Goal: Task Accomplishment & Management: Manage account settings

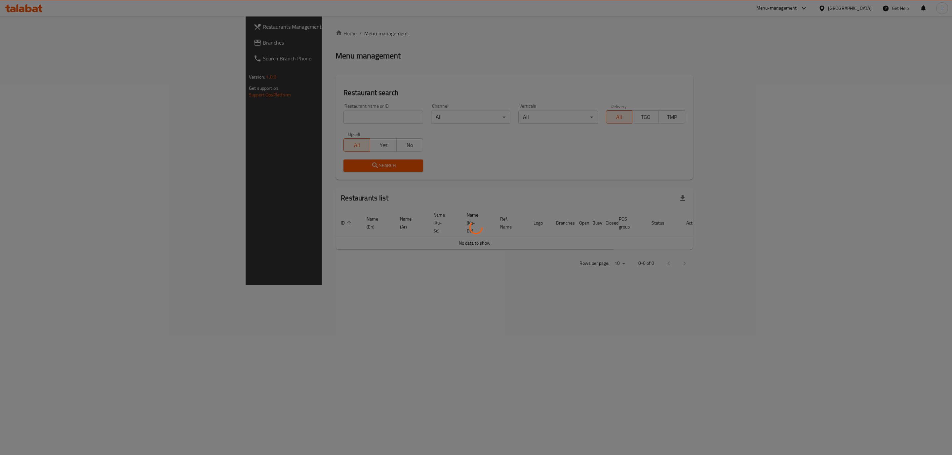
click at [262, 124] on div at bounding box center [476, 227] width 952 height 455
click at [266, 110] on div at bounding box center [476, 227] width 952 height 455
click at [257, 116] on div at bounding box center [476, 227] width 952 height 455
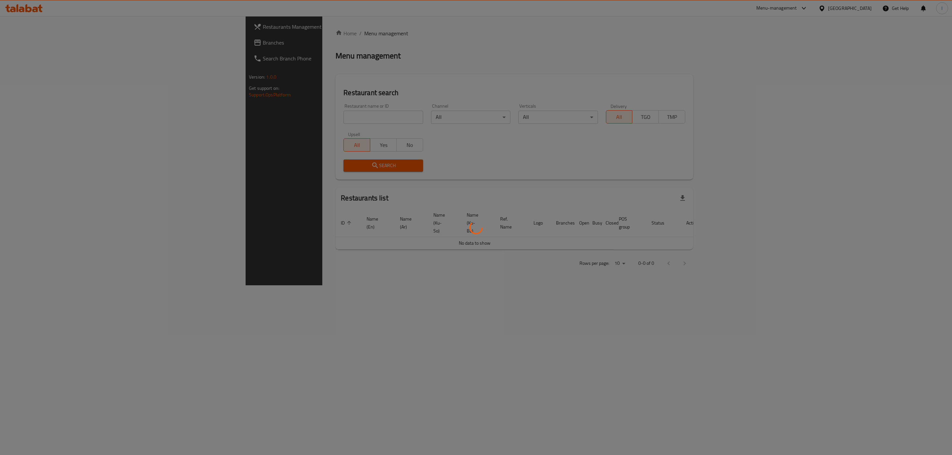
click at [246, 121] on div at bounding box center [476, 227] width 952 height 455
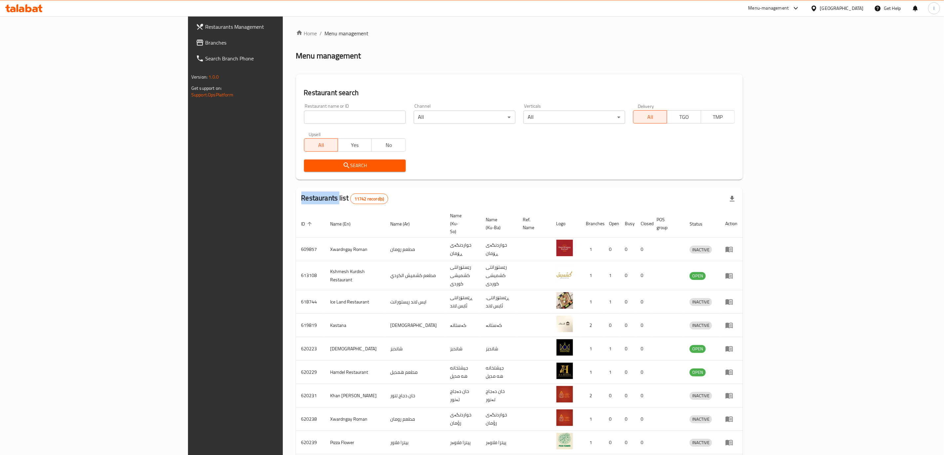
click at [296, 121] on div "Home / Menu management Menu management Restaurant search Restaurant name or ID …" at bounding box center [519, 264] width 447 height 471
click at [304, 95] on h2 "Restaurant search" at bounding box center [519, 93] width 431 height 10
click at [304, 105] on div "Restaurant name or ID Restaurant name or ID" at bounding box center [355, 114] width 102 height 20
click at [304, 112] on input "search" at bounding box center [355, 117] width 102 height 13
paste input "Makolat NamNam"
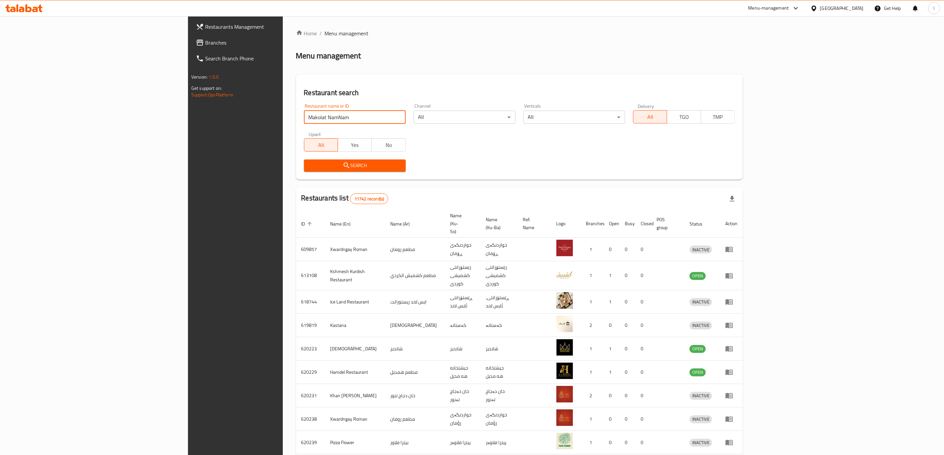
type input "Makolat NamNam"
click at [309, 167] on span "Search" at bounding box center [354, 166] width 91 height 8
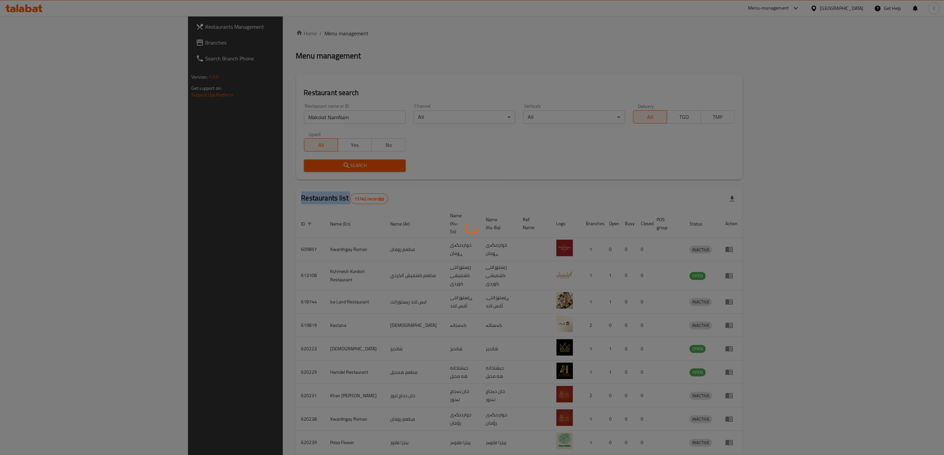
click at [237, 167] on div at bounding box center [472, 227] width 944 height 455
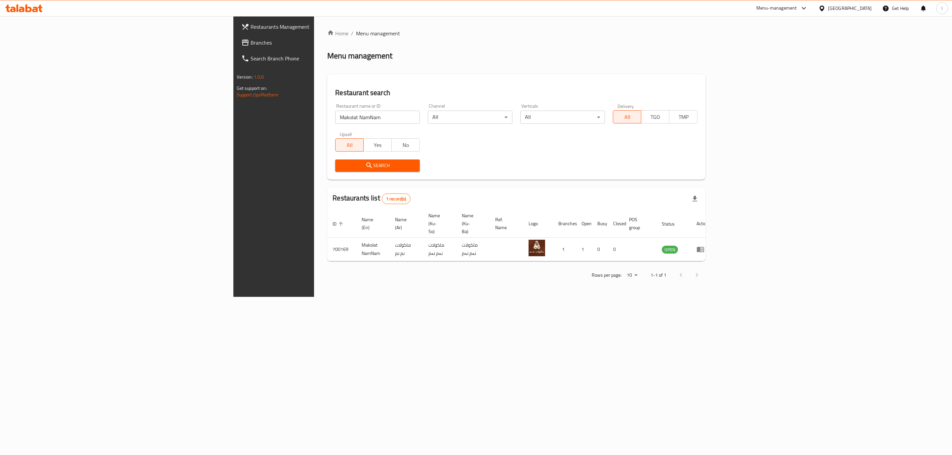
click at [542, 138] on div "Home / Menu management Menu management Restaurant search Restaurant name or ID …" at bounding box center [516, 156] width 378 height 254
click at [714, 239] on td "enhanced table" at bounding box center [702, 249] width 23 height 23
click at [708, 246] on link "enhanced table" at bounding box center [702, 250] width 12 height 8
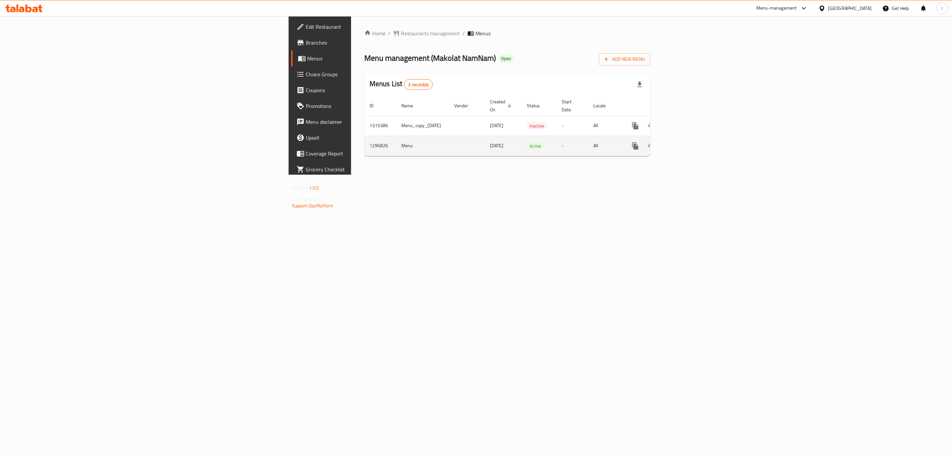
click at [696, 136] on td "enhanced table" at bounding box center [659, 146] width 74 height 20
drag, startPoint x: 949, startPoint y: 157, endPoint x: 940, endPoint y: 152, distance: 9.9
click at [663, 155] on div "Home / Restaurants management / Menus Menu management ( Makolat NamNam ) Open A…" at bounding box center [507, 95] width 313 height 159
click at [691, 139] on link "enhanced table" at bounding box center [683, 146] width 16 height 16
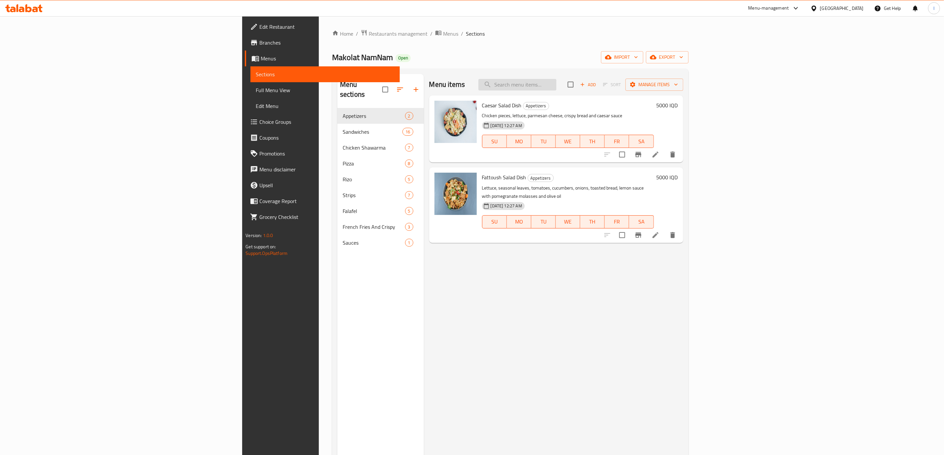
click at [556, 83] on input "search" at bounding box center [517, 85] width 78 height 12
paste input "Mixed Falafel Sandwich"
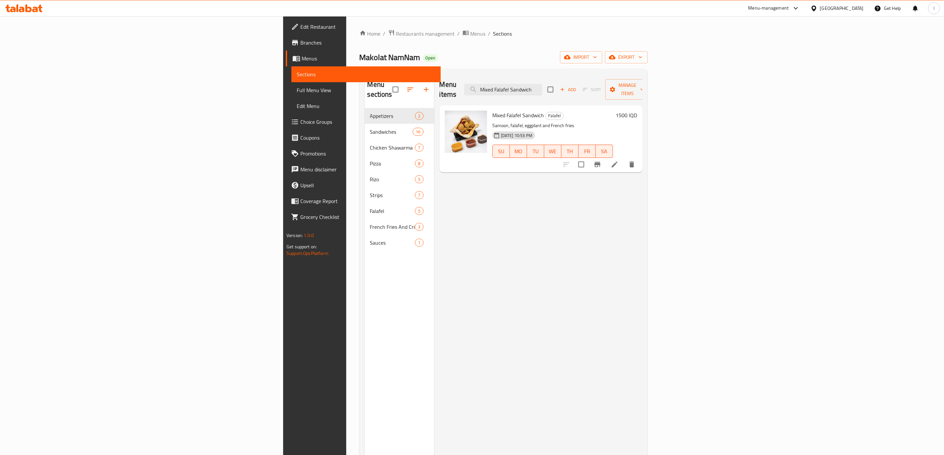
type input "Mixed Falafel Sandwich"
click at [637, 111] on h6 "1500 IQD" at bounding box center [626, 115] width 21 height 9
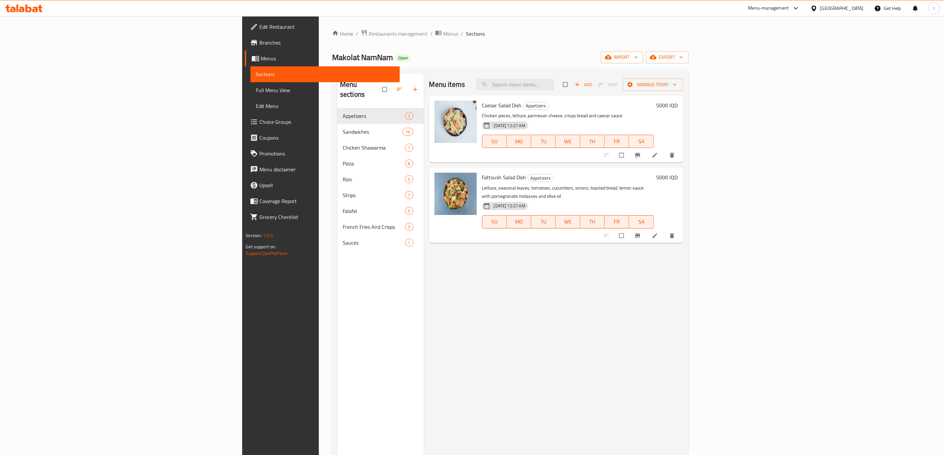
click at [603, 93] on div "Menu items Add Sort Manage items Caesar Salad Dish Appetizers Chicken pieces, l…" at bounding box center [553, 301] width 259 height 455
click at [554, 89] on input "search" at bounding box center [515, 85] width 78 height 12
paste input "Mixed Falafel Sandwich"
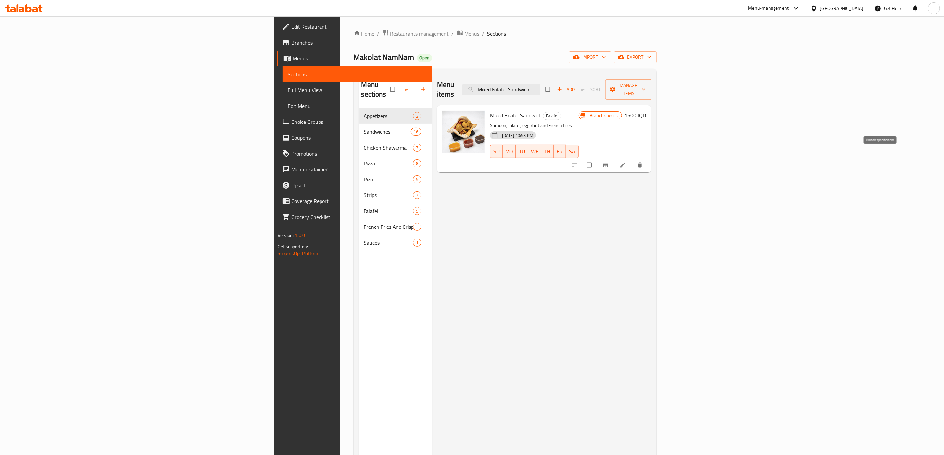
type input "Mixed Falafel Sandwich"
click at [609, 162] on icon "Branch-specific-item" at bounding box center [605, 165] width 7 height 7
click at [646, 111] on h6 "1500 IQD" at bounding box center [634, 115] width 21 height 9
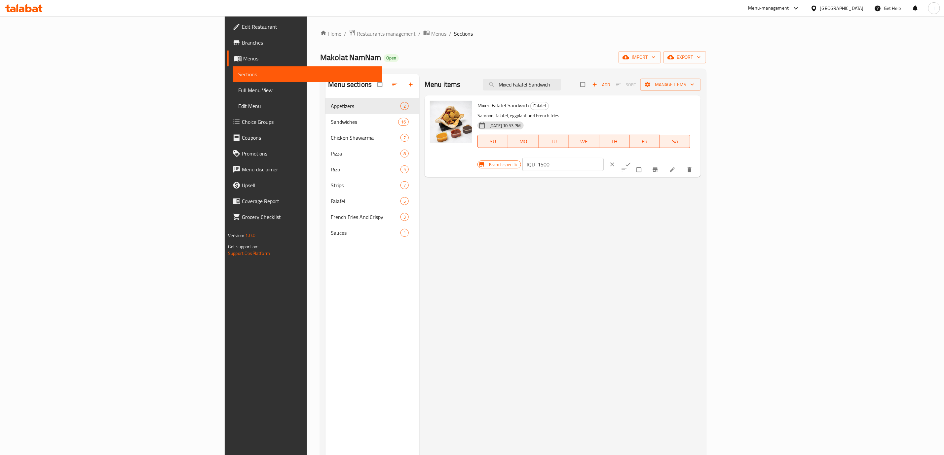
click at [604, 158] on input "1500" at bounding box center [571, 164] width 66 height 13
click at [664, 163] on button "Branch-specific-item" at bounding box center [656, 170] width 16 height 15
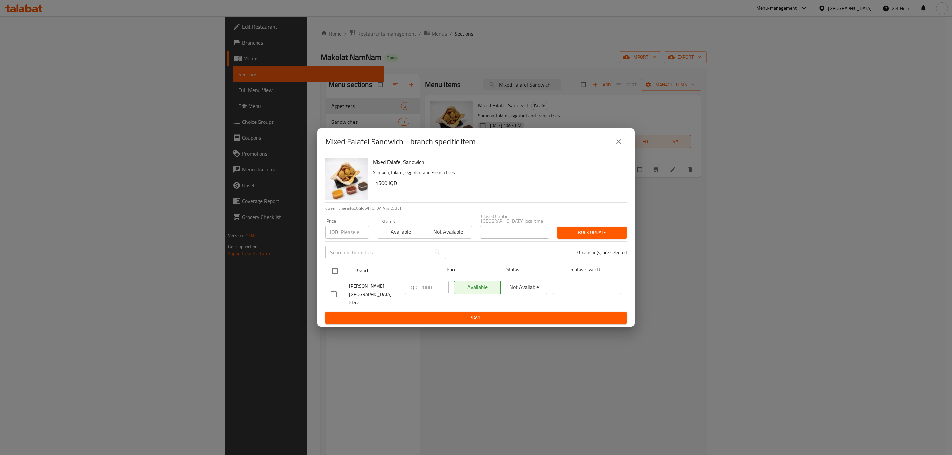
click at [333, 269] on input "checkbox" at bounding box center [335, 271] width 14 height 14
checkbox input "true"
click at [427, 290] on input "2000" at bounding box center [434, 287] width 28 height 13
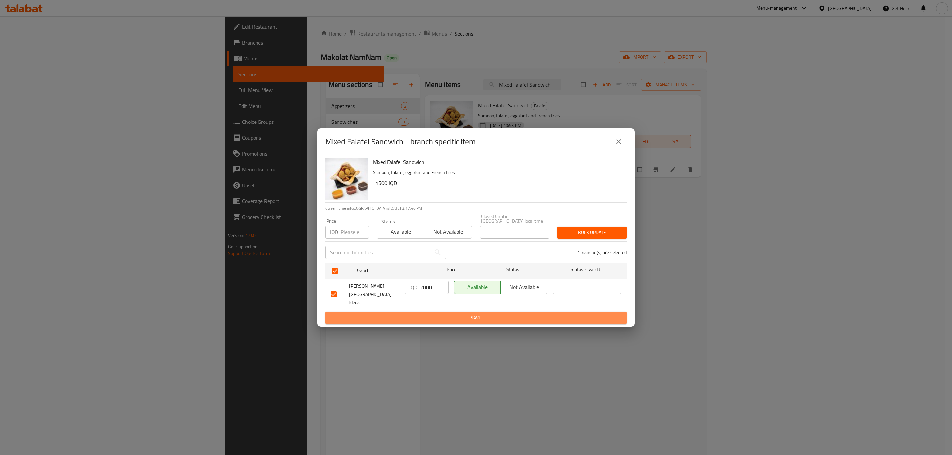
click at [463, 314] on span "Save" at bounding box center [475, 318] width 291 height 8
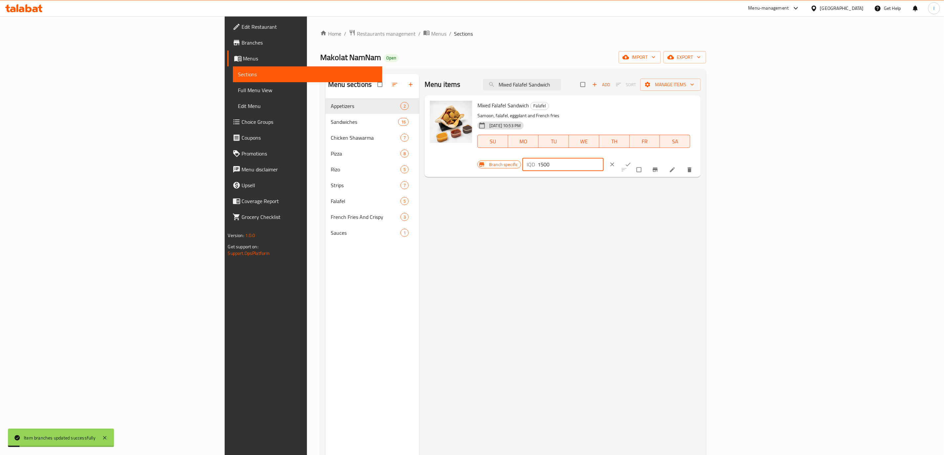
click at [604, 158] on input "1500" at bounding box center [571, 164] width 66 height 13
paste input "20"
type input "2000"
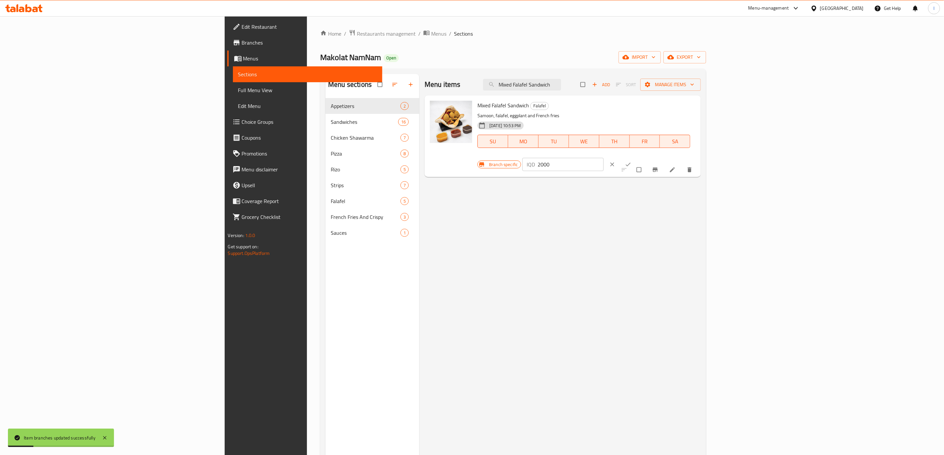
click at [698, 112] on div "Mixed Falafel Sandwich Falafel Samoon, falafel, eggplant and French fries 23-06…" at bounding box center [586, 136] width 223 height 76
click at [637, 157] on div at bounding box center [621, 164] width 32 height 15
click at [637, 157] on button "ok" at bounding box center [629, 164] width 16 height 15
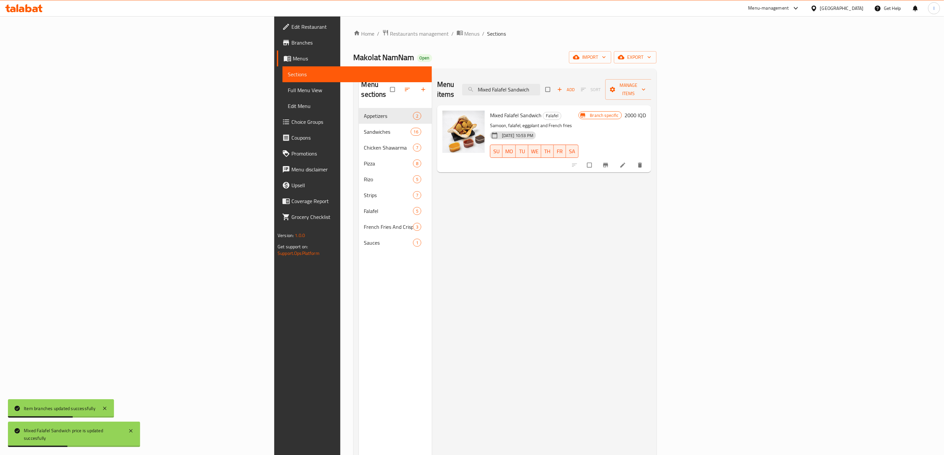
click at [288, 91] on span "Full Menu View" at bounding box center [357, 90] width 139 height 8
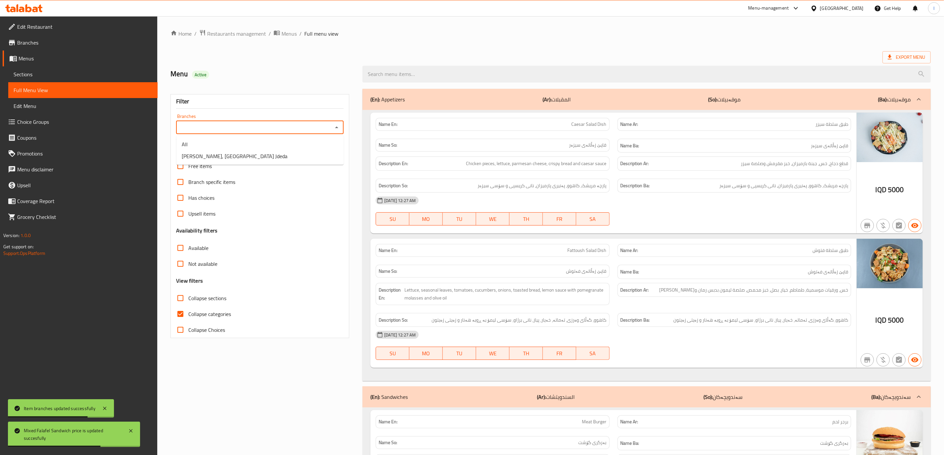
click at [196, 126] on input "Branches" at bounding box center [254, 127] width 153 height 9
click at [204, 152] on span "Makolat NamNam, Baghdad Jdeda" at bounding box center [235, 156] width 106 height 8
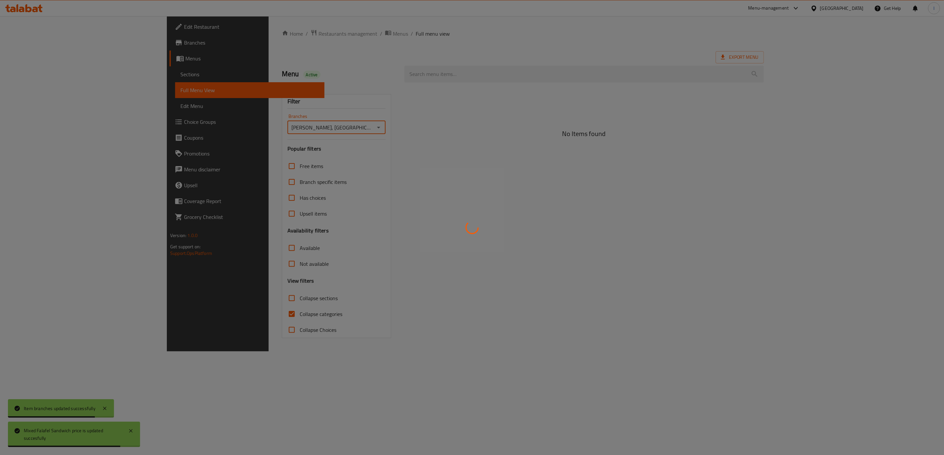
type input "Makolat NamNam, Baghdad Jdeda"
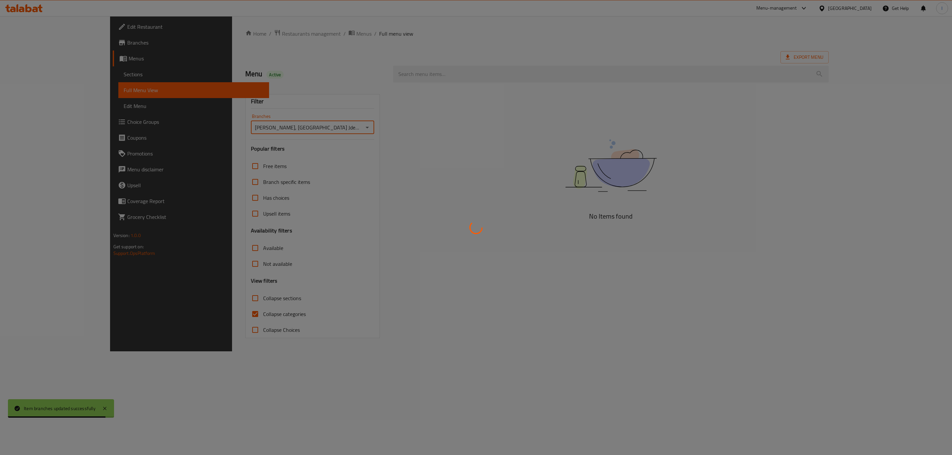
click at [220, 317] on div at bounding box center [476, 227] width 952 height 455
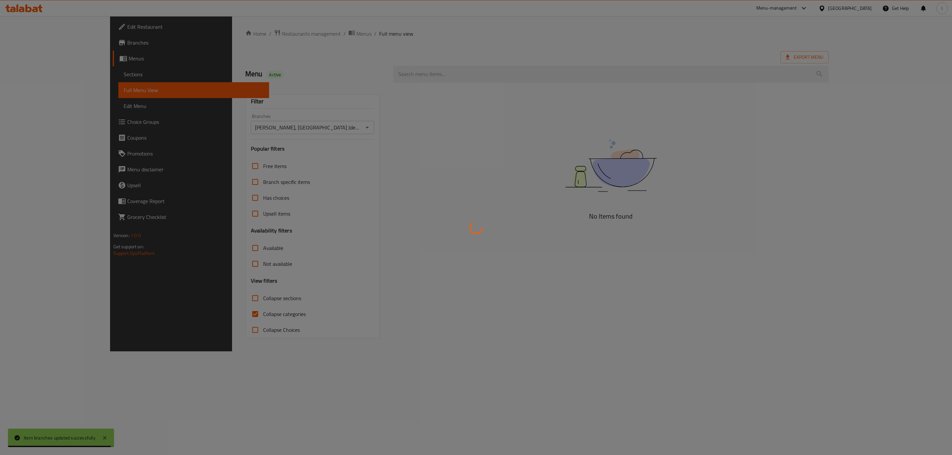
click at [203, 313] on div at bounding box center [476, 227] width 952 height 455
click at [181, 315] on div at bounding box center [476, 227] width 952 height 455
click at [188, 315] on div at bounding box center [476, 227] width 952 height 455
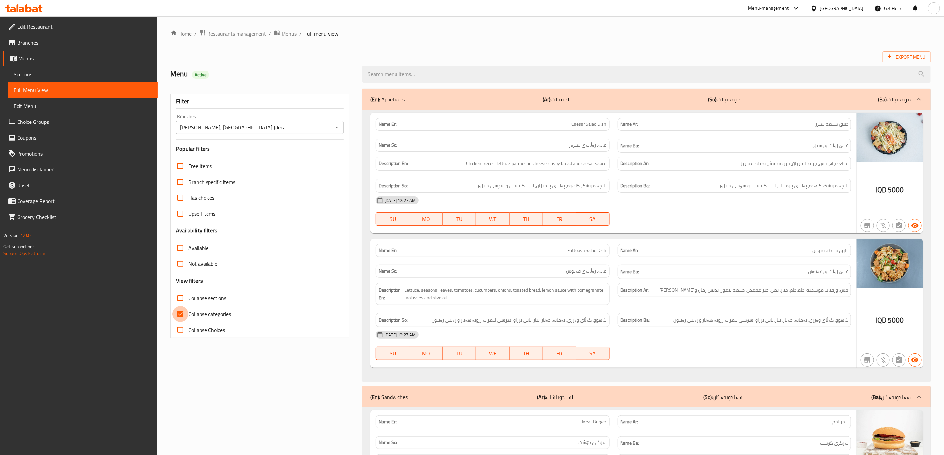
click at [188, 315] on input "Collapse categories" at bounding box center [180, 314] width 16 height 16
checkbox input "false"
click at [190, 292] on label "Collapse sections" at bounding box center [199, 298] width 54 height 16
click at [188, 292] on input "Collapse sections" at bounding box center [180, 298] width 16 height 16
checkbox input "true"
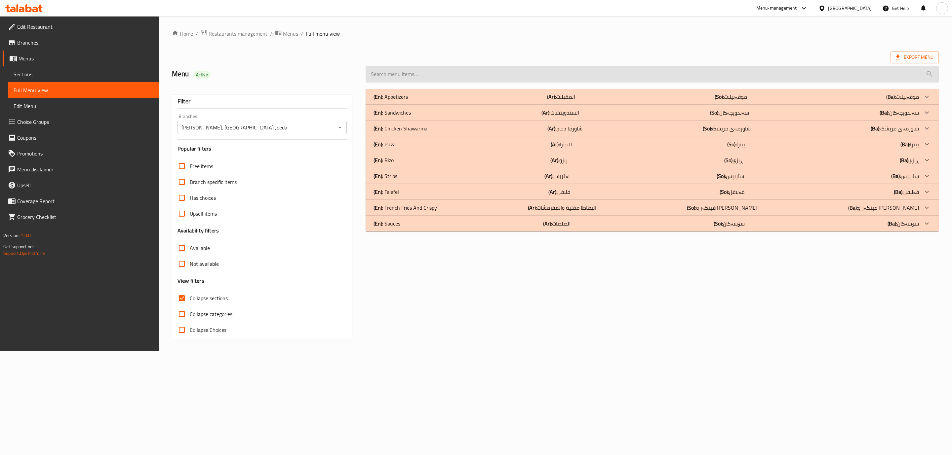
click at [650, 74] on input "search" at bounding box center [651, 74] width 573 height 17
paste input "2000"
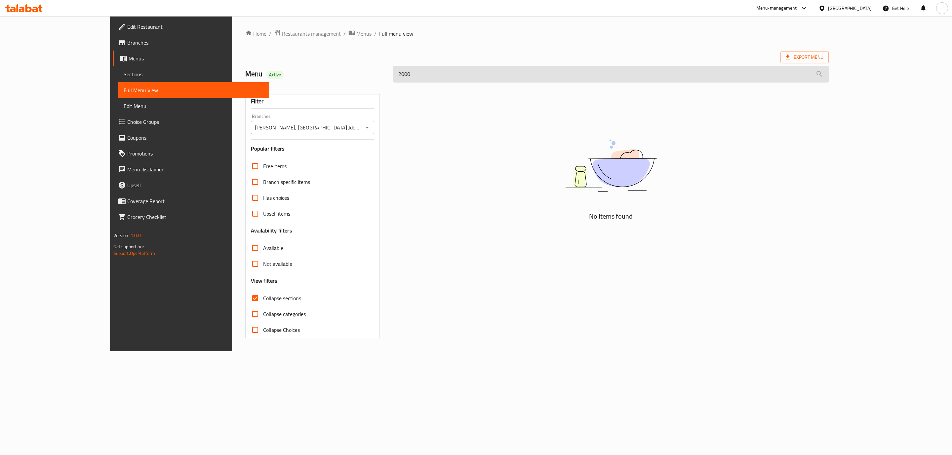
click at [532, 72] on input "2000" at bounding box center [610, 74] width 435 height 17
click at [494, 79] on input "2000" at bounding box center [610, 74] width 435 height 17
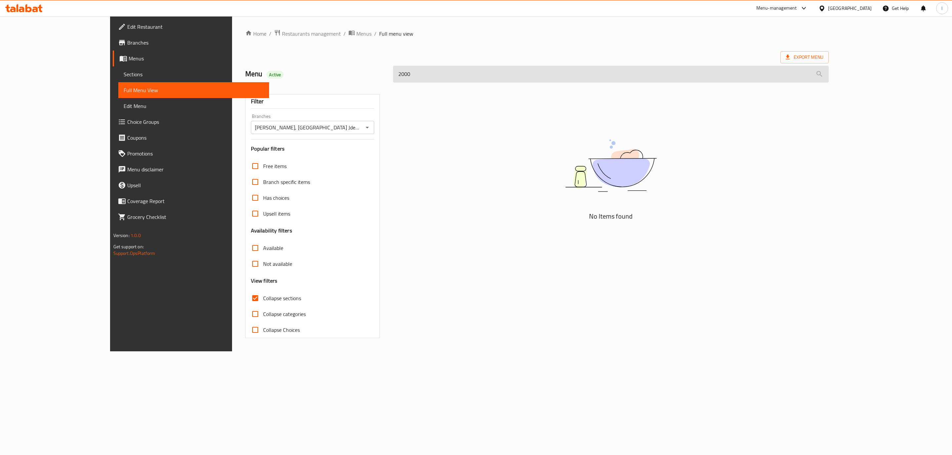
click at [494, 79] on input "2000" at bounding box center [610, 74] width 435 height 17
paste input "Mixed Falafel Sandwich"
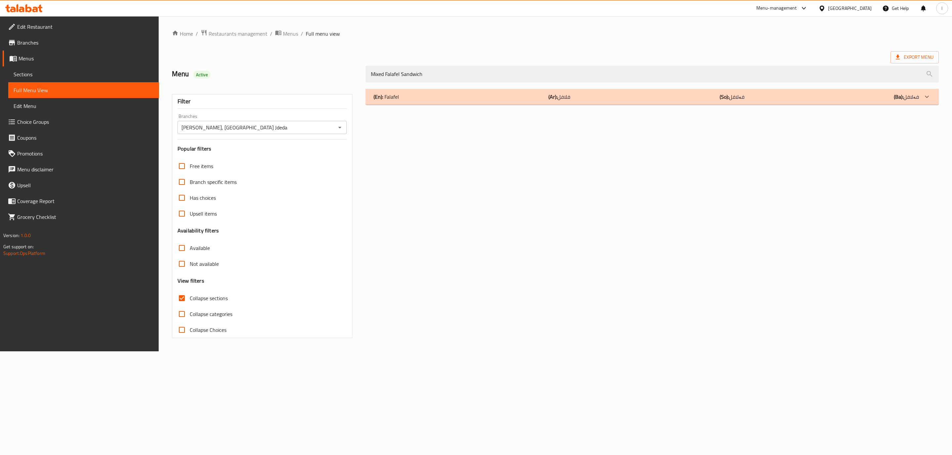
type input "Mixed Falafel Sandwich"
click at [467, 103] on div "(En): Falafel (Ar): فلافل (So): فەلافل (Ba): فەلافل" at bounding box center [651, 97] width 573 height 16
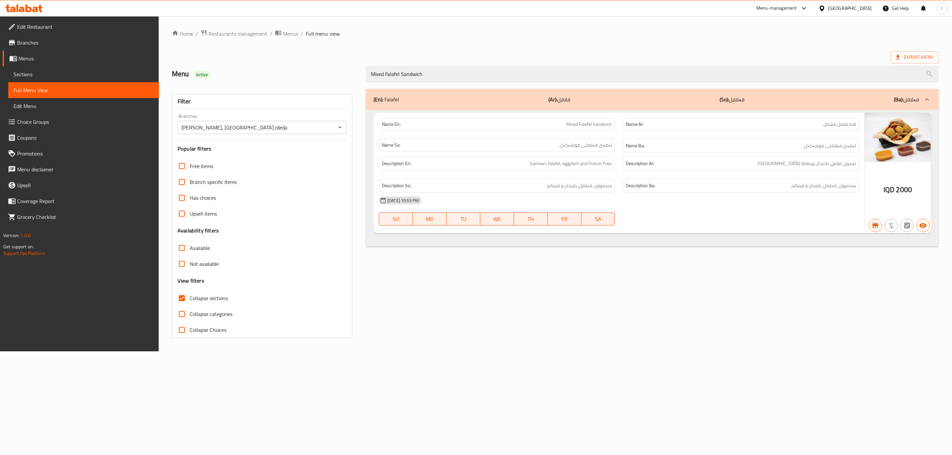
click at [750, 179] on div "Description Ba: سەموون، فەلافل، باینجان و فینگەر" at bounding box center [741, 186] width 244 height 22
click at [39, 11] on icon at bounding box center [23, 8] width 37 height 8
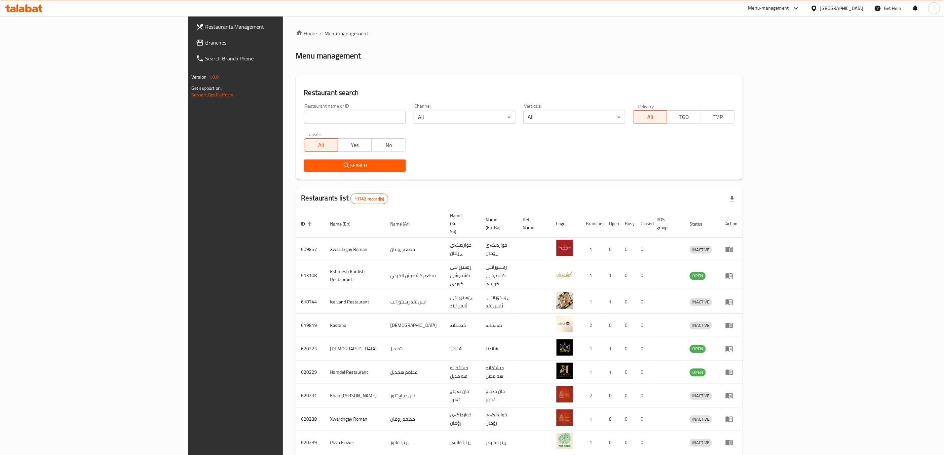
click at [300, 125] on div "Restaurant name or ID Restaurant name or ID" at bounding box center [355, 114] width 110 height 28
click at [304, 119] on input "search" at bounding box center [355, 117] width 102 height 13
paste input "686135"
type input "686135"
click at [309, 162] on span "Search" at bounding box center [354, 166] width 91 height 8
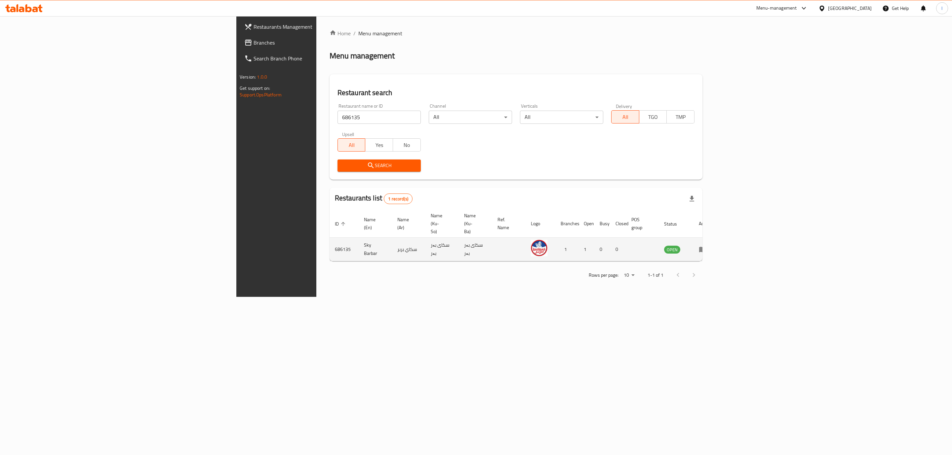
click at [706, 246] on icon "enhanced table" at bounding box center [703, 250] width 8 height 8
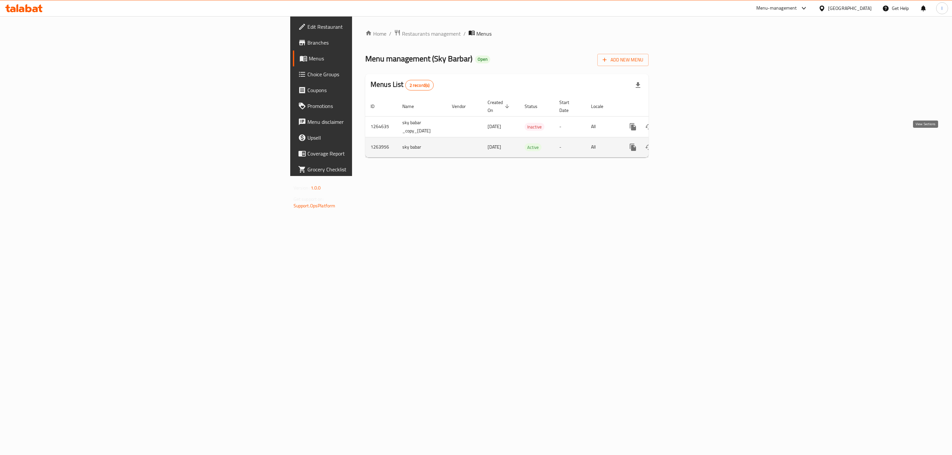
click at [688, 139] on link "enhanced table" at bounding box center [680, 147] width 16 height 16
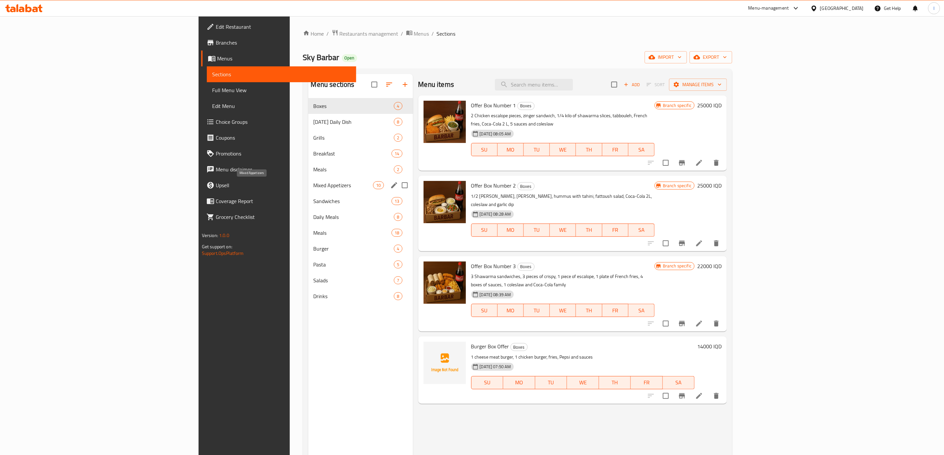
click at [314, 187] on span "Mixed Appetizers" at bounding box center [344, 185] width 60 height 8
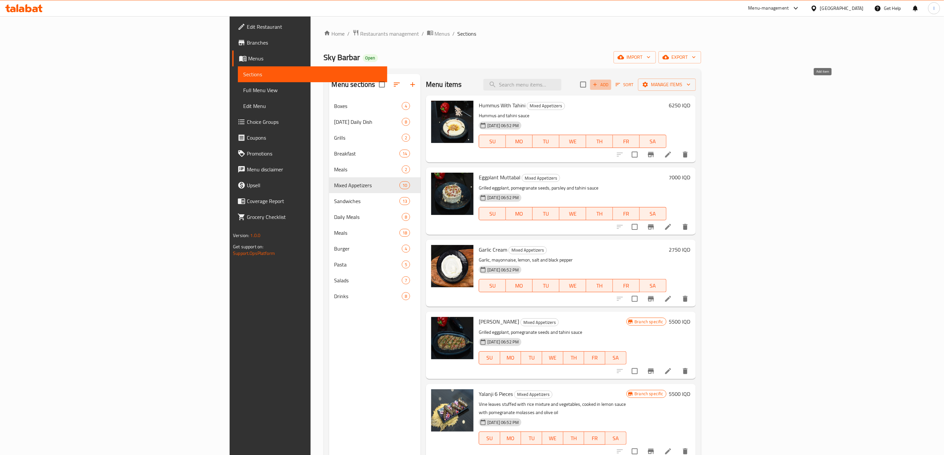
click at [610, 84] on span "Add" at bounding box center [601, 85] width 18 height 8
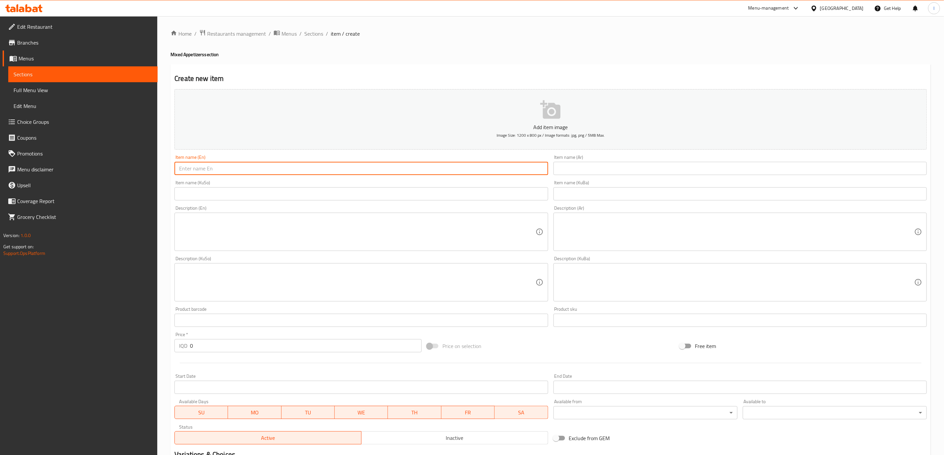
click at [335, 172] on input "text" at bounding box center [360, 168] width 373 height 13
paste input "Mixed Appetizers"
type input "Mixed Appetizers"
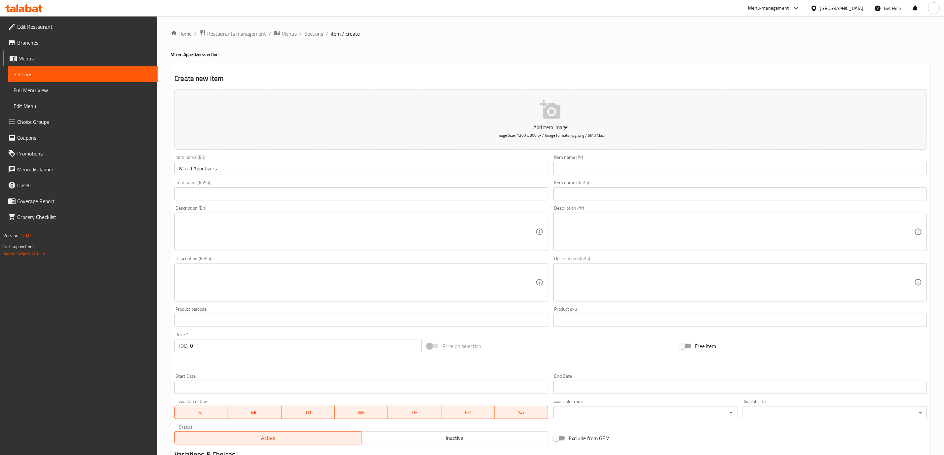
click at [680, 161] on div "Item name (Ar) Item name (Ar)" at bounding box center [739, 165] width 373 height 20
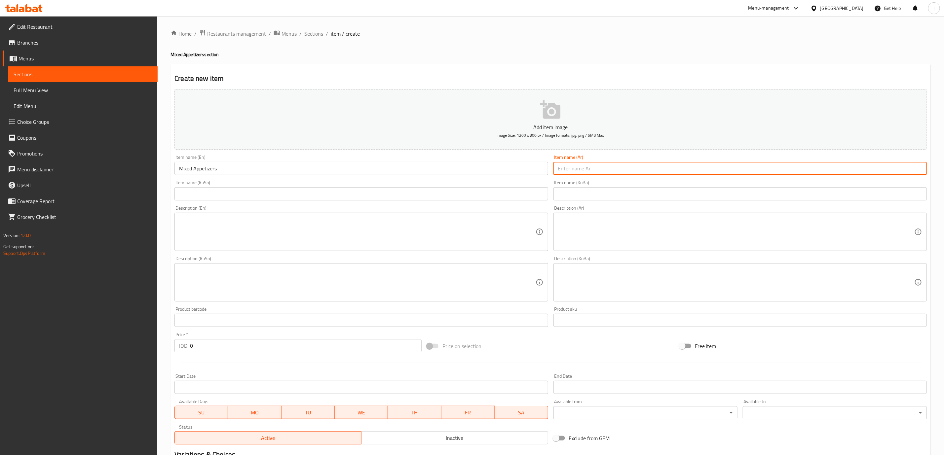
click at [684, 168] on input "text" at bounding box center [739, 168] width 373 height 13
paste input "مقبلات مشكلة"
type input "مقبلات مشكلة"
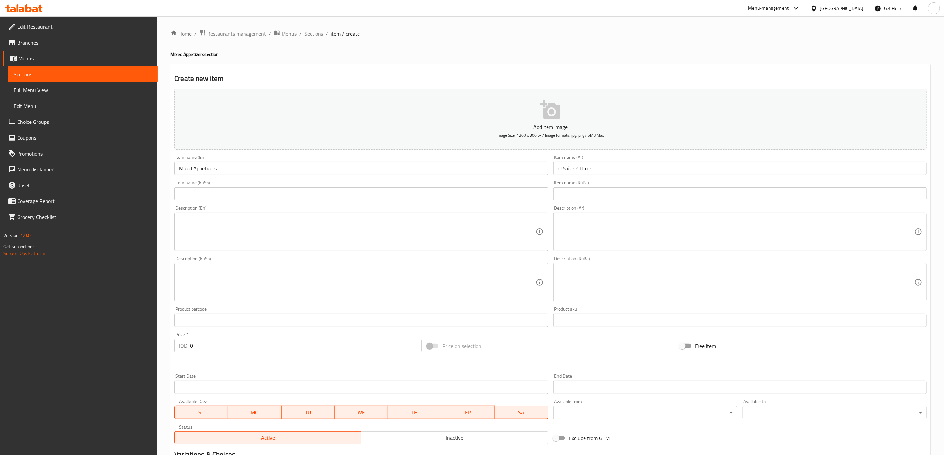
click at [568, 186] on div "Item name (KuBa) Item name (KuBa)" at bounding box center [739, 190] width 373 height 20
drag, startPoint x: 568, startPoint y: 186, endPoint x: 576, endPoint y: 194, distance: 10.8
click at [571, 188] on div "Item name (KuBa) Item name (KuBa)" at bounding box center [739, 190] width 373 height 20
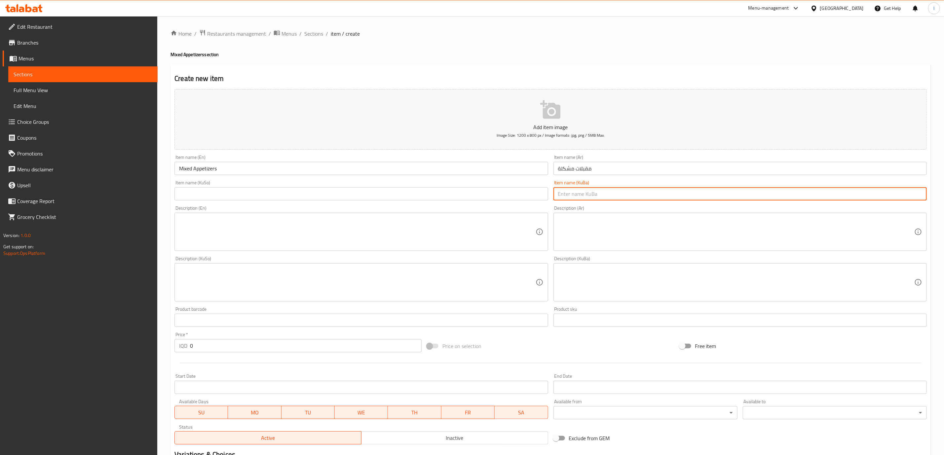
click at [576, 194] on input "text" at bounding box center [739, 193] width 373 height 13
paste input "موقەبیلاتی موشەکەل"
type input "موقەبیلاتی موشەکەل"
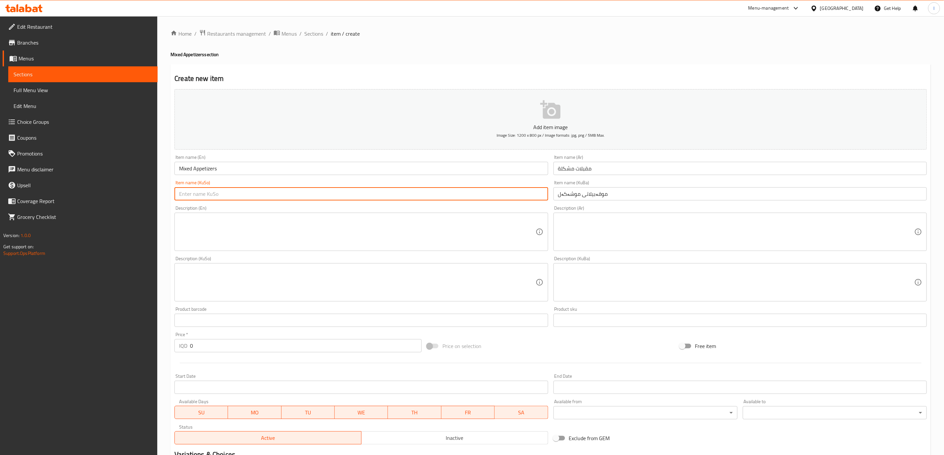
click at [521, 196] on input "text" at bounding box center [360, 193] width 373 height 13
paste input "موقەبیلاتی موشەکەل"
type input "موقەبیلاتی موشەکەل"
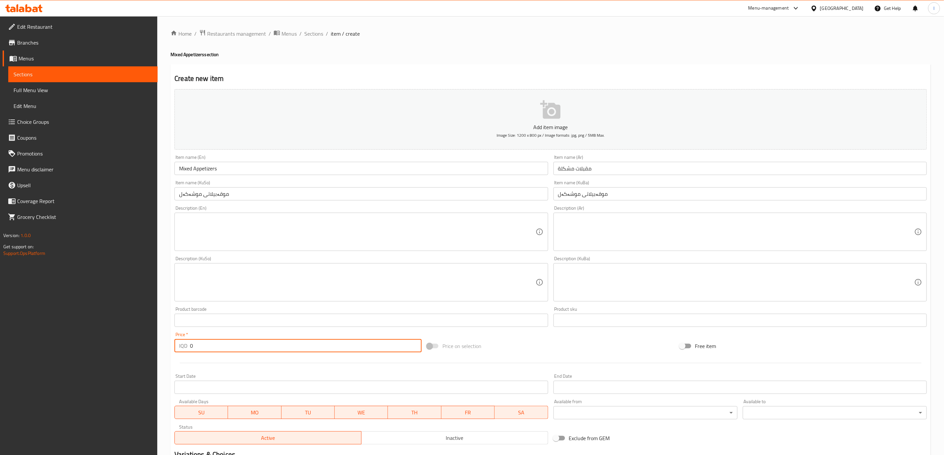
drag, startPoint x: 206, startPoint y: 352, endPoint x: 176, endPoint y: 349, distance: 29.9
click at [176, 349] on div "IQD 0 Price *" at bounding box center [297, 345] width 247 height 13
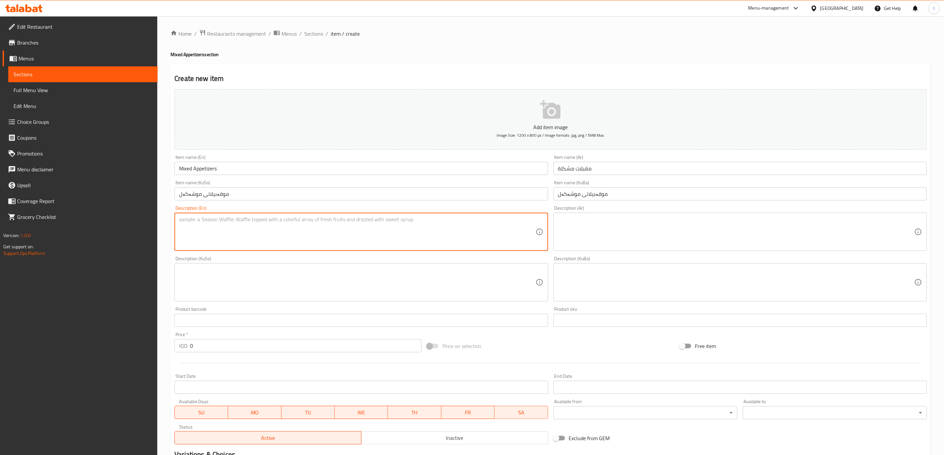
click at [255, 224] on textarea at bounding box center [357, 231] width 356 height 31
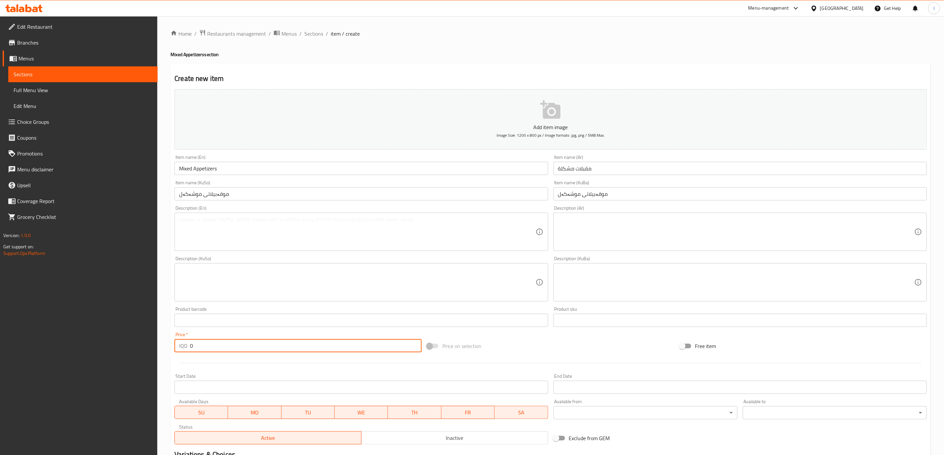
drag, startPoint x: 198, startPoint y: 344, endPoint x: 172, endPoint y: 346, distance: 25.9
click at [172, 346] on div "Price   * IQD 0 Price *" at bounding box center [298, 342] width 252 height 25
type input "7000"
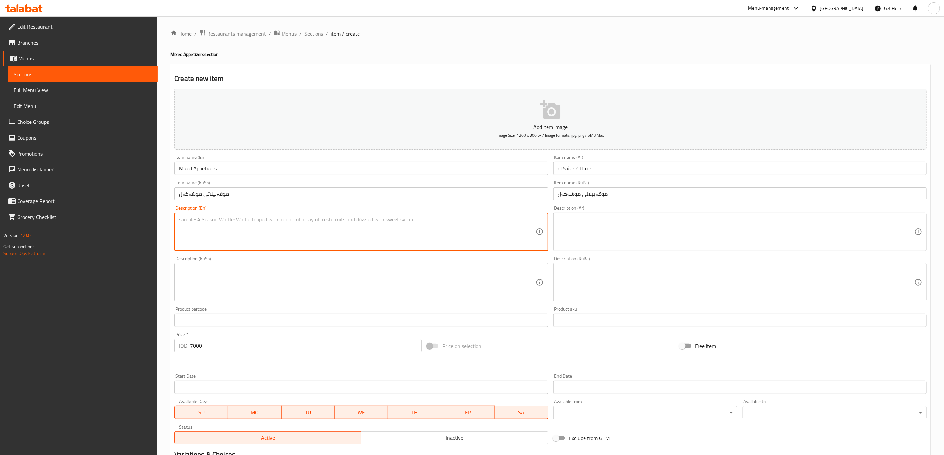
click at [231, 242] on textarea at bounding box center [357, 231] width 356 height 31
paste textarea "Plate"
click at [181, 224] on textarea "1Plate" at bounding box center [357, 231] width 356 height 31
type textarea "1 Plate"
click at [639, 211] on div "Description (Ar) Description (Ar)" at bounding box center [739, 228] width 373 height 45
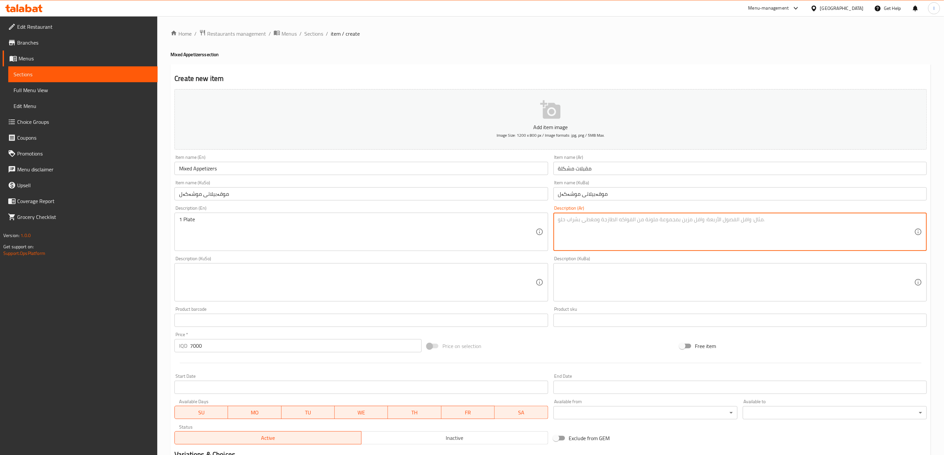
click at [635, 221] on textarea at bounding box center [736, 231] width 356 height 31
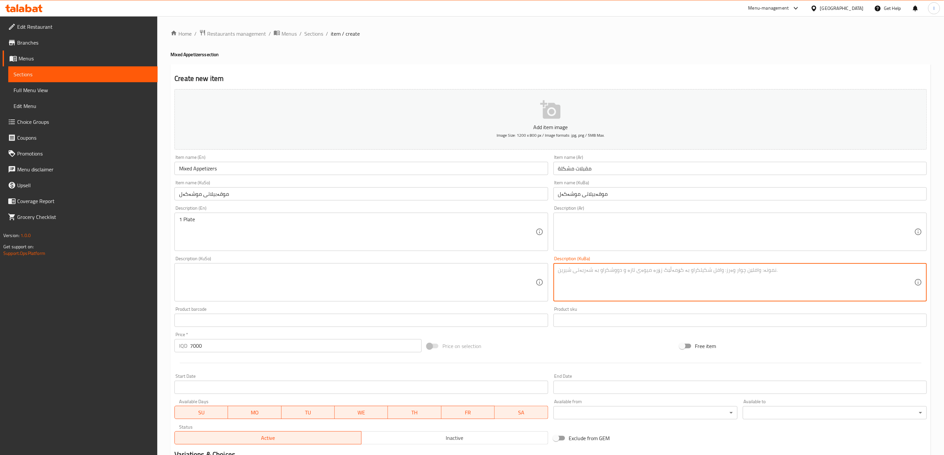
click at [634, 271] on textarea at bounding box center [736, 282] width 356 height 31
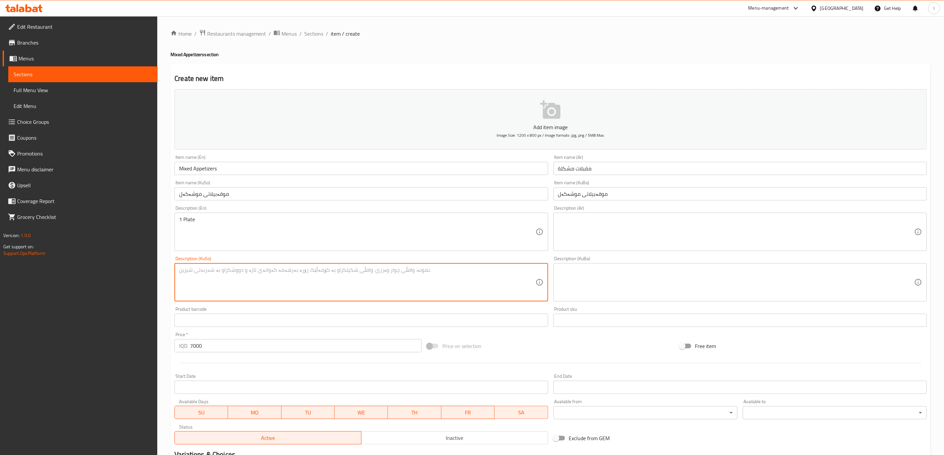
click at [521, 284] on textarea at bounding box center [357, 282] width 356 height 31
click at [655, 236] on textarea at bounding box center [736, 231] width 356 height 31
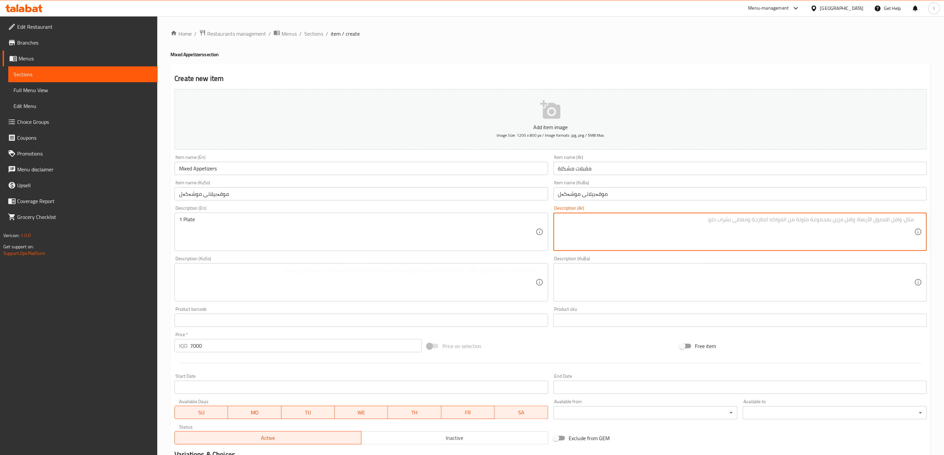
click at [645, 234] on textarea at bounding box center [736, 231] width 356 height 31
drag, startPoint x: 668, startPoint y: 236, endPoint x: 668, endPoint y: 232, distance: 4.0
click at [668, 232] on textarea at bounding box center [736, 231] width 356 height 31
paste textarea "طبق"
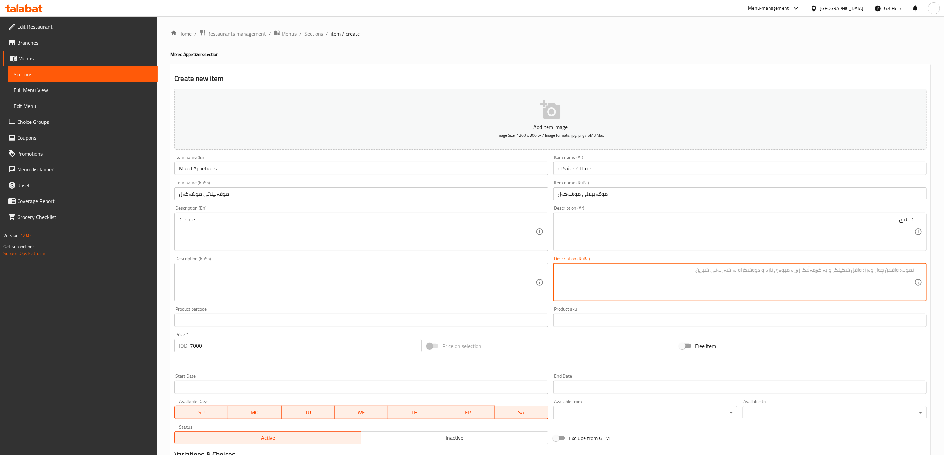
click at [869, 289] on textarea at bounding box center [736, 282] width 356 height 31
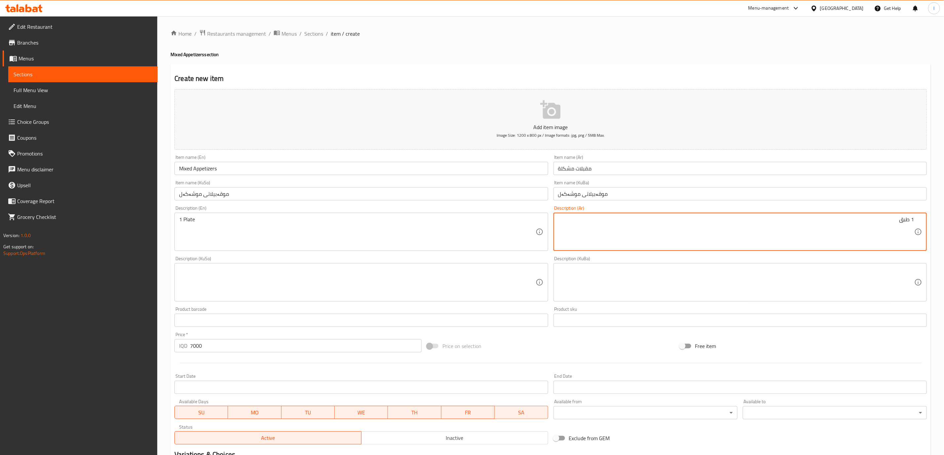
type textarea "1 طبق"
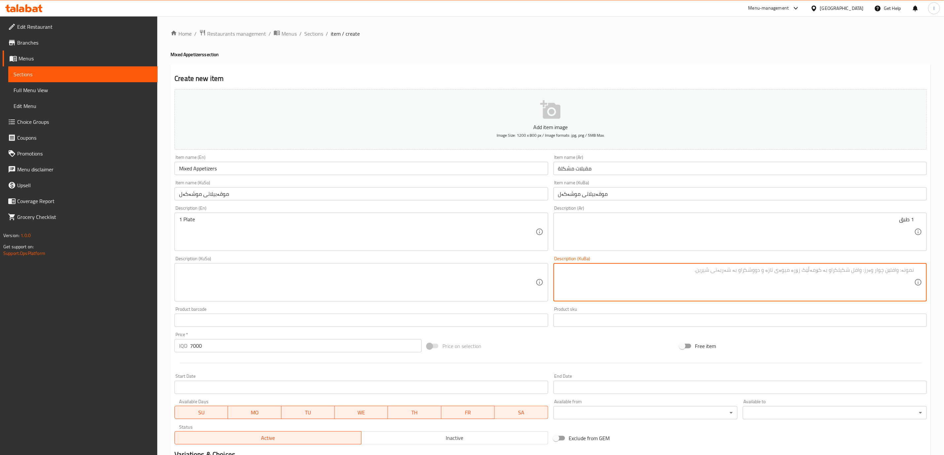
click at [856, 291] on textarea at bounding box center [736, 282] width 356 height 31
paste textarea "قاپ"
click at [867, 289] on textarea "1 قاپ" at bounding box center [736, 282] width 356 height 31
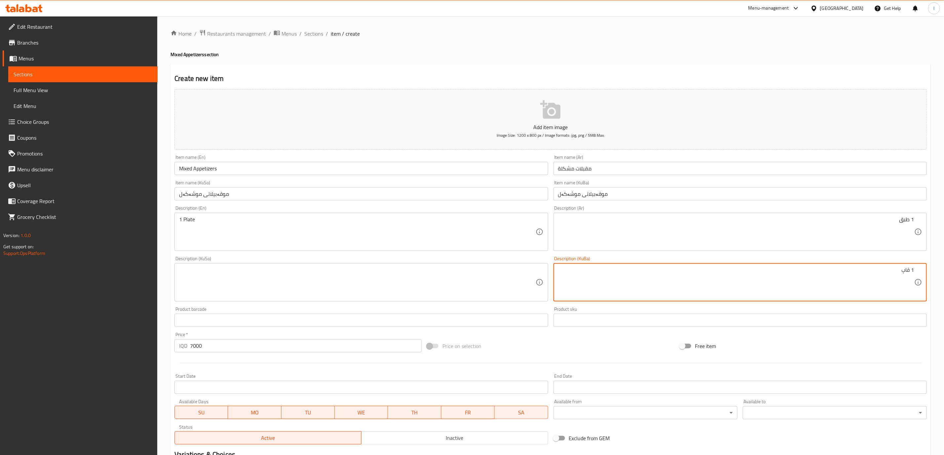
type textarea "1 قاپ"
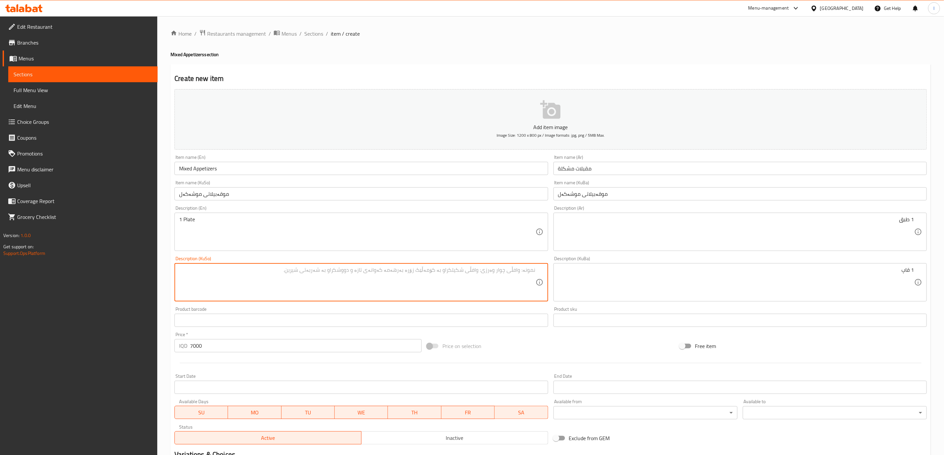
click at [460, 289] on textarea at bounding box center [357, 282] width 356 height 31
paste textarea "1 قاپ"
type textarea "1 قاپ"
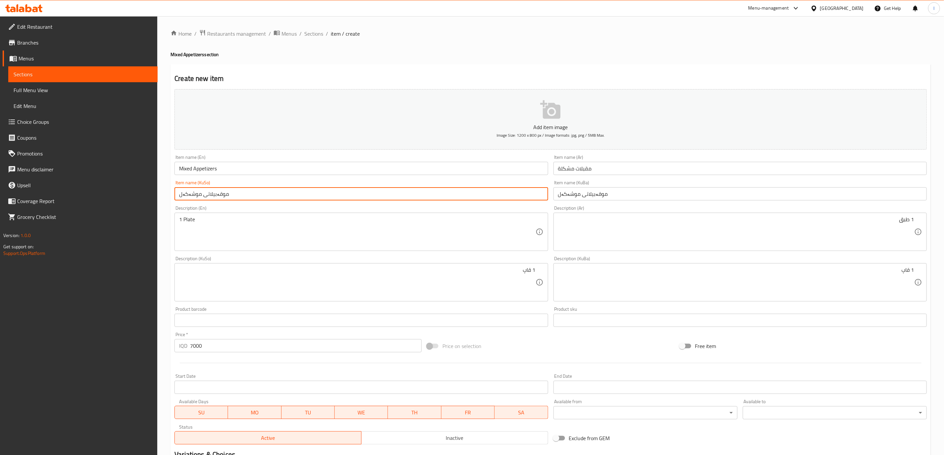
click at [542, 193] on input "موقەبیلاتی موشەکەل" at bounding box center [360, 193] width 373 height 13
click at [548, 188] on input "موقەبیلاتی موشەکەل" at bounding box center [360, 193] width 373 height 13
click at [556, 182] on div "Item name (KuBa) موقەبیلاتی موشەکەل Item name (KuBa)" at bounding box center [739, 190] width 373 height 20
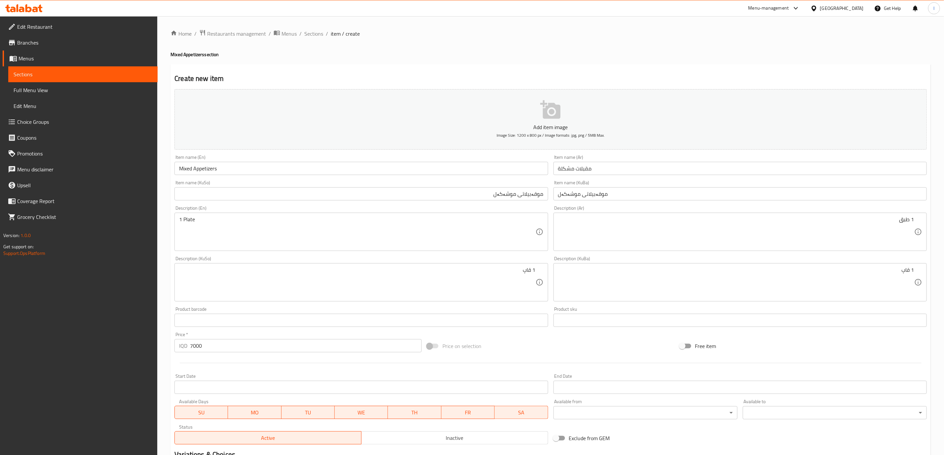
click at [445, 259] on div "Description (KuSo) 1 قاپ Description (KuSo)" at bounding box center [360, 278] width 373 height 45
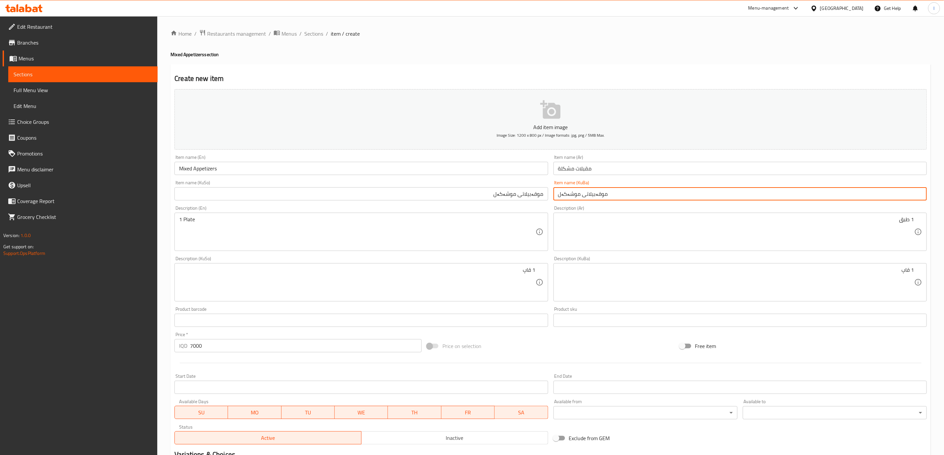
click at [634, 199] on input "موقەبیلاتی موشەکەل" at bounding box center [739, 193] width 373 height 13
click at [646, 167] on input "مقبلات مشكلة" at bounding box center [739, 168] width 373 height 13
click at [604, 173] on input "مقبلات مشكلة" at bounding box center [739, 168] width 373 height 13
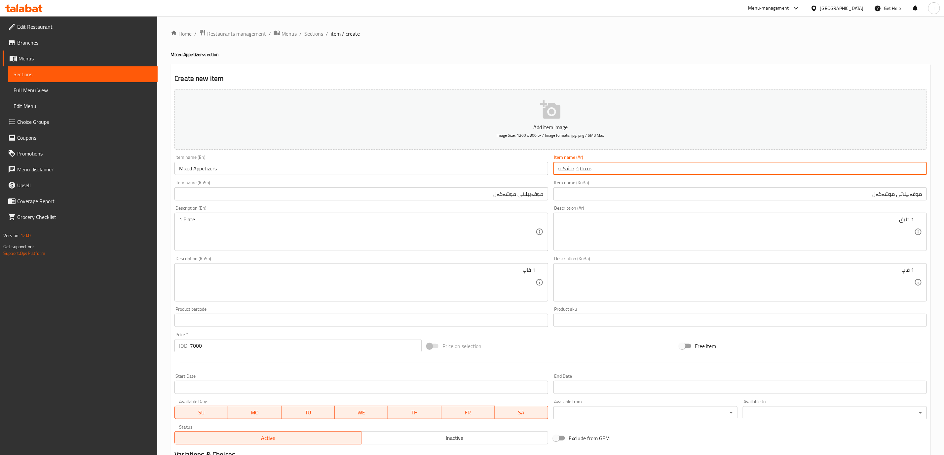
click at [616, 165] on input "مقبلات مشكلة" at bounding box center [739, 168] width 373 height 13
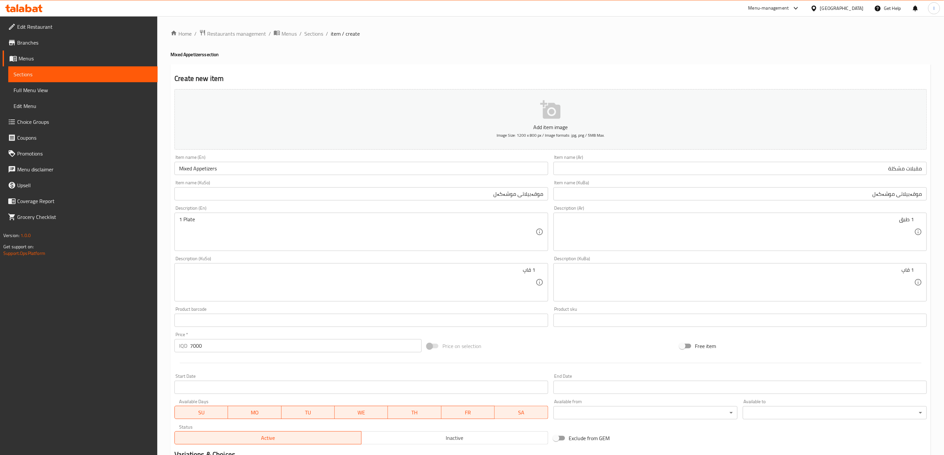
click at [593, 176] on div "Item name (Ar) مقبلات مشكلة Item name (Ar)" at bounding box center [740, 164] width 379 height 25
click at [513, 209] on div "Description (En) 1 Plate Description (En)" at bounding box center [360, 228] width 373 height 45
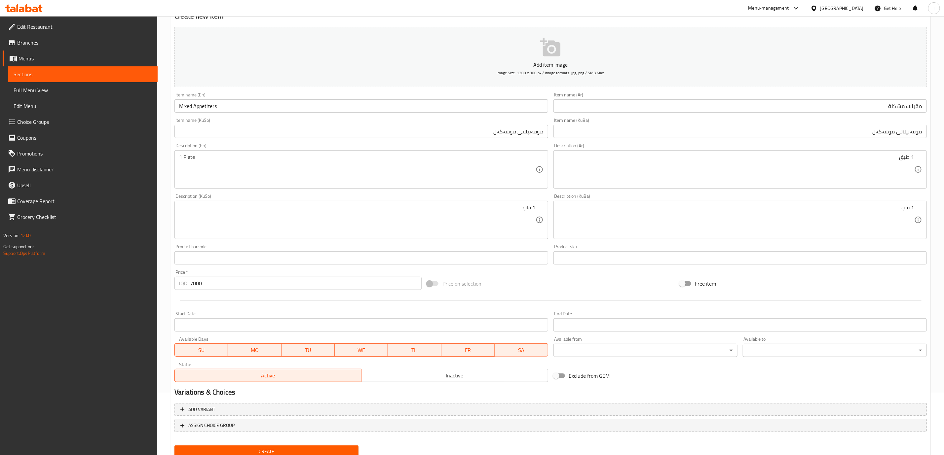
scroll to position [87, 0]
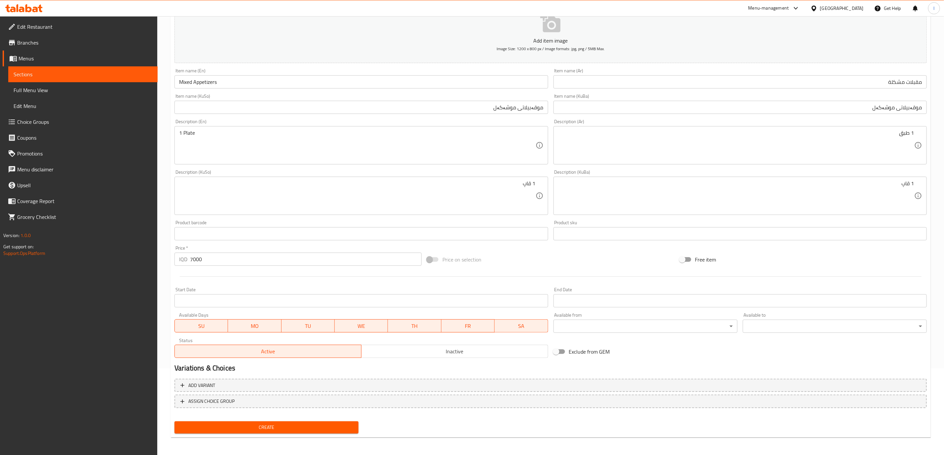
click at [273, 426] on span "Create" at bounding box center [266, 428] width 173 height 8
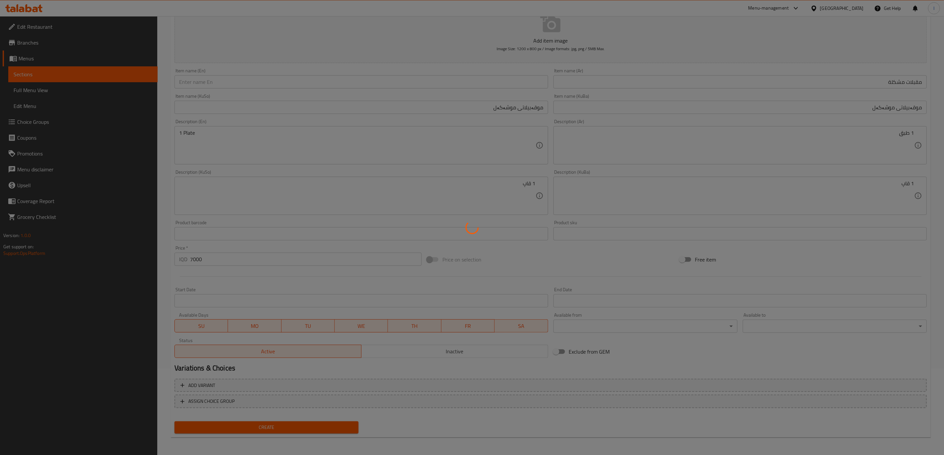
type input "0"
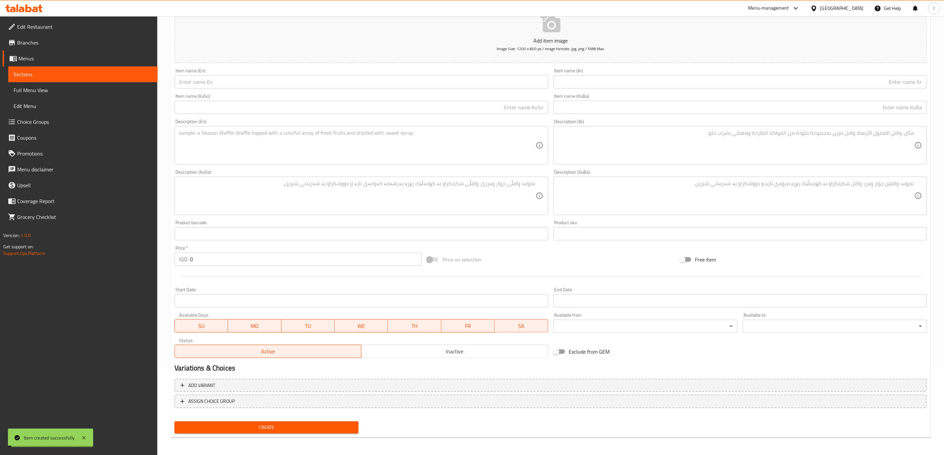
click at [98, 87] on span "Full Menu View" at bounding box center [83, 90] width 139 height 8
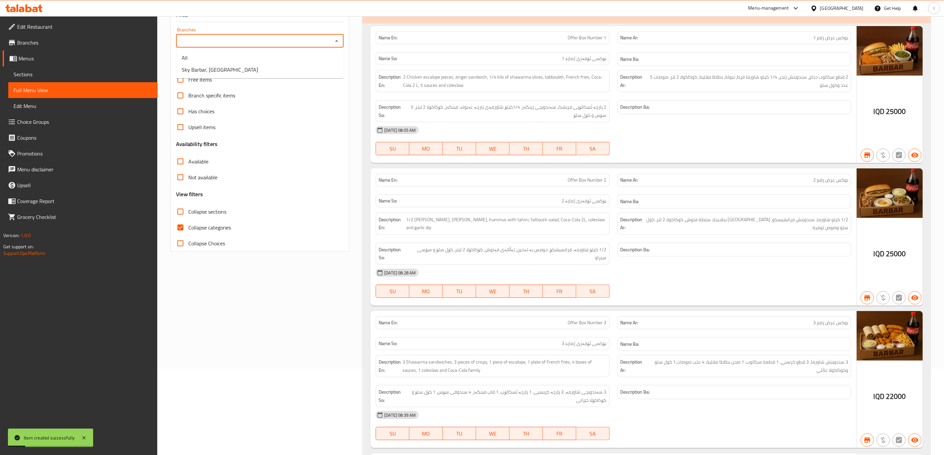
click at [221, 42] on input "Branches" at bounding box center [254, 40] width 153 height 9
click at [224, 64] on li "Sky Barbar, Lalav City" at bounding box center [259, 70] width 167 height 12
type input "Sky Barbar, Lalav City"
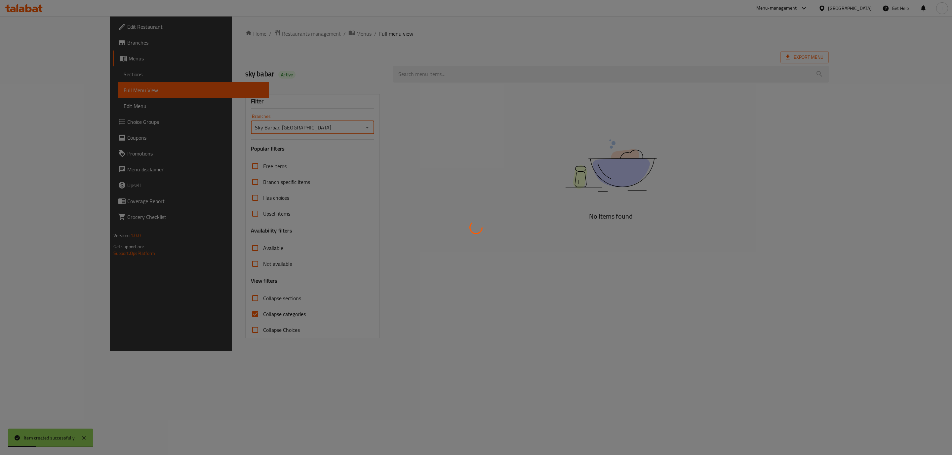
click at [192, 298] on div at bounding box center [476, 227] width 952 height 455
click at [202, 311] on div at bounding box center [476, 227] width 952 height 455
click at [195, 316] on div at bounding box center [476, 227] width 952 height 455
click at [193, 315] on div at bounding box center [476, 227] width 952 height 455
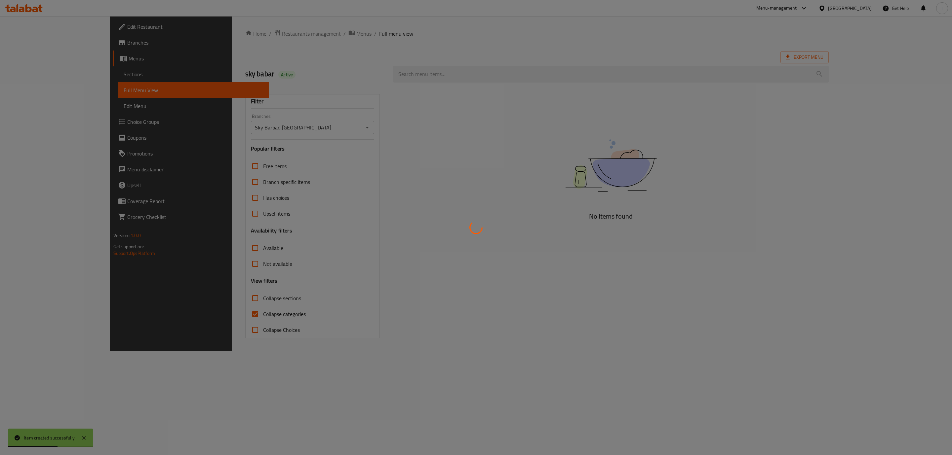
click at [193, 315] on div at bounding box center [476, 227] width 952 height 455
click at [185, 311] on div at bounding box center [476, 227] width 952 height 455
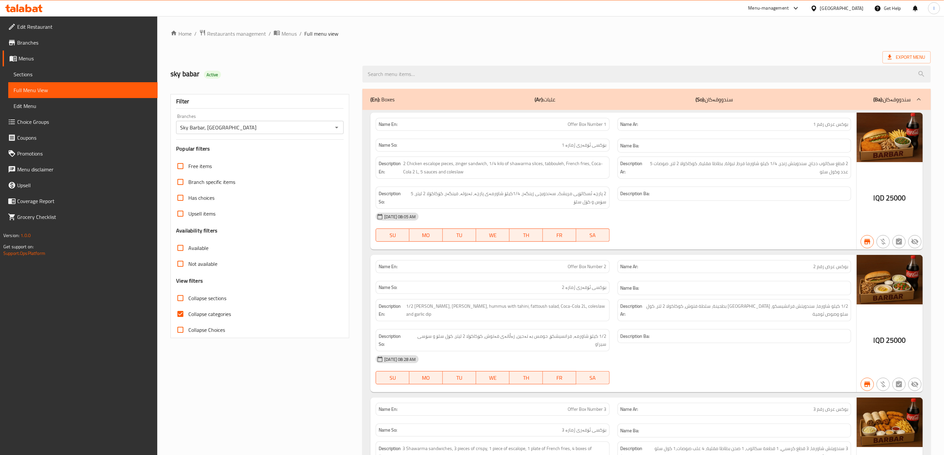
click at [185, 306] on input "Collapse sections" at bounding box center [180, 298] width 16 height 16
checkbox input "true"
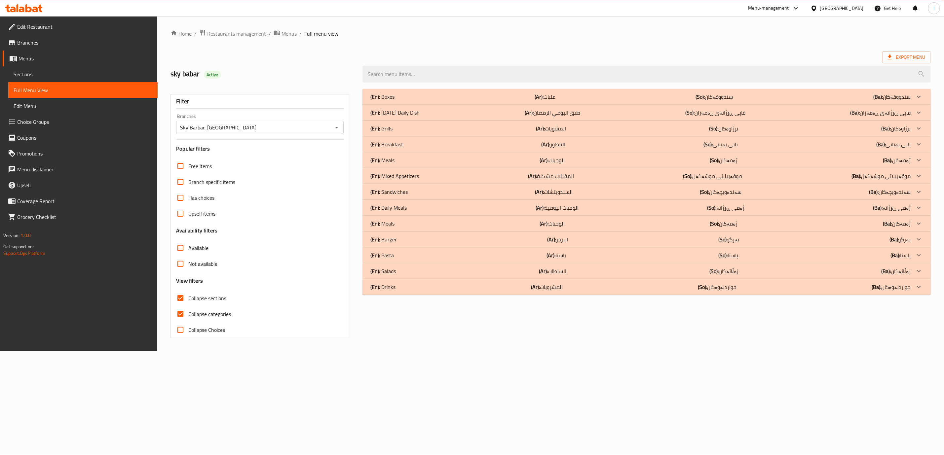
click at [190, 318] on span "Collapse categories" at bounding box center [209, 314] width 43 height 8
click at [188, 318] on input "Collapse categories" at bounding box center [180, 314] width 16 height 16
checkbox input "false"
click at [573, 71] on input "search" at bounding box center [651, 74] width 573 height 17
paste input "Mixed Appetizers"
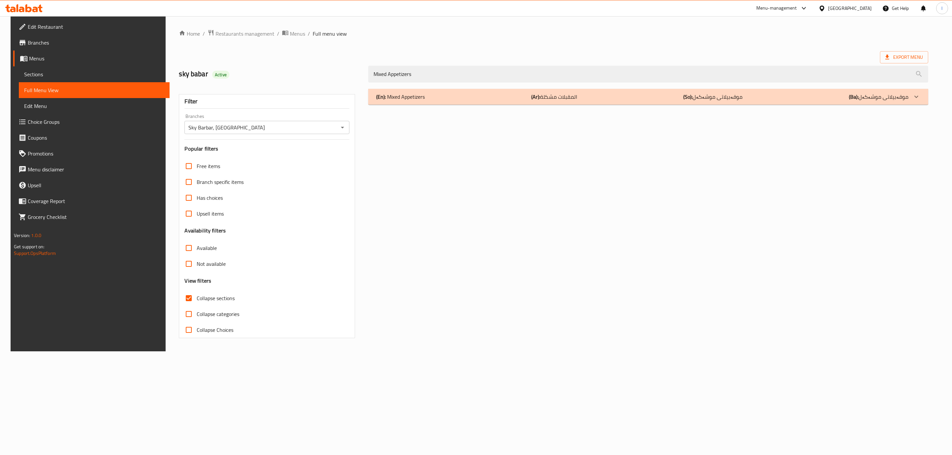
type input "Mixed Appetizers"
click at [444, 95] on div "(En): Mixed Appetizers (Ar): المقبلات مشكلة (So): موقەبیلاتی موشەکەل (Ba): موقە…" at bounding box center [642, 97] width 532 height 8
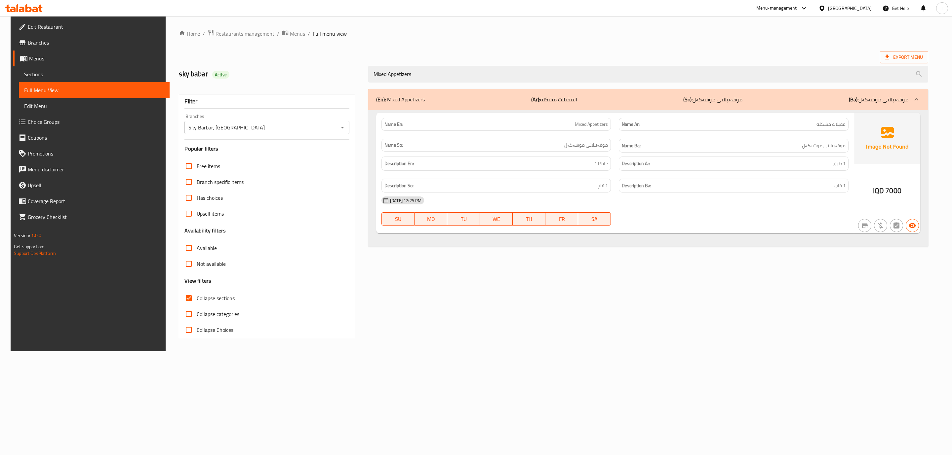
click at [16, 9] on icon at bounding box center [23, 8] width 37 height 8
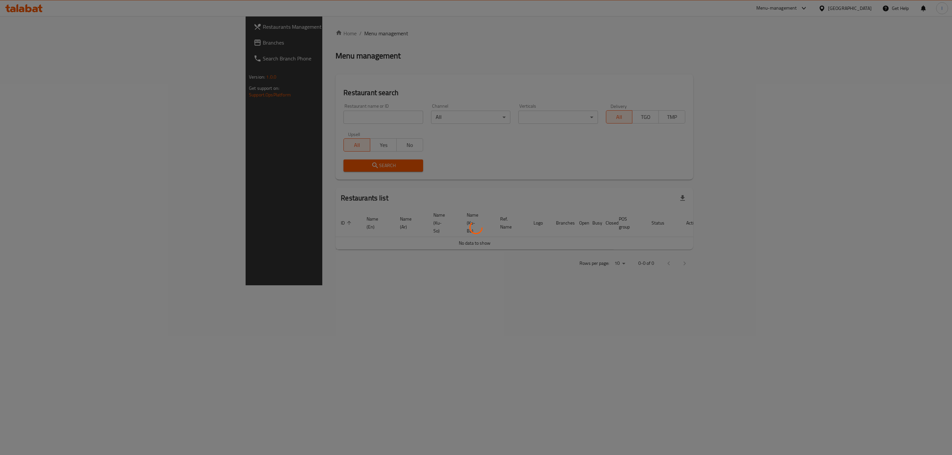
click at [250, 124] on div at bounding box center [476, 227] width 952 height 455
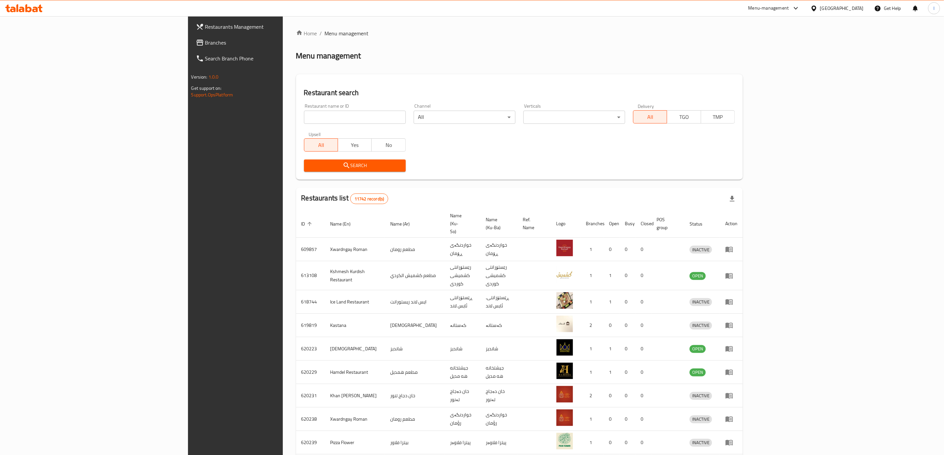
click at [296, 117] on div "Home / Menu management Menu management Restaurant search Restaurant name or ID …" at bounding box center [519, 264] width 447 height 471
click at [304, 117] on input "search" at bounding box center [355, 117] width 102 height 13
paste input "Tche Tche Parki, Azadi"
click at [343, 166] on icon "submit" at bounding box center [347, 166] width 8 height 8
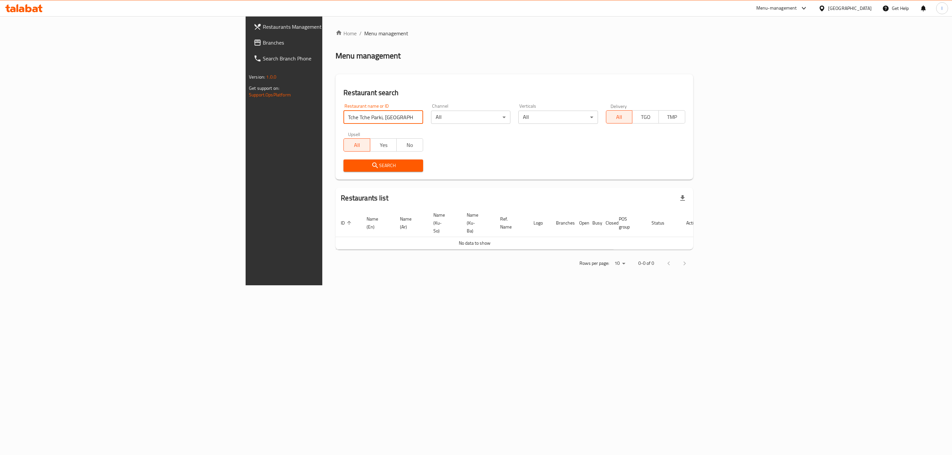
drag, startPoint x: 222, startPoint y: 117, endPoint x: 275, endPoint y: 133, distance: 54.9
click at [339, 133] on div "Restaurant name or ID Tche Tche Parki, Azadi Restaurant name or ID Channel All …" at bounding box center [514, 138] width 350 height 76
type input "Tche Tche Park"
click button "Search" at bounding box center [382, 166] width 79 height 12
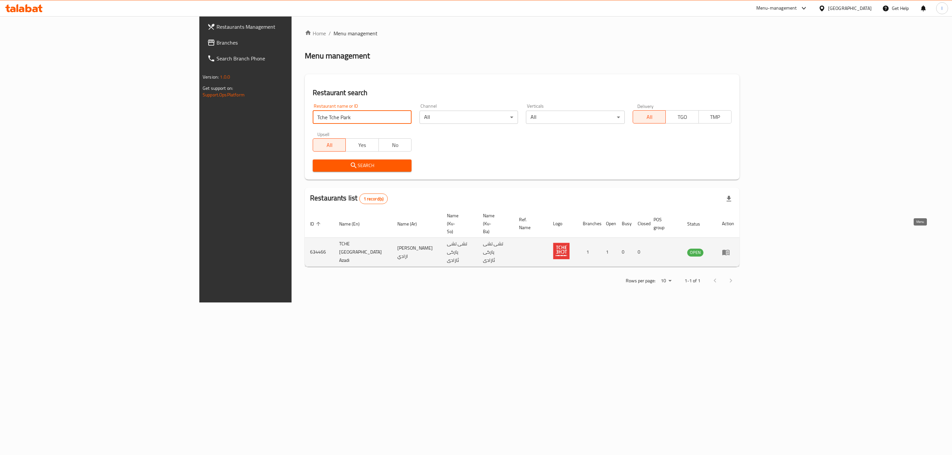
click at [729, 250] on icon "enhanced table" at bounding box center [725, 253] width 7 height 6
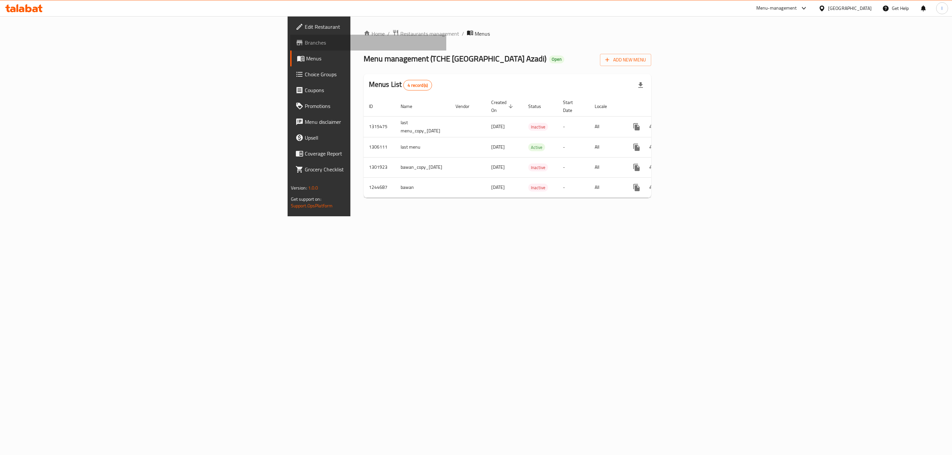
click at [305, 43] on span "Branches" at bounding box center [373, 43] width 136 height 8
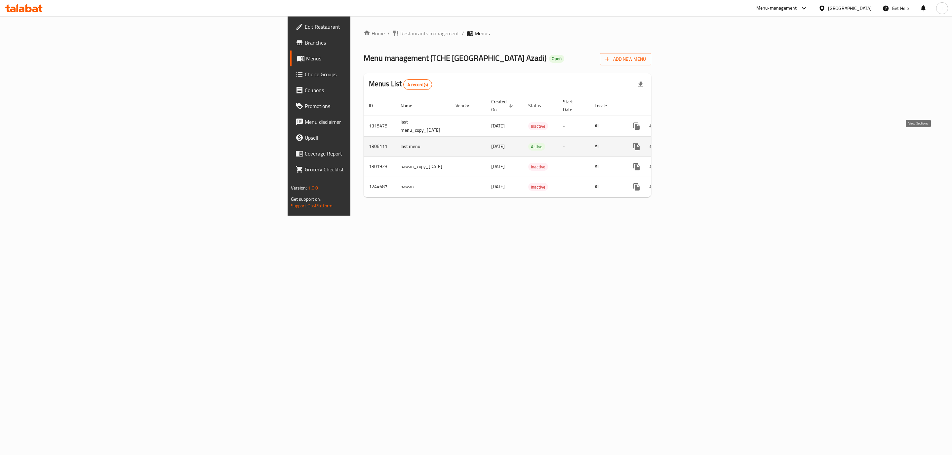
click at [688, 143] on icon "enhanced table" at bounding box center [684, 147] width 8 height 8
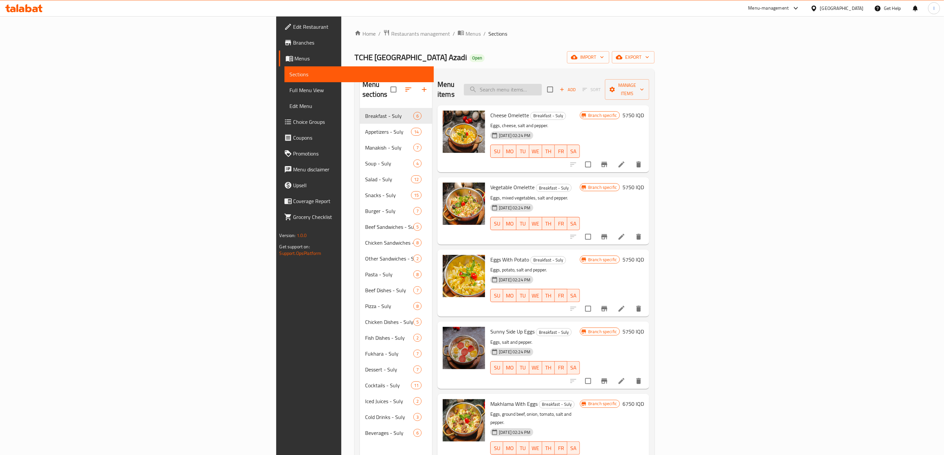
click at [542, 84] on input "search" at bounding box center [503, 90] width 78 height 12
click at [279, 47] on link "Branches" at bounding box center [356, 43] width 155 height 16
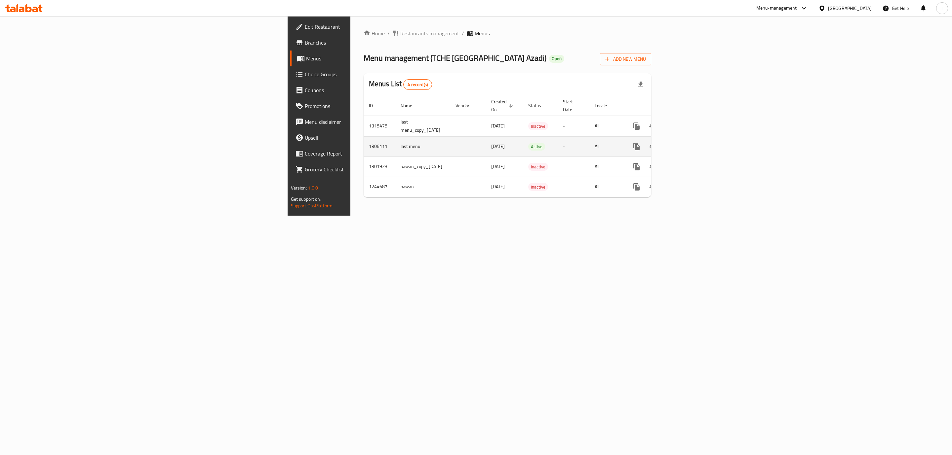
click at [688, 143] on icon "enhanced table" at bounding box center [684, 147] width 8 height 8
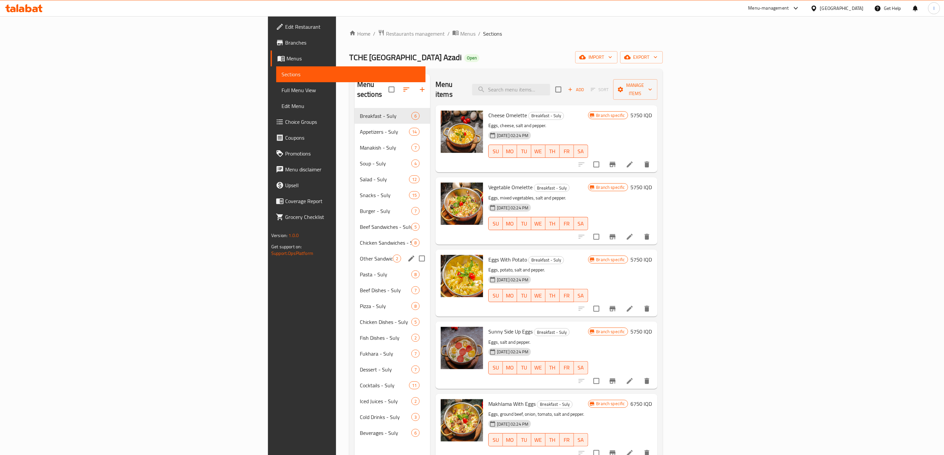
click at [355, 255] on div "Other Sandwiches - Suly 2" at bounding box center [393, 259] width 76 height 16
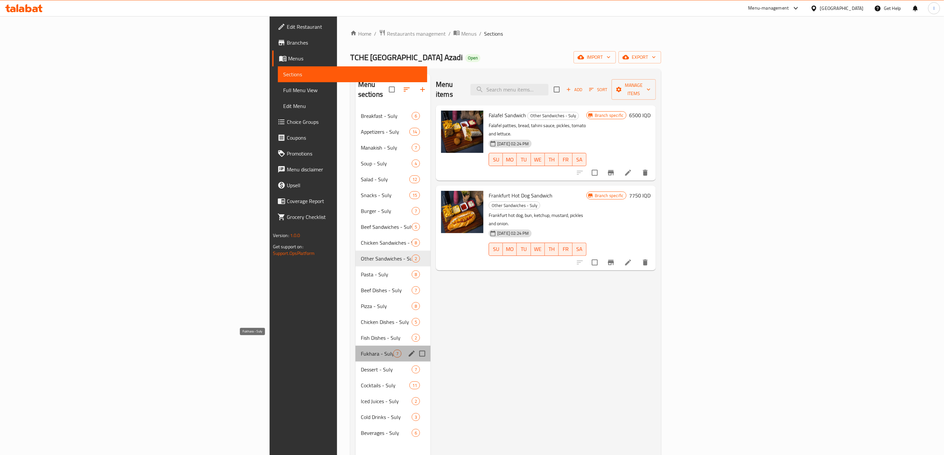
click at [361, 350] on span "Fukhara - Suly" at bounding box center [377, 354] width 32 height 8
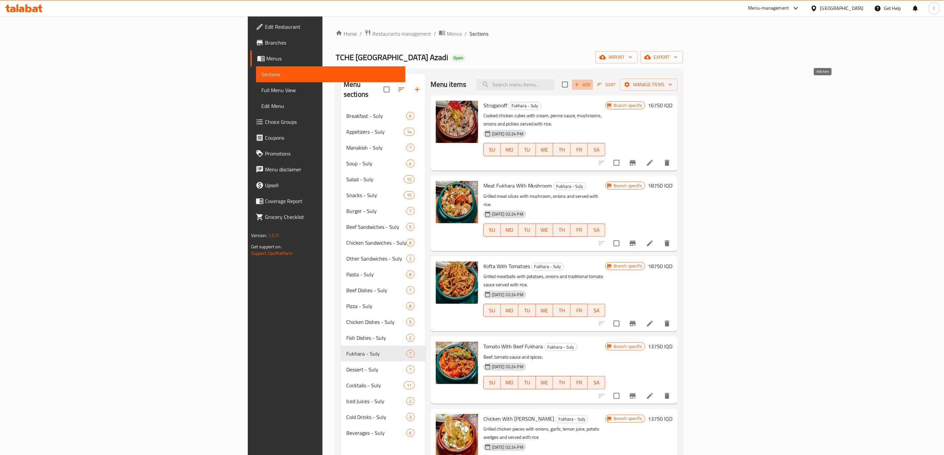
click at [591, 85] on span "Add" at bounding box center [583, 85] width 18 height 8
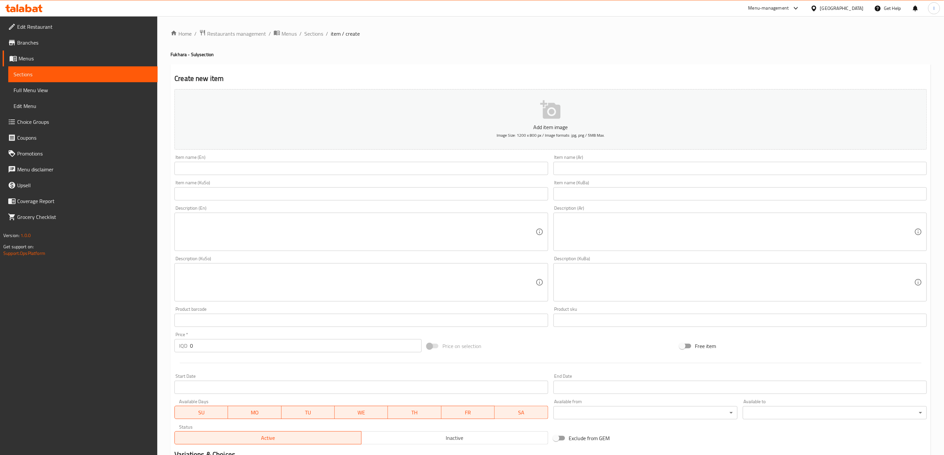
click at [721, 230] on textarea at bounding box center [736, 231] width 356 height 31
paste textarea "شرحات دجاج مشوي، قطع فلفل ملون، بطاطا، بصل، صوص كريمة وردي ويقدم مع ارز ابيض"
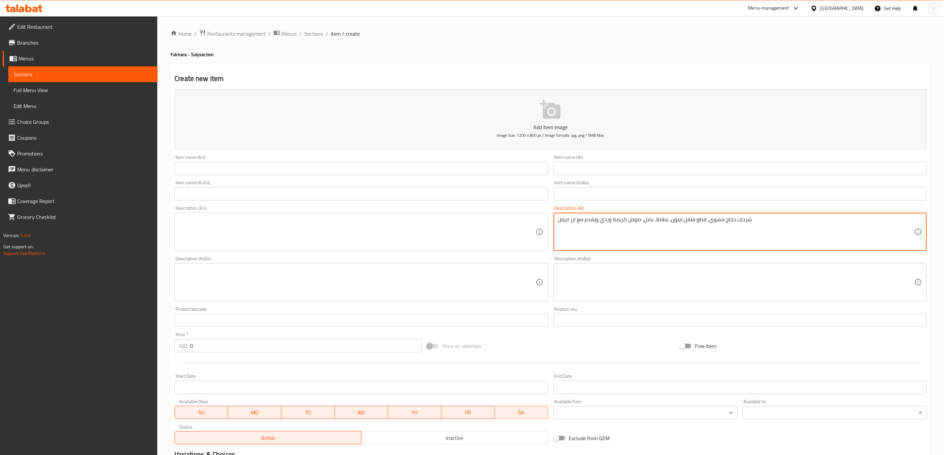
type textarea "شرحات دجاج مشوي، قطع فلفل ملون، بطاطا، بصل، صوص كريمة وردي ويقدم مع ارز ابيض"
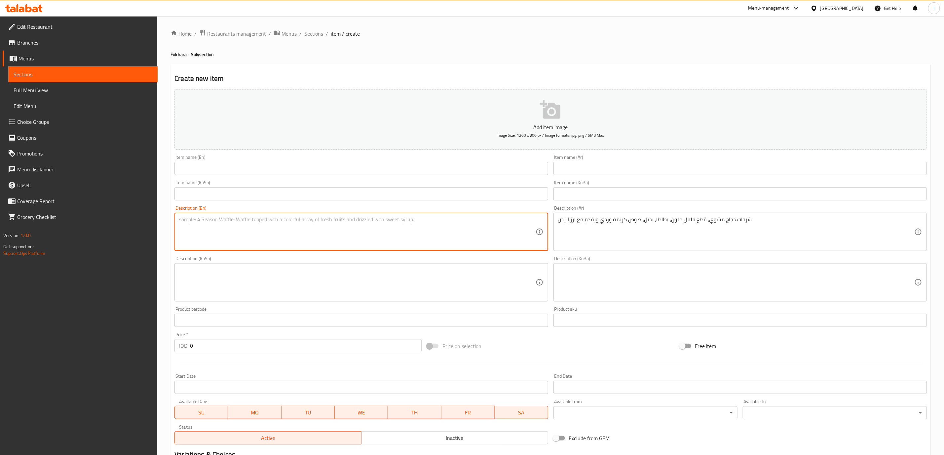
click at [324, 229] on textarea at bounding box center [357, 231] width 356 height 31
paste textarea "Grilled chicken strips, colorful bell pepper slices, potatoes, onions, pink cre…"
click at [215, 219] on textarea "Grilled chicken strips, colorful bell pepper slices, potatoes, onions, pink cre…" at bounding box center [357, 231] width 356 height 31
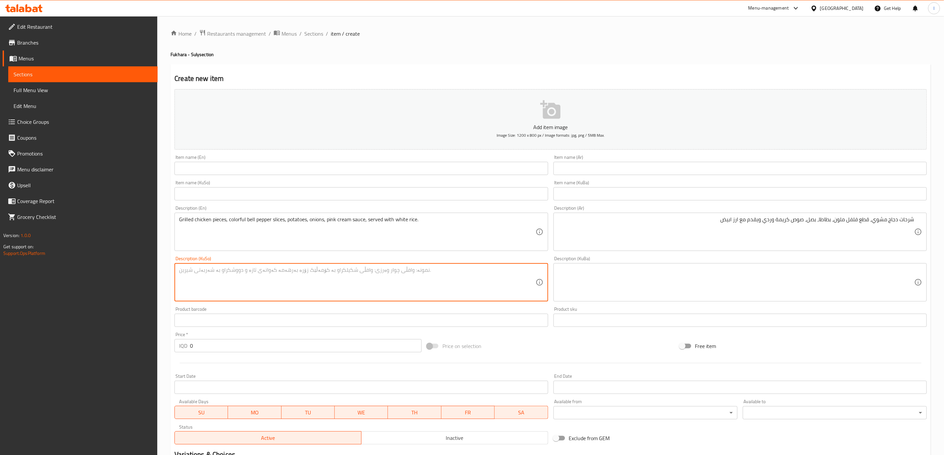
click at [243, 285] on textarea at bounding box center [357, 282] width 356 height 31
click at [724, 292] on textarea at bounding box center [736, 282] width 356 height 31
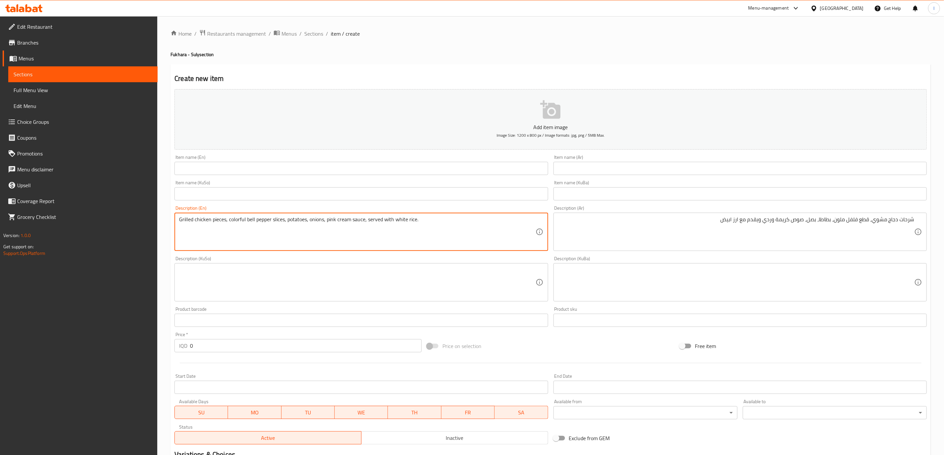
click at [277, 221] on textarea "Grilled chicken pieces, colorful bell pepper slices, potatoes, onions, pink cre…" at bounding box center [357, 231] width 356 height 31
click at [219, 223] on textarea "Grilled chicken pieces, colorful bell pepper slices, potatoes, onions, pink cre…" at bounding box center [357, 231] width 356 height 31
paste textarea "slices"
click at [217, 219] on textarea "Grilled chicken piesliceses, colorful bell pepper slices, potatoes, onions, pin…" at bounding box center [357, 231] width 356 height 31
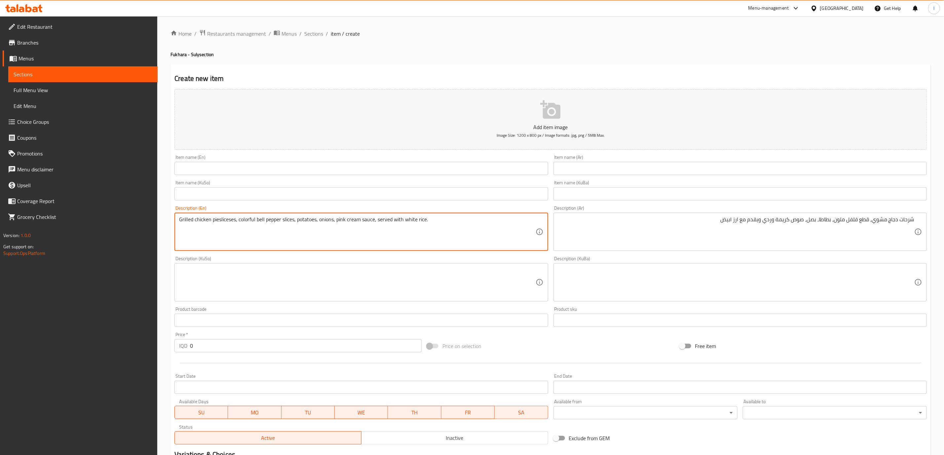
click at [217, 219] on textarea "Grilled chicken piesliceses, colorful bell pepper slices, potatoes, onions, pin…" at bounding box center [357, 231] width 356 height 31
paste textarea "slic"
click at [253, 286] on textarea at bounding box center [357, 282] width 356 height 31
click at [239, 220] on textarea "Grilled chicken slices, colorful bell pepper slices, potatoes, onions, pink cre…" at bounding box center [357, 231] width 356 height 31
drag, startPoint x: 238, startPoint y: 220, endPoint x: 245, endPoint y: 223, distance: 7.4
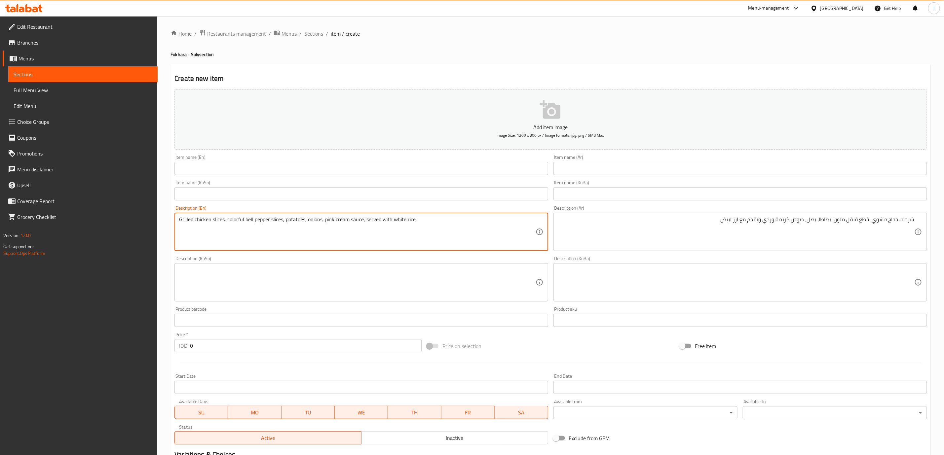
click at [245, 223] on textarea "Grilled chicken slices, colorful bell pepper slices, potatoes, onions, pink cre…" at bounding box center [357, 231] width 356 height 31
click at [261, 286] on textarea at bounding box center [357, 282] width 356 height 31
click at [246, 217] on textarea "Grilled chicken slices, colored bell pepper slices, potatoes, onions, pink crea…" at bounding box center [357, 231] width 356 height 31
click at [354, 224] on textarea "Grilled chicken slices, colored pepper slices, potatoes, onions, pink cream sau…" at bounding box center [357, 231] width 356 height 31
type textarea "Grilled chicken slices, colored pepper slices, potatoes, onions, pink cream sau…"
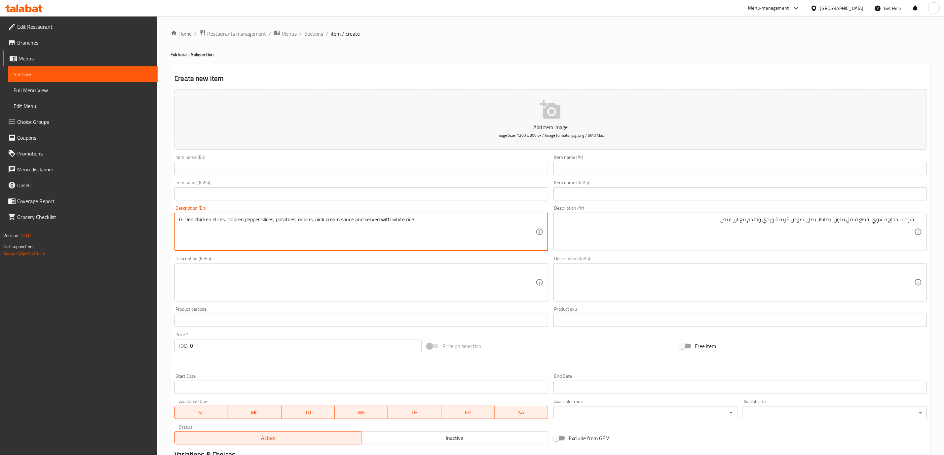
click at [652, 286] on textarea at bounding box center [736, 282] width 356 height 31
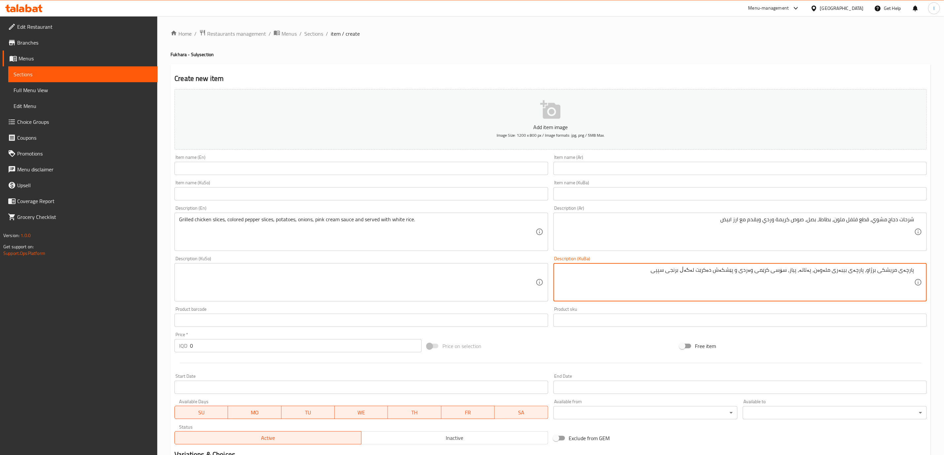
click at [675, 271] on textarea "پارچەی مریشکی برژاو، پارچەی بیبەری ملەوەن، پەتاتە، پیاز، سۆسی کرێمی وەردی و پێش…" at bounding box center [736, 282] width 356 height 31
click at [756, 275] on textarea "پارچەی مریشکی برژاو، پارچەی بیبەری ملەوەن، پەتاتە، پیاز، سۆسی کرێمی وەردی و پێش…" at bounding box center [736, 282] width 356 height 31
type textarea "پارچەی مریشکی برژاو، پارچەی بیبەری ملەوەن، پەتاتە، پیاز، سۆسی کرێمی وەردی و پێش…"
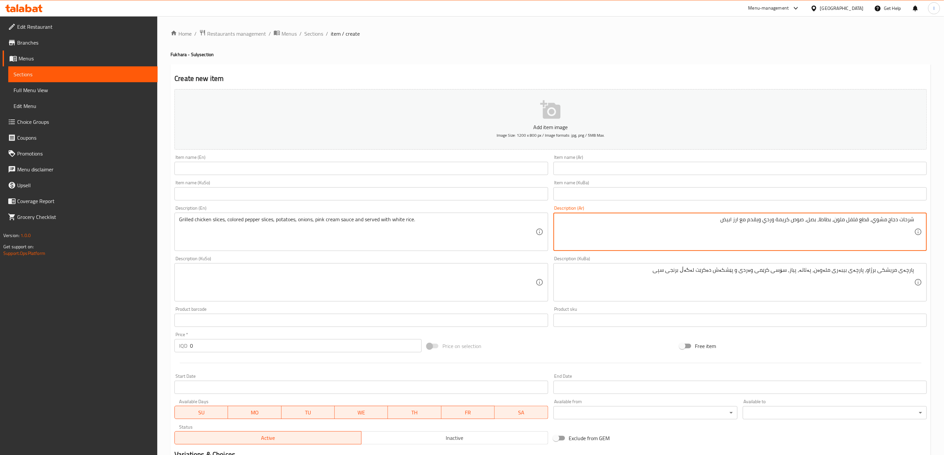
click at [773, 218] on textarea "شرحات دجاج مشوي، قطع فلفل ملون، بطاطا، بصل، صوص كريمة وردي ويقدم مع ارز ابيض" at bounding box center [736, 231] width 356 height 31
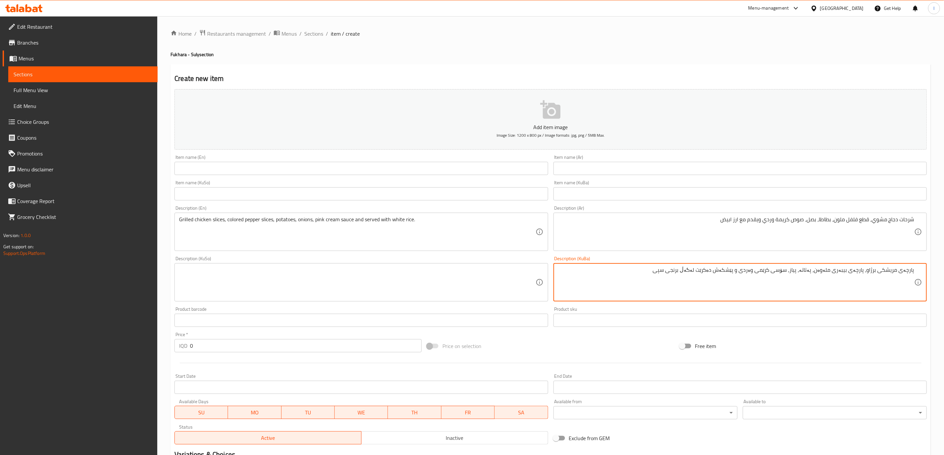
click at [758, 269] on textarea "پارچەی مریشکی برژاو، پارچەی بیبەری ملەوەن، پەتاتە، پیاز، سۆسی کرێمی وەردی و پێش…" at bounding box center [736, 282] width 356 height 31
click at [764, 288] on textarea "پارچەی مریشکی برژاو، پارچەی بیبەری ملەوەن، پەتاتە، پیاز، سۆسی کرێمی وەردی و پێش…" at bounding box center [736, 282] width 356 height 31
click at [804, 170] on input "text" at bounding box center [739, 168] width 373 height 13
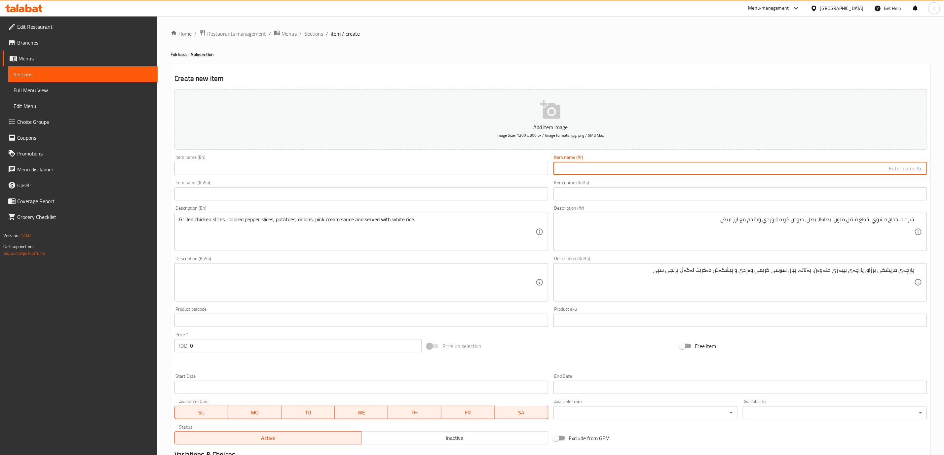
click at [804, 170] on input "text" at bounding box center [739, 168] width 373 height 13
click at [806, 172] on input "بيبسي" at bounding box center [739, 168] width 373 height 13
paste input "جاج بالصوص الوردي"
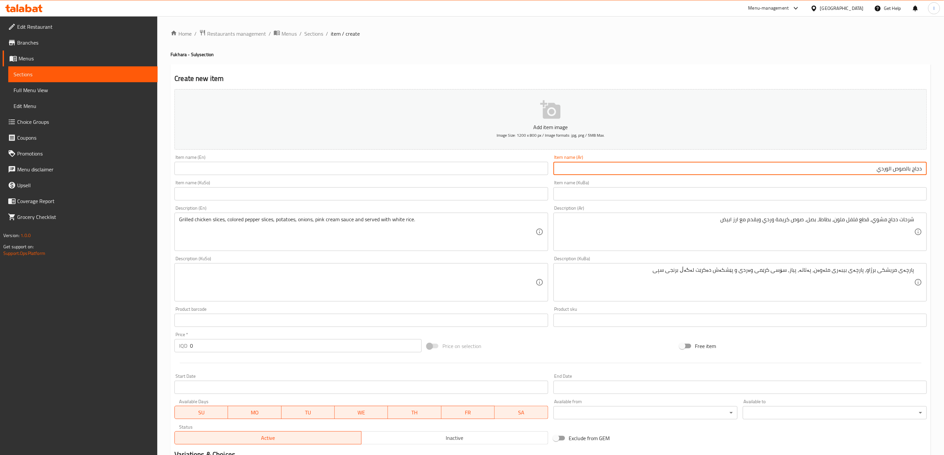
click at [889, 170] on input "دجاج بالصوص الوردي" at bounding box center [739, 168] width 373 height 13
type input "دجاج بالصوص وردي"
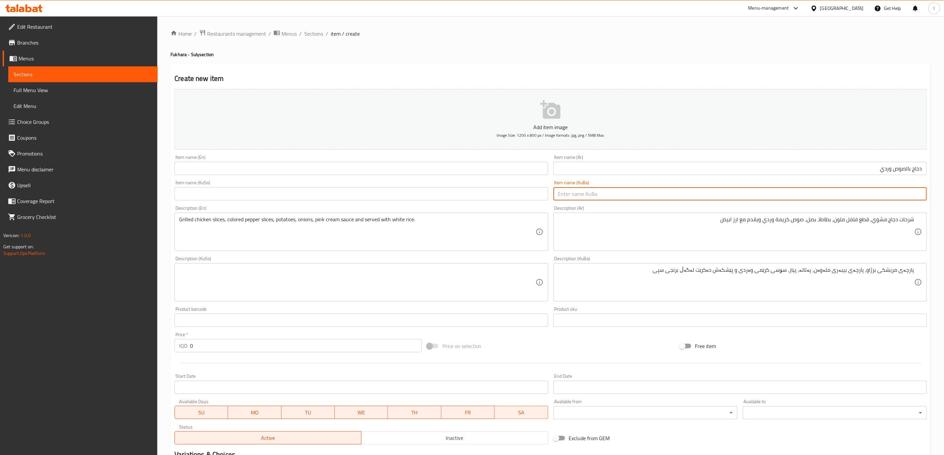
click at [892, 190] on input "text" at bounding box center [739, 193] width 373 height 13
click at [892, 194] on input "مریشک بە سۆسی وەردی" at bounding box center [739, 193] width 373 height 13
click at [324, 207] on div "Description (En) Grilled chicken slices, colored pepper slices, potatoes, onion…" at bounding box center [360, 228] width 373 height 45
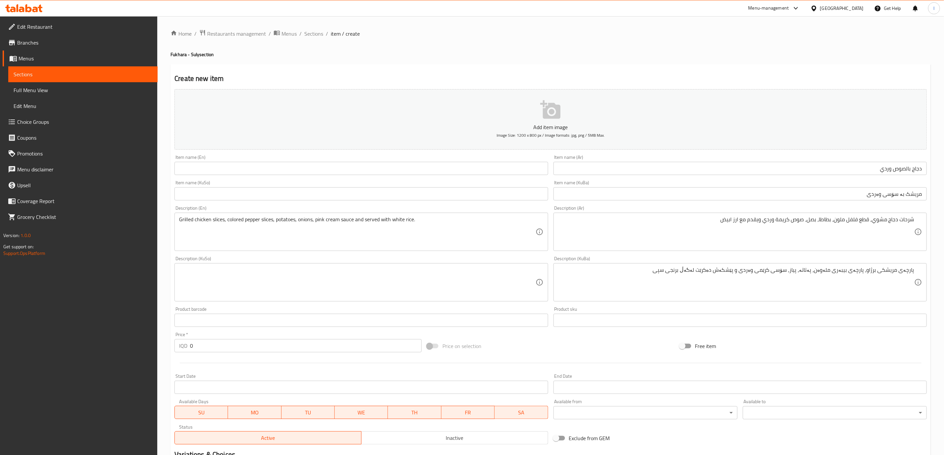
click at [868, 189] on input "مریشک بە سۆسی وەردی" at bounding box center [739, 193] width 373 height 13
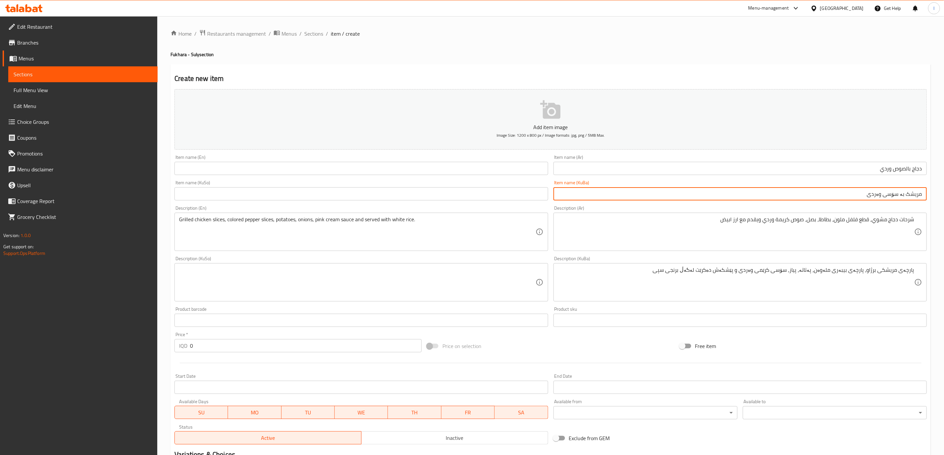
click at [878, 195] on input "مریشک بە سۆسی وەردی" at bounding box center [739, 193] width 373 height 13
type input "مریشک بە سۆسی پەمەیی"
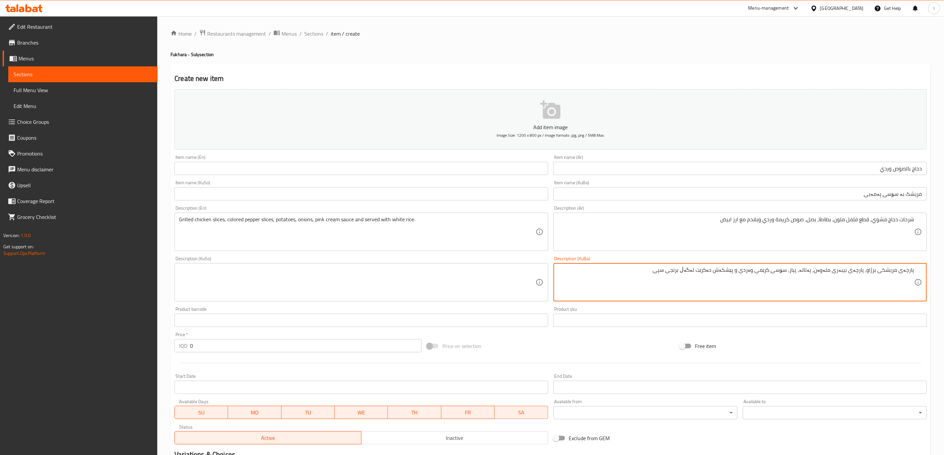
click at [832, 270] on textarea "پارچەی مریشکی برژاو، پارچەی بیبەری ملەوەن، پەتاتە، پیاز، سۆسی کرێمی وەردی و پێش…" at bounding box center [736, 282] width 356 height 31
click at [741, 274] on textarea "پارچەی مریشکی برژاو، پارچەی بیبەری ڕەنگاورەنگ، پەتاتە، پیاز، سۆسی کرێمی وەردی و…" at bounding box center [736, 282] width 356 height 31
click at [746, 272] on textarea "پارچەی مریشکی برژاو، پارچەی بیبەری ڕەنگاورەنگ، پەتاتە، پیاز، سۆسی کرێمی وەردی و…" at bounding box center [736, 282] width 356 height 31
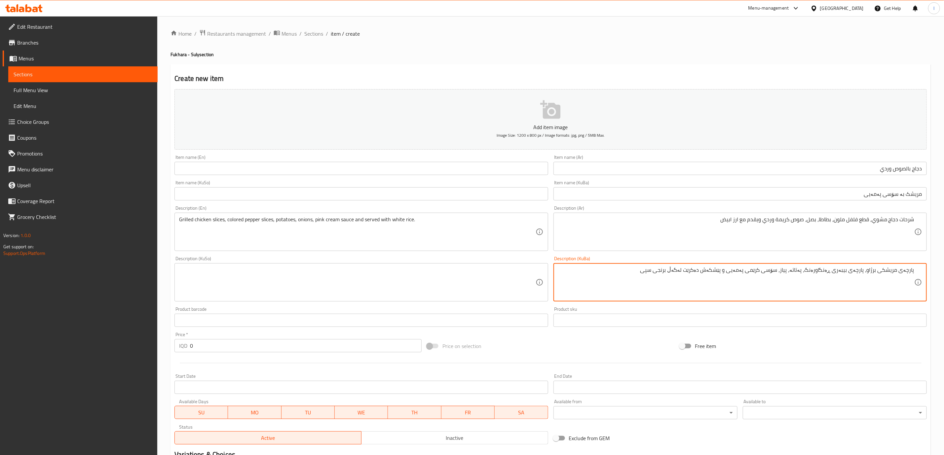
click at [655, 284] on textarea "پارچەی مریشکی برژاو، پارچەی بیبەری ڕەنگاورەنگ، پەتاتە، پیاز، سۆسی کرێمی پەمەیی …" at bounding box center [736, 282] width 356 height 31
type textarea "پارچەی مریشکی برژاو، پارچەی بیبەری ڕەنگاورەنگ، پەتاتە، پیاز، سۆسی کرێمی پەمەیی …"
click at [464, 283] on textarea at bounding box center [357, 282] width 356 height 31
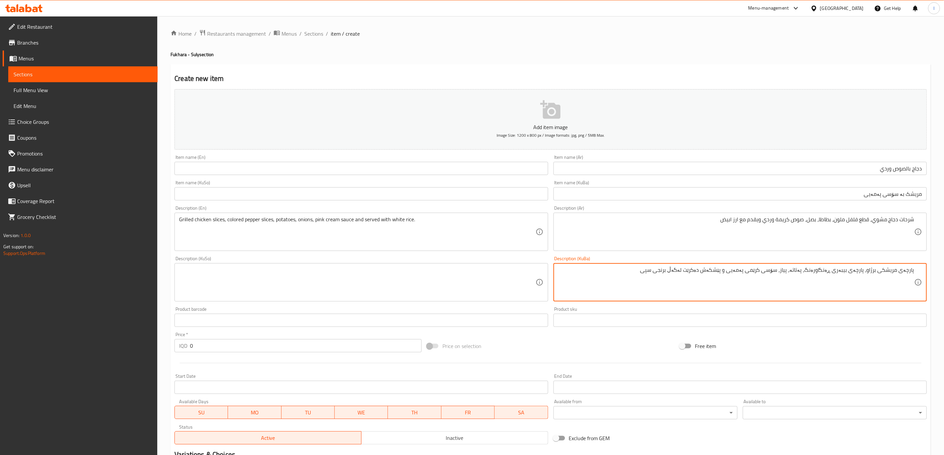
paste textarea "پارچەی مریشکی برژاو، پارچەی بیبەری ڕەنگاورەنگ، پەتاتە، پیاز، سۆسی کرێمی پەمەیی …"
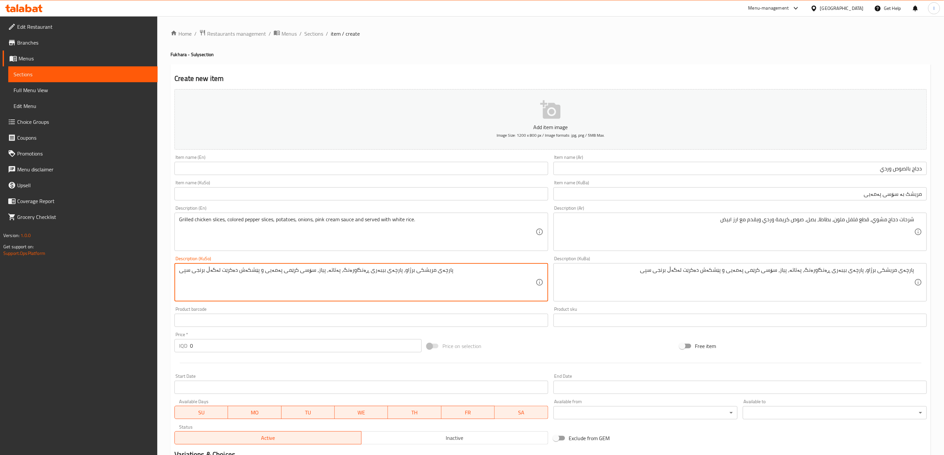
type textarea "پارچەی مریشکی برژاو، پارچەی بیبەری ڕەنگاورەنگ، پەتاتە، پیاز، سۆسی کرێمی پەمەیی …"
click at [480, 175] on input "text" at bounding box center [360, 168] width 373 height 13
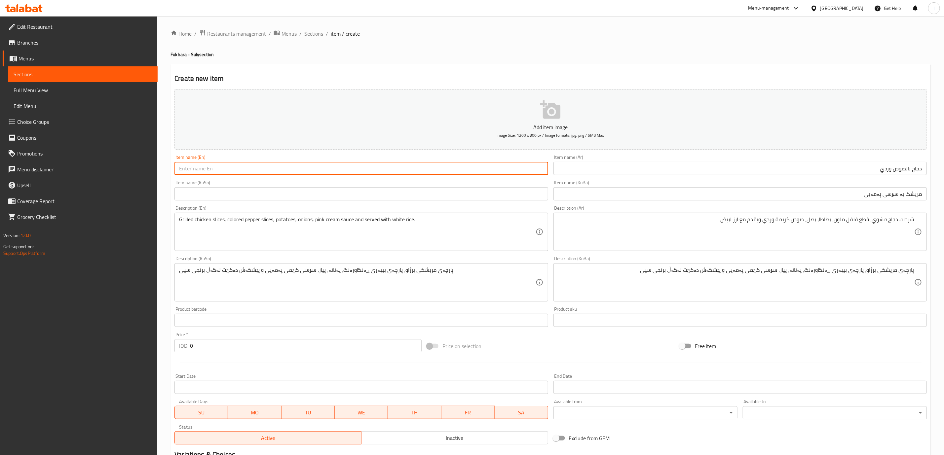
drag, startPoint x: 535, startPoint y: 176, endPoint x: 552, endPoint y: 201, distance: 29.8
click at [542, 184] on div "Add item image Image Size: 1200 x 800 px / Image formats: jpg, png / 5MB Max. I…" at bounding box center [551, 267] width 758 height 361
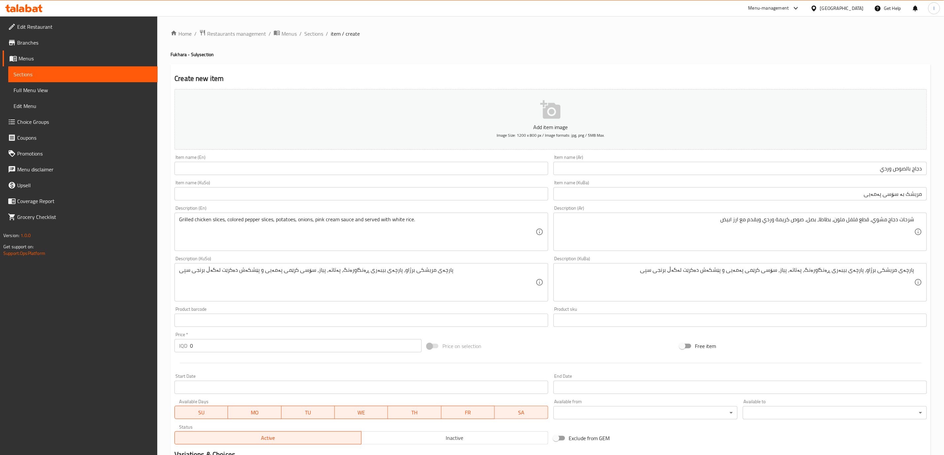
click at [564, 195] on input "مریشک بە سۆسی پەمەیی" at bounding box center [739, 193] width 373 height 13
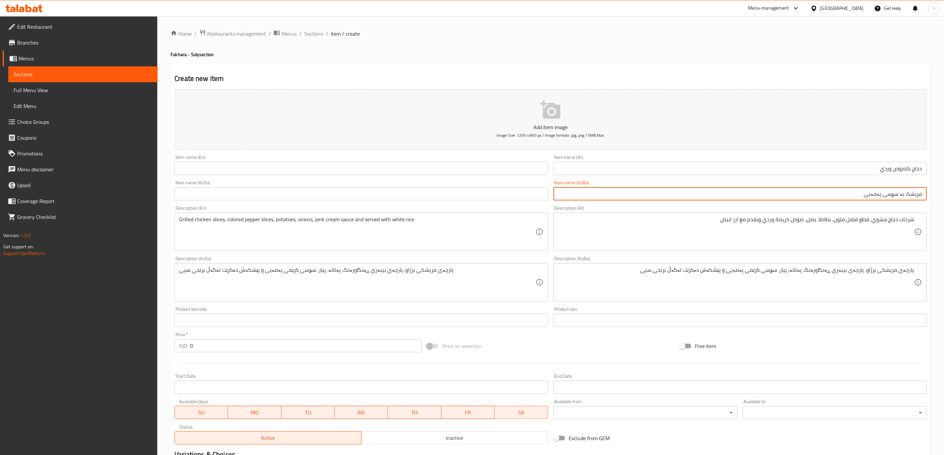
click at [564, 195] on input "مریشک بە سۆسی پەمەیی" at bounding box center [739, 193] width 373 height 13
click at [515, 203] on div "Item name (KuSo) Item name (KuSo)" at bounding box center [361, 190] width 379 height 25
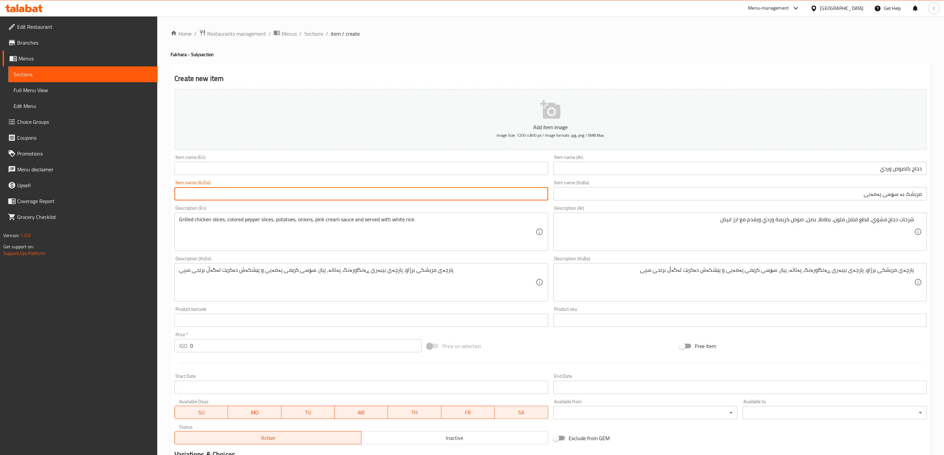
paste input "مریشک بە سۆسی پەمەیی"
click at [514, 199] on input "مریشک بە سۆسی پەمەیی" at bounding box center [360, 193] width 373 height 13
type input "مریشک بە سۆسی پەمەیی"
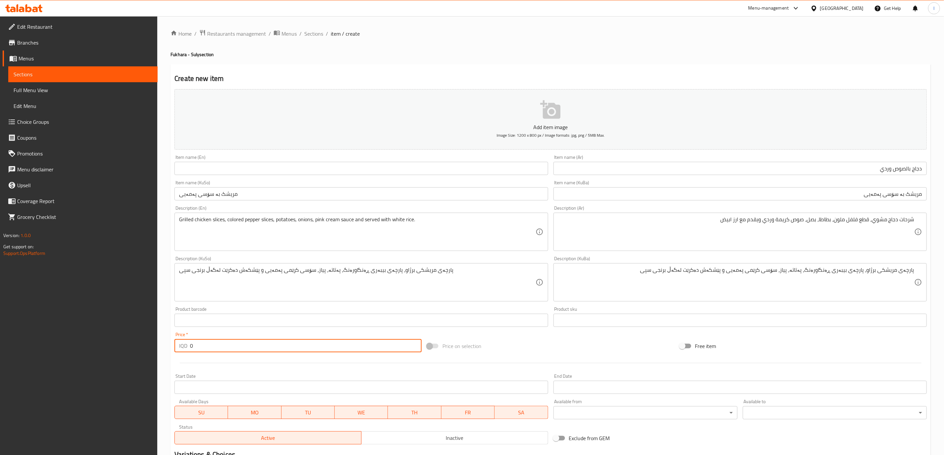
drag, startPoint x: 199, startPoint y: 348, endPoint x: 173, endPoint y: 346, distance: 25.8
click at [173, 346] on div "Price   * IQD 0 Price *" at bounding box center [298, 342] width 252 height 25
paste input "1375"
type input "13750"
click at [253, 164] on input "text" at bounding box center [360, 168] width 373 height 13
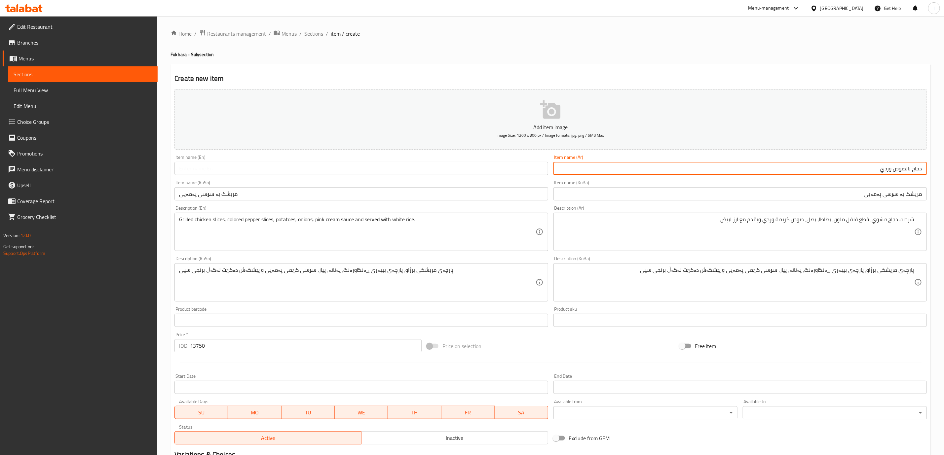
click at [631, 167] on input "دجاج بالصوص وردي" at bounding box center [739, 168] width 373 height 13
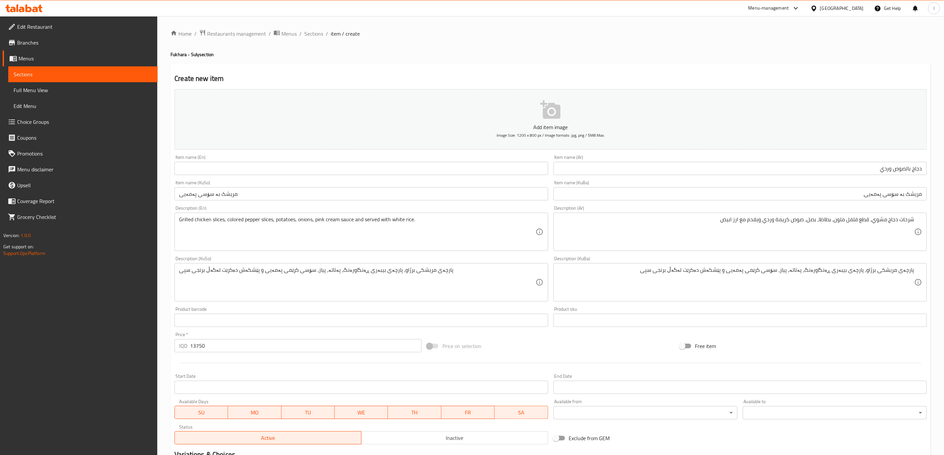
click at [342, 159] on div "Item name (En) Item name (En)" at bounding box center [360, 165] width 373 height 20
click at [354, 183] on div "Item name (KuSo) مریشک بە سۆسی پەمەیی Item name (KuSo)" at bounding box center [360, 190] width 373 height 20
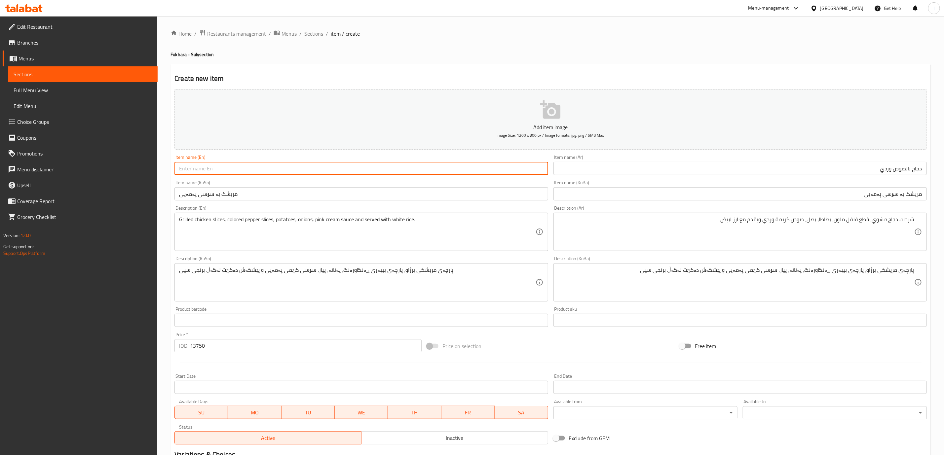
click at [393, 170] on input "text" at bounding box center [360, 168] width 373 height 13
paste input "Chicken with pink sauce"
drag, startPoint x: 209, startPoint y: 172, endPoint x: 212, endPoint y: 177, distance: 5.8
click at [212, 177] on div "Item name (En) Chicken with pink sauce Item name (En)" at bounding box center [361, 164] width 379 height 25
click at [210, 170] on input "Chicken with pink sauce" at bounding box center [360, 168] width 373 height 13
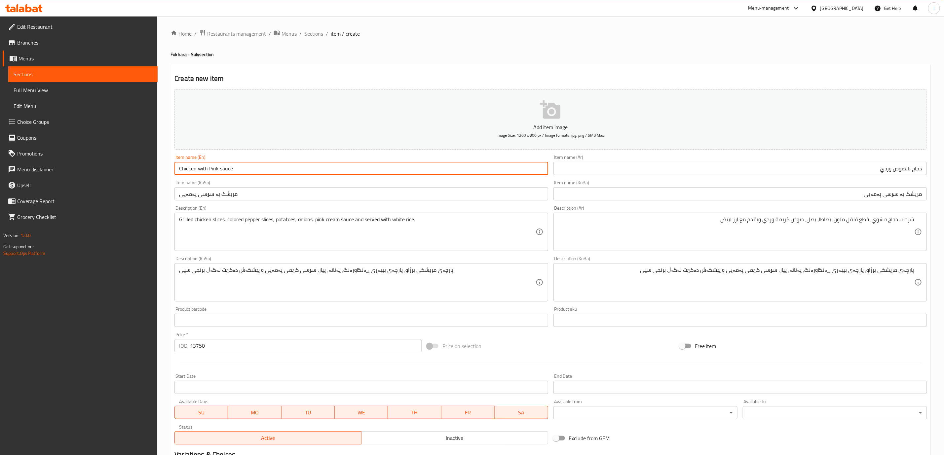
click at [220, 175] on input "Chicken with Pink sauce" at bounding box center [360, 168] width 373 height 13
drag, startPoint x: 198, startPoint y: 169, endPoint x: 202, endPoint y: 169, distance: 3.3
click at [202, 169] on input "Chicken with Pink Sauce" at bounding box center [360, 168] width 373 height 13
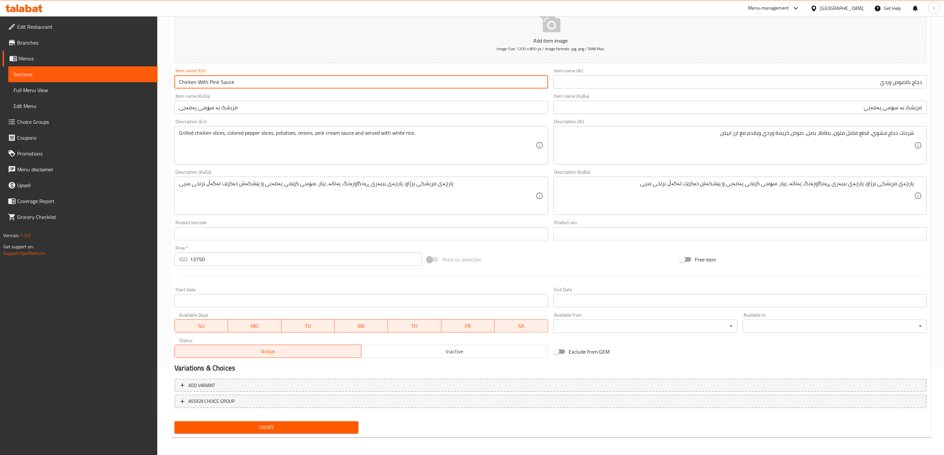
type input "Chicken With Pink Sauce"
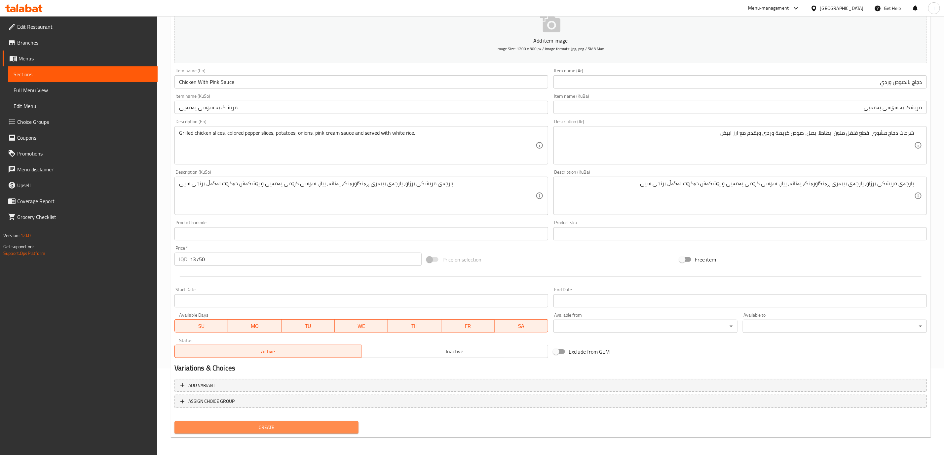
click at [279, 430] on span "Create" at bounding box center [266, 428] width 173 height 8
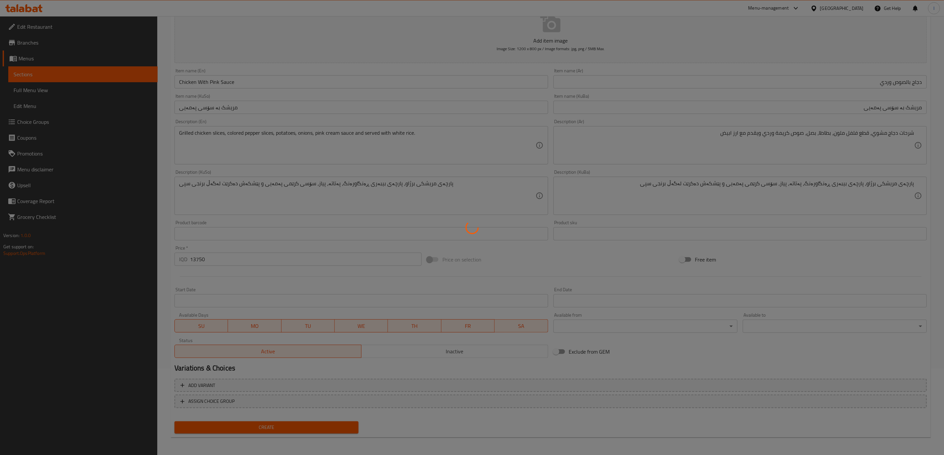
scroll to position [24, 0]
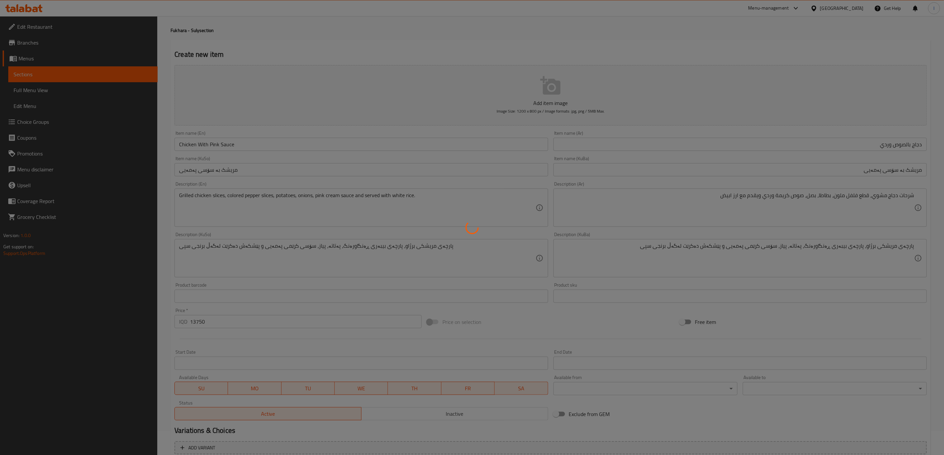
type input "0"
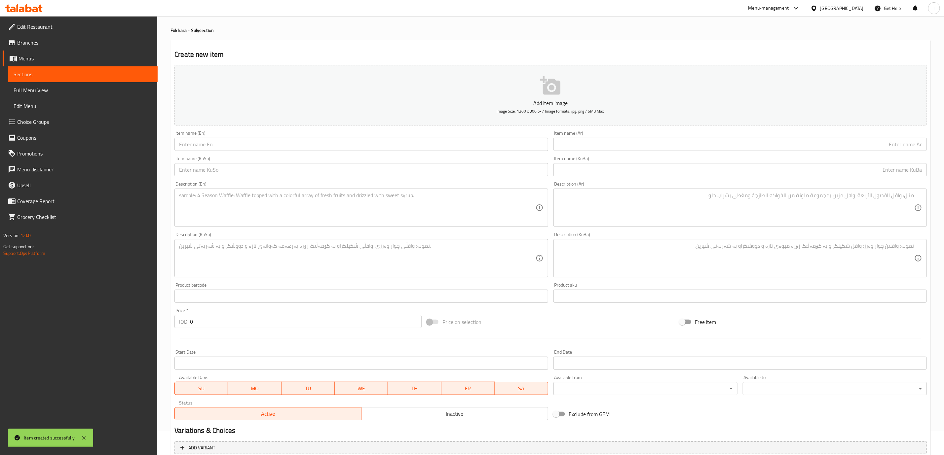
scroll to position [0, 0]
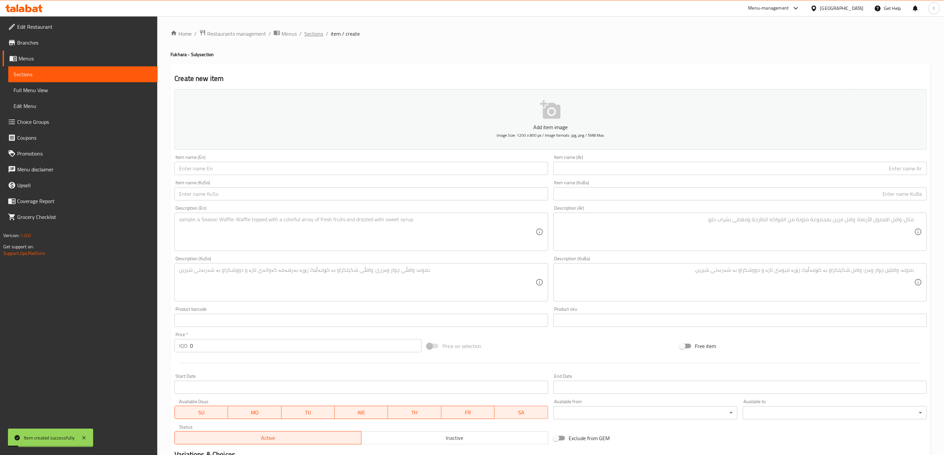
click at [316, 33] on span "Sections" at bounding box center [313, 34] width 19 height 8
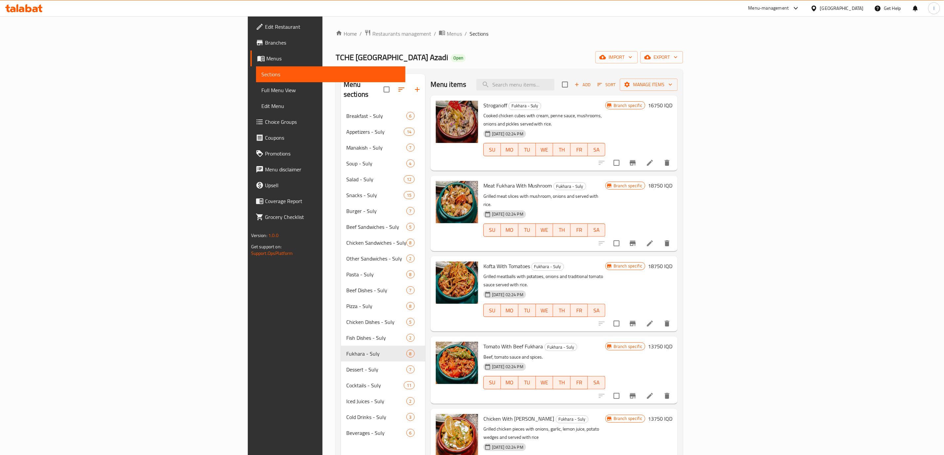
click at [591, 86] on span "Add" at bounding box center [583, 85] width 18 height 8
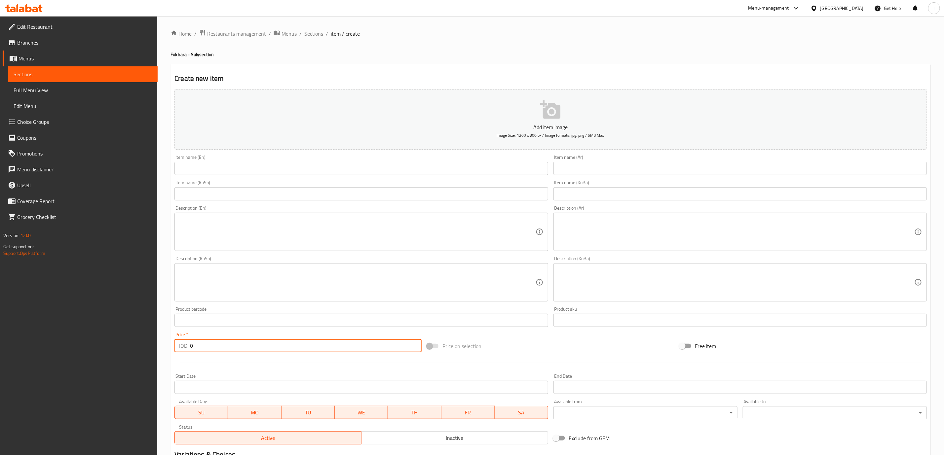
drag, startPoint x: 158, startPoint y: 346, endPoint x: 140, endPoint y: 346, distance: 17.8
click at [140, 346] on div "Edit Restaurant Branches Menus Sections Full Menu View Edit Menu Choice Groups …" at bounding box center [472, 279] width 944 height 527
paste input "1375"
type input "13750"
drag, startPoint x: 350, startPoint y: 191, endPoint x: 350, endPoint y: 203, distance: 12.6
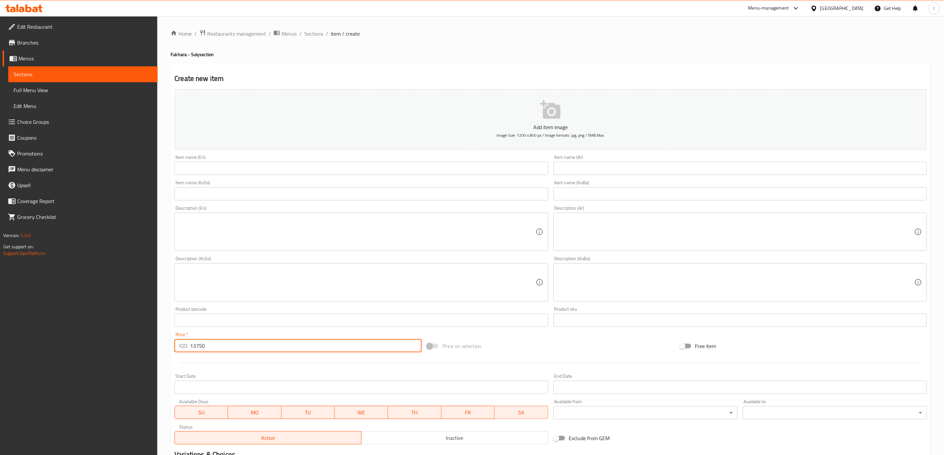
click at [350, 191] on input "text" at bounding box center [360, 193] width 373 height 13
click at [352, 214] on div "Description (En)" at bounding box center [360, 232] width 373 height 38
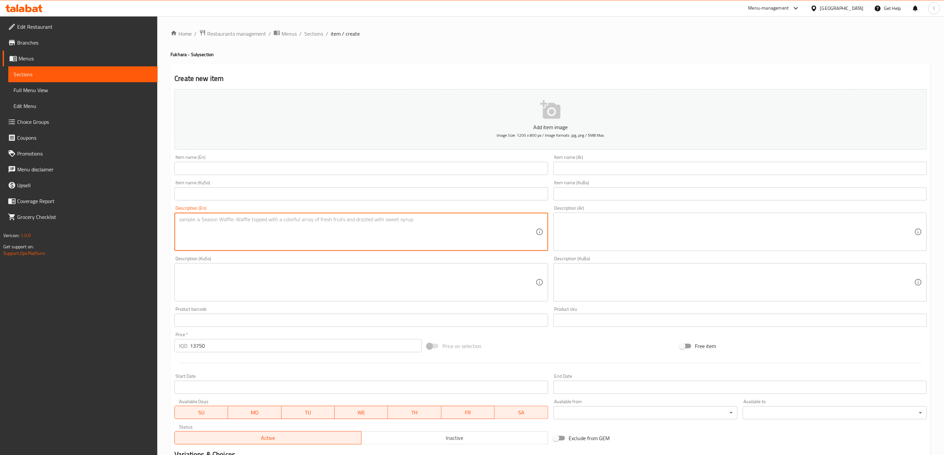
click at [356, 228] on textarea at bounding box center [357, 231] width 356 height 31
paste textarea "Farro, grilled chicken strips, mushrooms, cream, and Parmesan cheese"
type textarea "Farro, grilled chicken strips, mushrooms, cream, and Parmesan cheese"
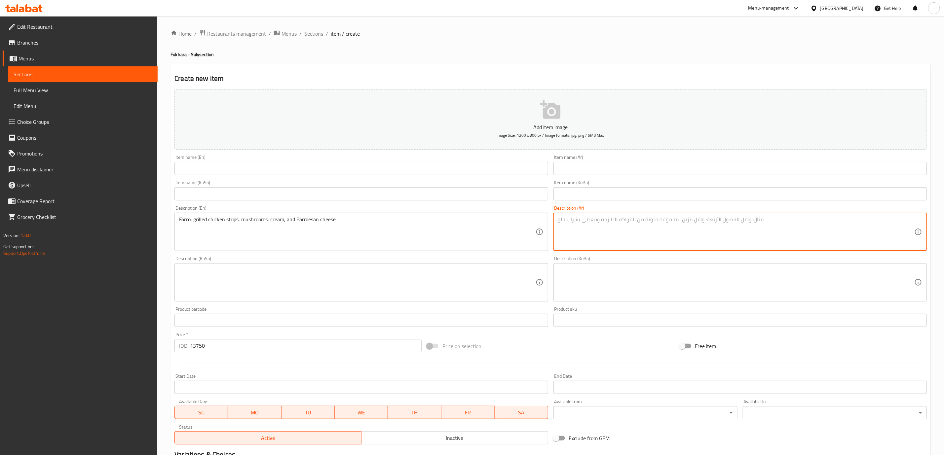
click at [630, 247] on textarea at bounding box center [736, 231] width 356 height 31
paste textarea "فريكة، شرحات دجاج مشوي، فطر، كريمة وجبنة بارميزان"
type textarea "فريكة، شرحات دجاج مشوي، فطر، كريمة وجبنة بارميزان"
click at [656, 280] on textarea at bounding box center [736, 282] width 356 height 31
click at [686, 277] on textarea at bounding box center [736, 282] width 356 height 31
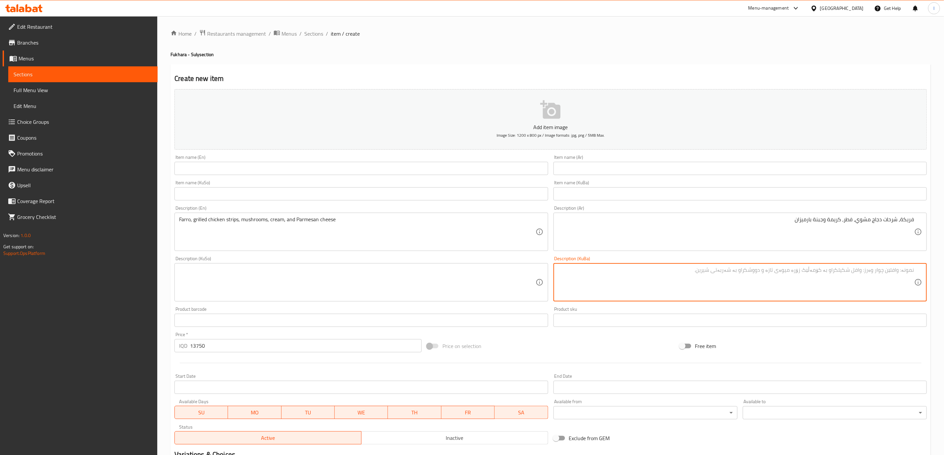
click at [685, 276] on textarea at bounding box center [736, 282] width 356 height 31
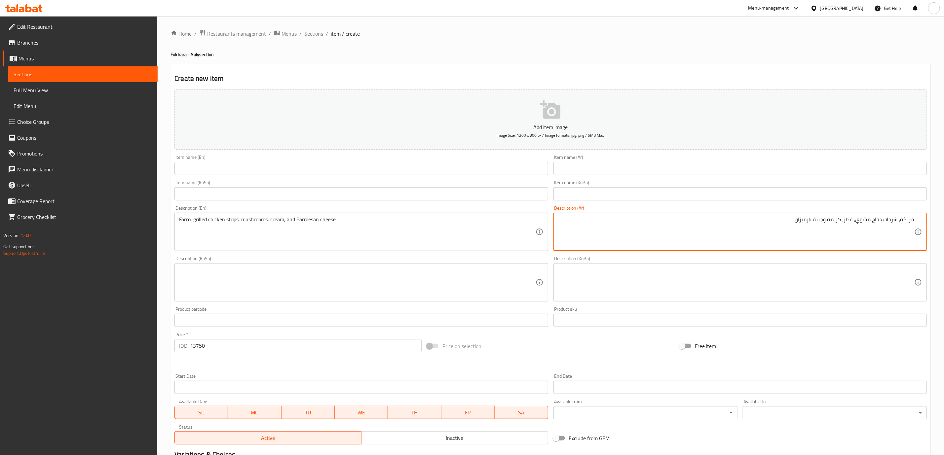
click at [908, 218] on textarea "فريكة، شرحات دجاج مشوي، فطر، كريمة وجبنة بارميزان" at bounding box center [736, 231] width 356 height 31
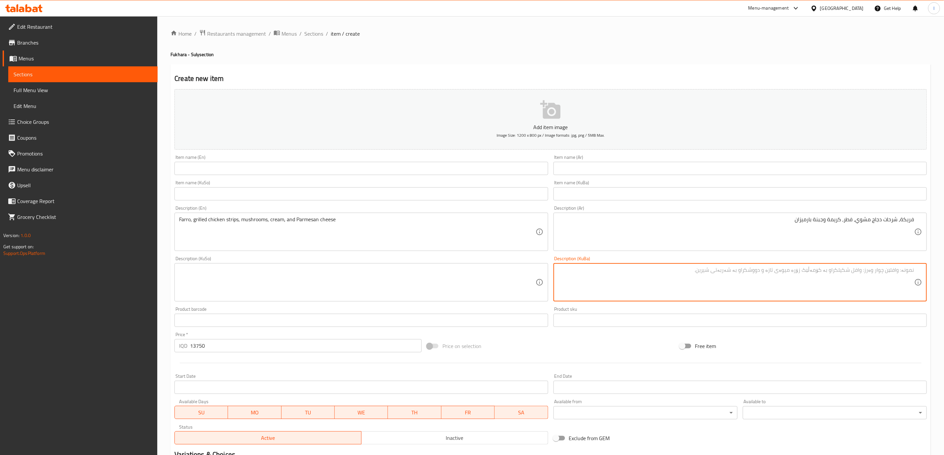
click at [650, 268] on textarea at bounding box center [736, 282] width 356 height 31
paste textarea "قەرەخەرمان"
type textarea "قەرەخەرمان"
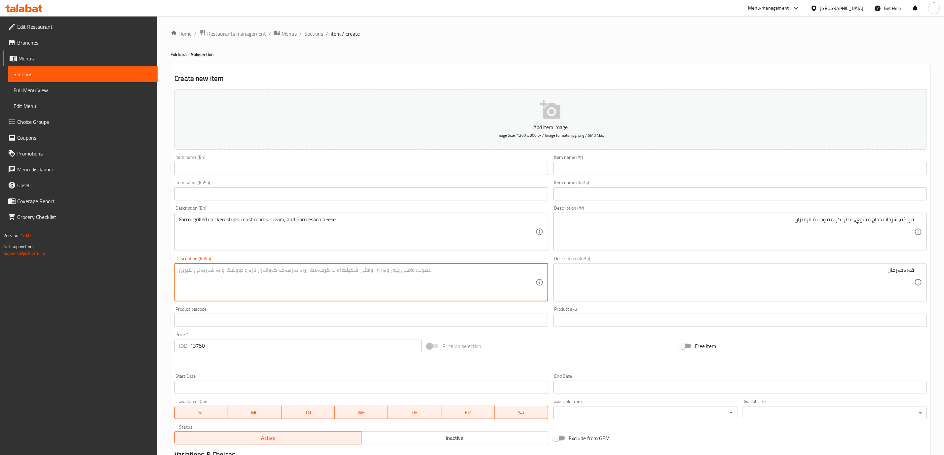
click at [465, 292] on textarea at bounding box center [357, 282] width 356 height 31
paste textarea "قەرەخەرمان"
type textarea "قەرەخەرمان"
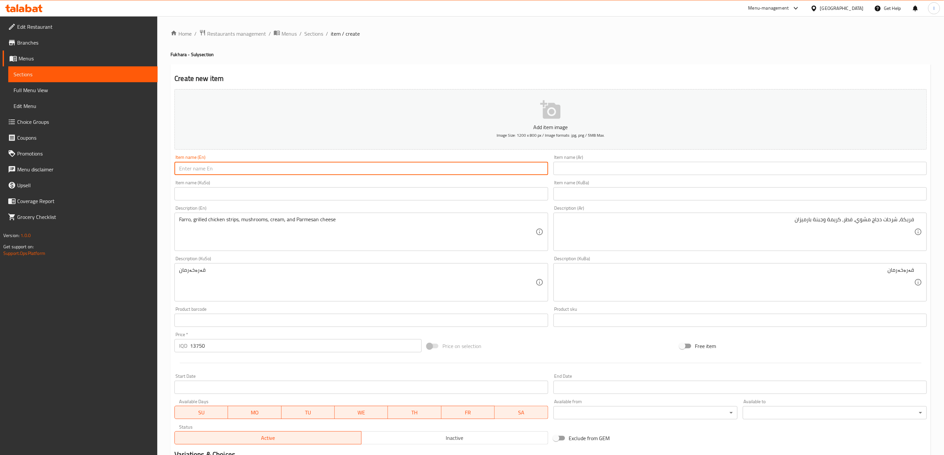
click at [444, 174] on input "text" at bounding box center [360, 168] width 373 height 13
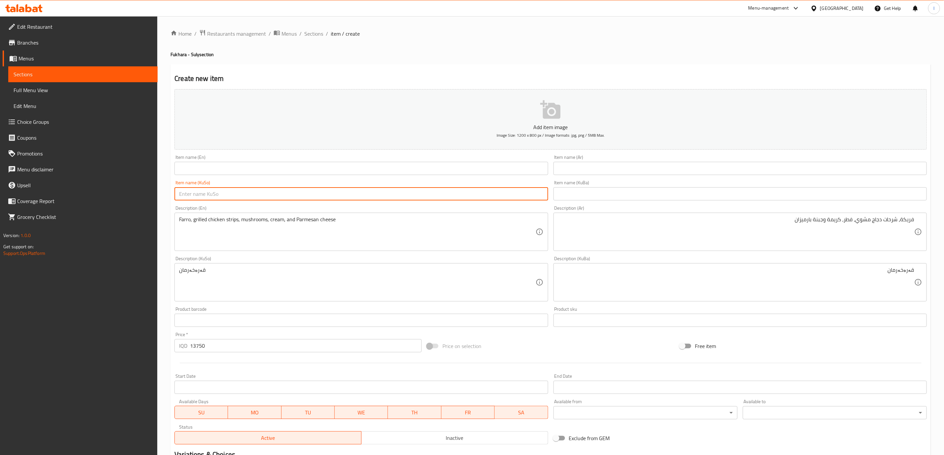
click at [437, 194] on input "text" at bounding box center [360, 193] width 373 height 13
paste input "قەرەخەرمان"
type input "قەرەخەرمان"
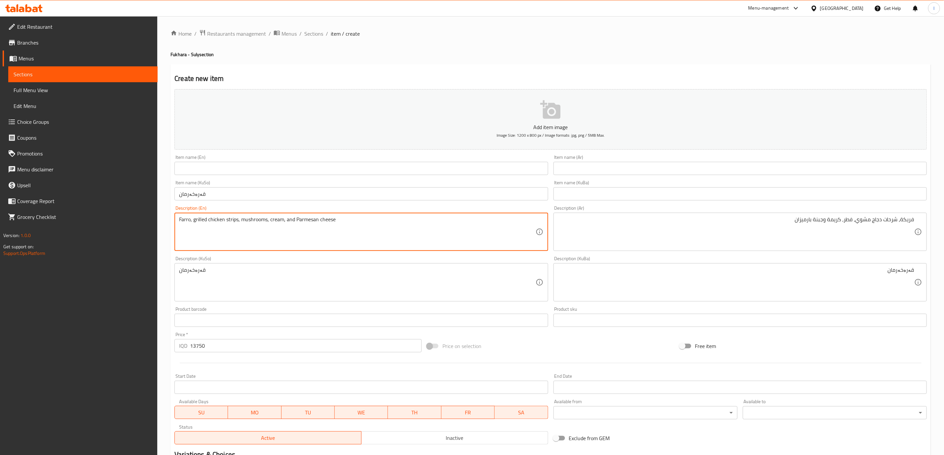
click at [180, 217] on textarea "Farro, grilled chicken strips, mushrooms, cream, and Parmesan cheese" at bounding box center [357, 231] width 356 height 31
paste textarea "reekeh"
type textarea "Freekeh, grilled chicken strips, mushrooms, cream, and Parmesan cheese"
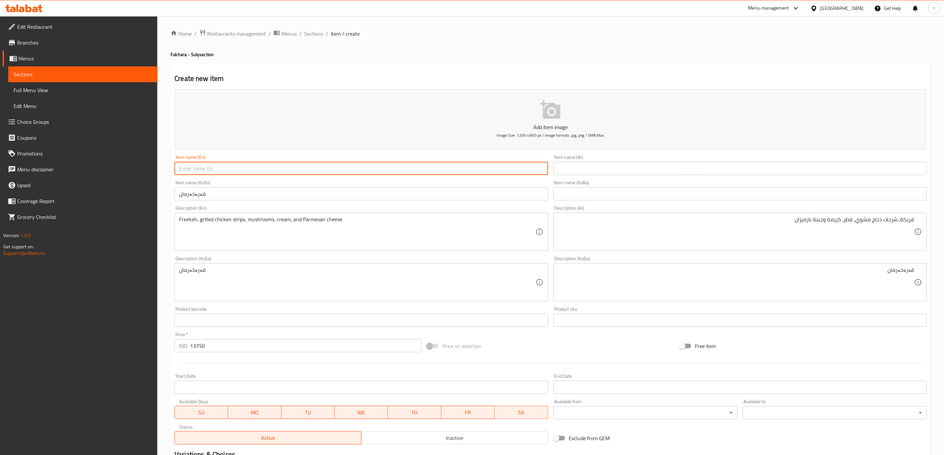
click at [208, 173] on input "text" at bounding box center [360, 168] width 373 height 13
paste input "Freekeh"
type input "Freekeh"
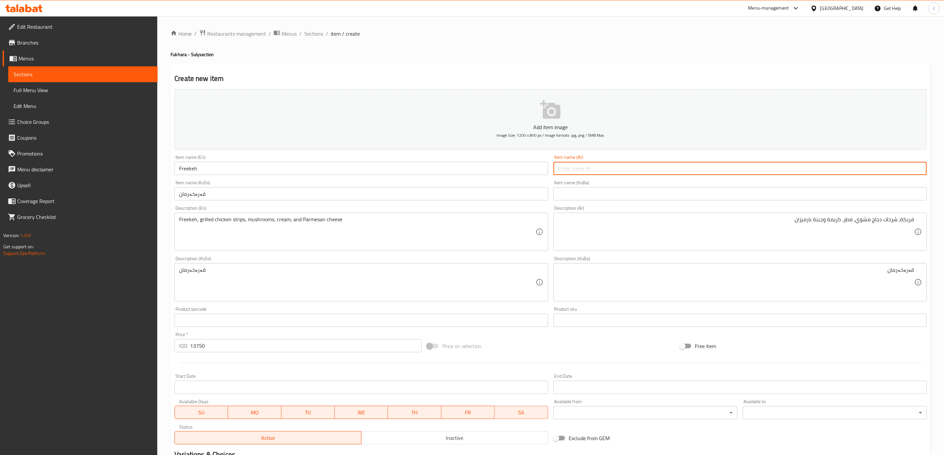
click at [606, 173] on input "text" at bounding box center [739, 168] width 373 height 13
paste input "فخارة فريكة بالدجاج"
click at [889, 171] on input "فخارة فريكة بالدجاج" at bounding box center [739, 168] width 373 height 13
type input "فخارة فريكة بالدجاج"
click at [370, 161] on div "Item name (En) Freekeh Item name (En)" at bounding box center [360, 165] width 373 height 20
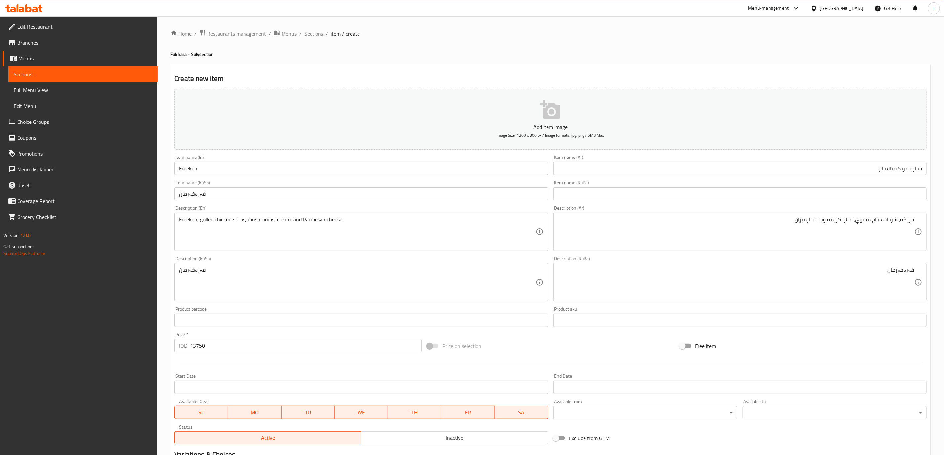
click at [377, 172] on input "Freekeh" at bounding box center [360, 168] width 373 height 13
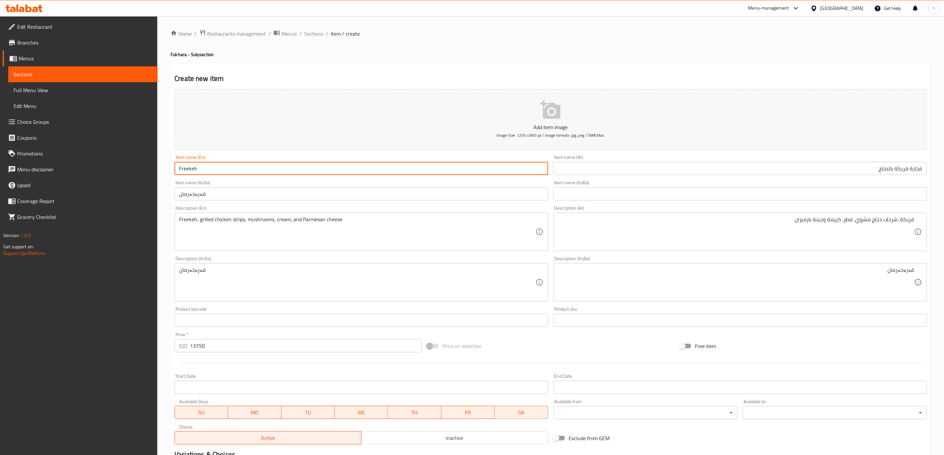
click at [377, 172] on input "Freekeh" at bounding box center [360, 168] width 373 height 13
click at [378, 171] on input "Freekeh" at bounding box center [360, 168] width 373 height 13
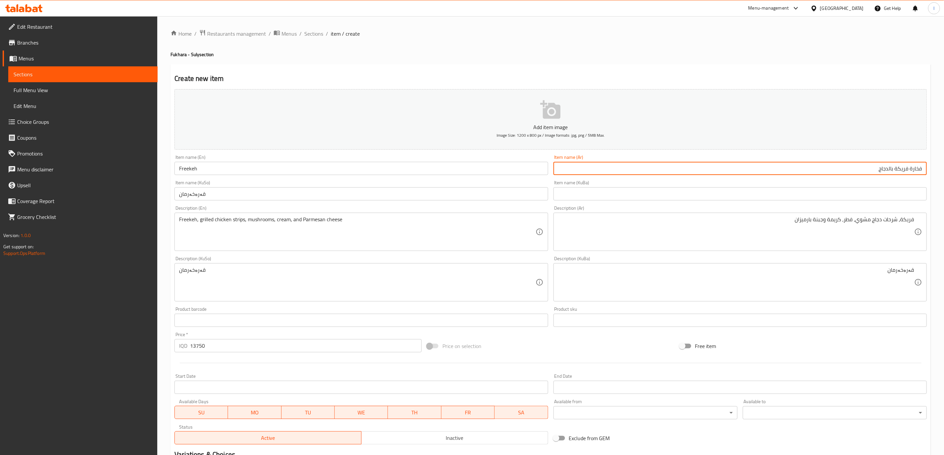
click at [920, 173] on input "فخارة فريكة بالدجاج" at bounding box center [739, 168] width 373 height 13
click at [237, 169] on input "Freekeh" at bounding box center [360, 168] width 373 height 13
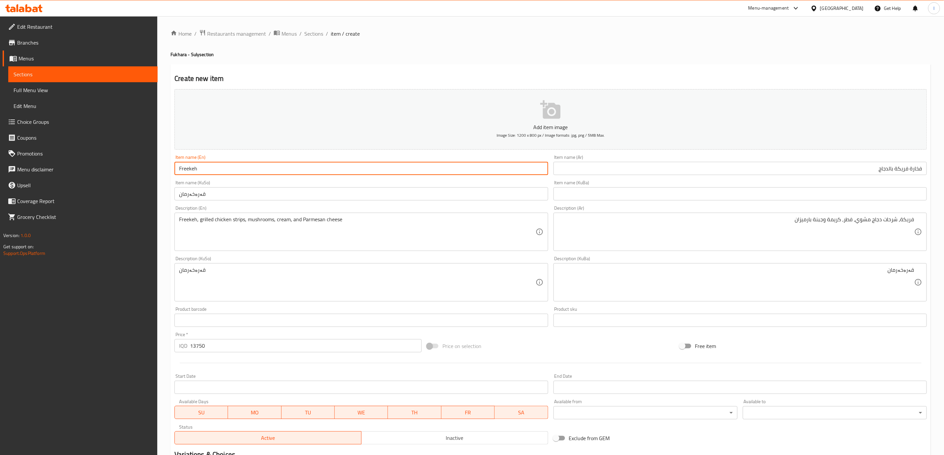
paste input "Pottery"
type input "Freekeh Pottery With Chicken"
click at [466, 197] on input "قەرەخەرمان" at bounding box center [360, 193] width 373 height 13
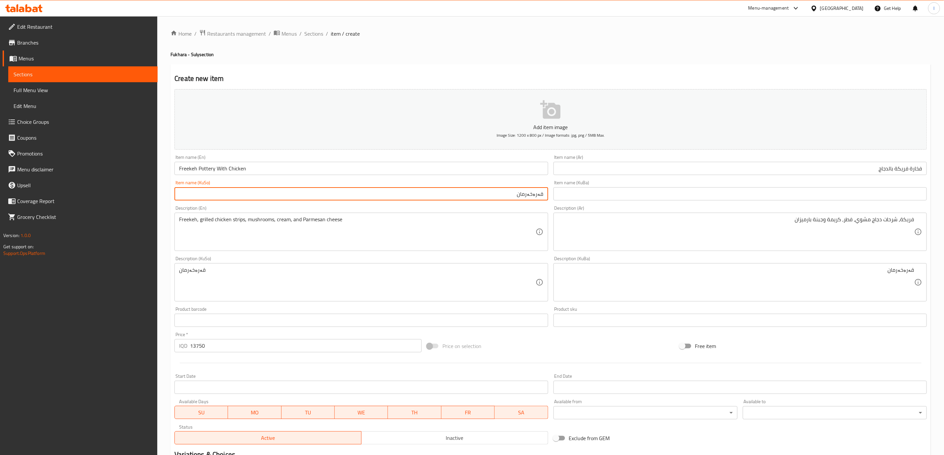
click at [467, 195] on input "قەرەخەرمان" at bounding box center [360, 193] width 373 height 13
click at [537, 196] on input "قەرەخەرمان" at bounding box center [360, 193] width 373 height 13
click at [543, 193] on input "قەرەخەرمان" at bounding box center [360, 193] width 373 height 13
paste input "بە فوخارە"
drag, startPoint x: 541, startPoint y: 196, endPoint x: 555, endPoint y: 196, distance: 14.9
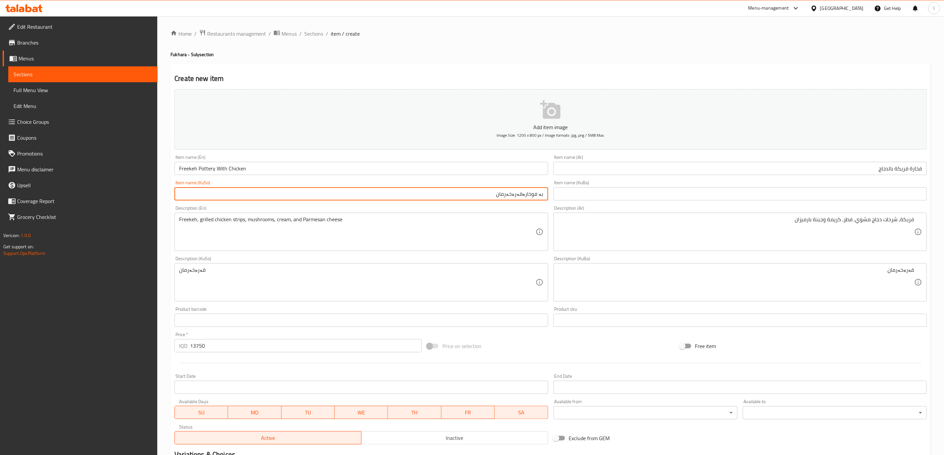
click at [555, 196] on div "Add item image Image Size: 1200 x 800 px / Image formats: jpg, png / 5MB Max. I…" at bounding box center [551, 267] width 758 height 361
click at [530, 194] on input "فوخارەقەرەخەرمان" at bounding box center [360, 193] width 373 height 13
click at [496, 191] on input "فوخارەی قەرەخەرمان" at bounding box center [360, 193] width 373 height 13
click at [492, 195] on input "فوخارەی قەرەخەرمان بە مریشك" at bounding box center [360, 193] width 373 height 13
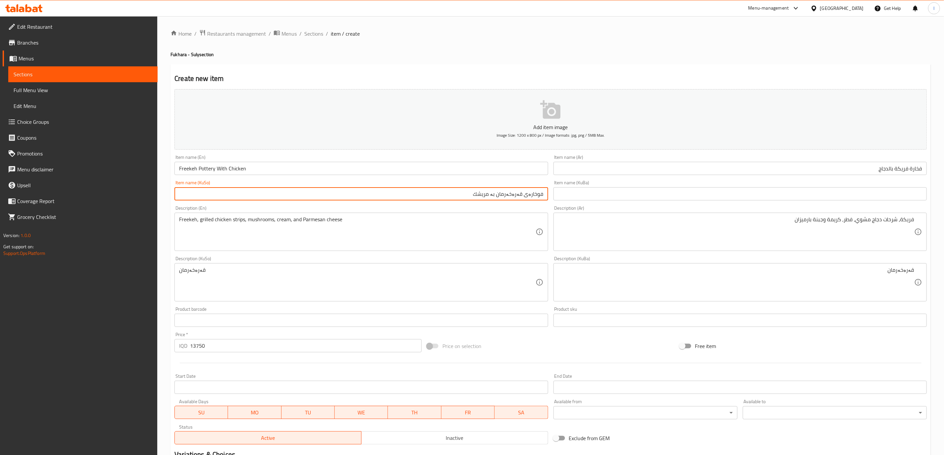
click at [492, 195] on input "فوخارەی قەرەخەرمان بە مریشك" at bounding box center [360, 193] width 373 height 13
type input "فوخارەی قەرەخەرمان بە مریشك"
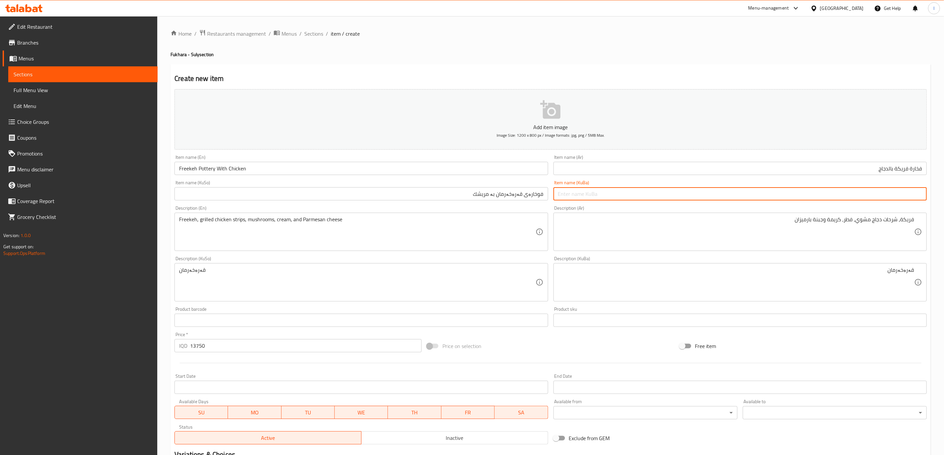
drag, startPoint x: 667, startPoint y: 199, endPoint x: 663, endPoint y: 200, distance: 4.0
click at [666, 199] on input "text" at bounding box center [739, 193] width 373 height 13
paste input "فوخارەی قەرەخەرمان بە مریشك"
type input "فوخارەی قەرەخەرمان بە مریشك"
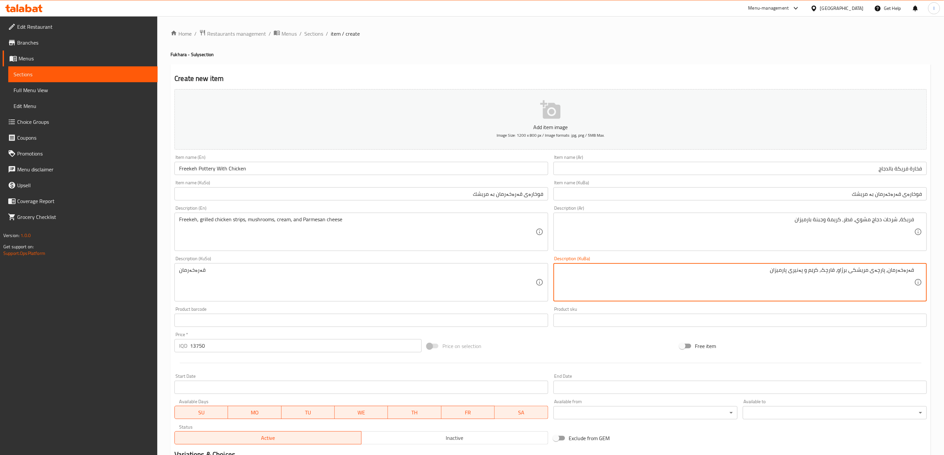
click at [786, 290] on textarea "قەرەخەرمان، پارچەی مریشکی برژاو، قارچک، کرێم و پەنیری پارمیزان" at bounding box center [736, 282] width 356 height 31
type textarea "قەرەخەرمان، پارچەی مریشکی برژاو، قارچک، کرێم و پەنیری پارمیزان"
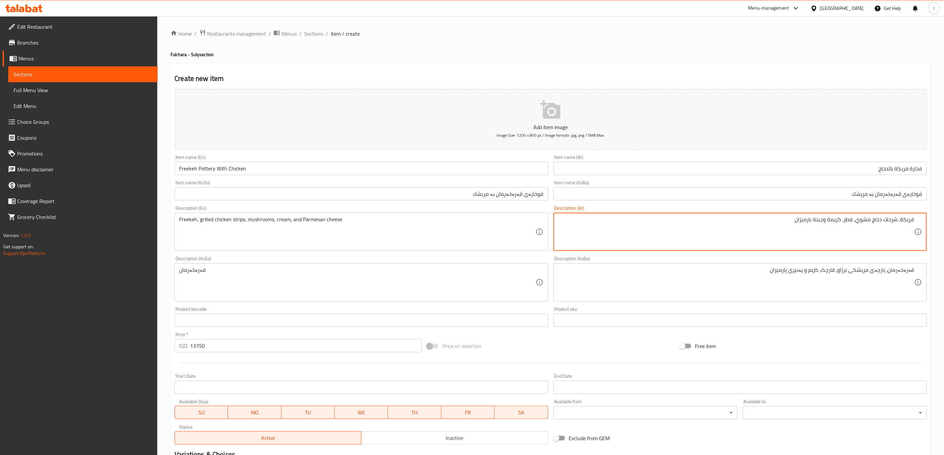
click at [803, 222] on textarea "فريكة، شرحات دجاج مشوي، فطر، كريمة وجبنة بارميزان" at bounding box center [736, 231] width 356 height 31
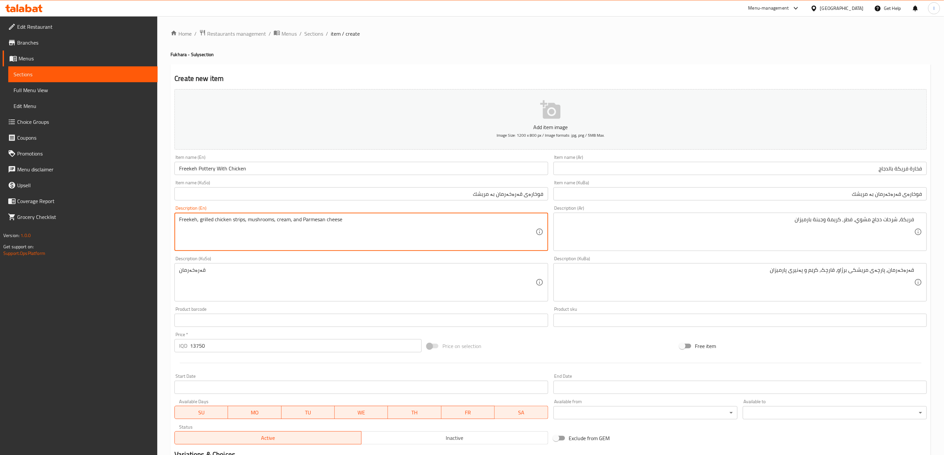
click at [288, 220] on textarea "Freekeh, grilled chicken strips, mushrooms, cream, and Parmesan cheese" at bounding box center [357, 231] width 356 height 31
click at [292, 219] on textarea "Freekeh, grilled chicken strips, mushrooms, cream, and Parmesan cheese" at bounding box center [357, 231] width 356 height 31
type textarea "Freekeh, grilled chicken strips, mushrooms, cream and Parmesan cheese"
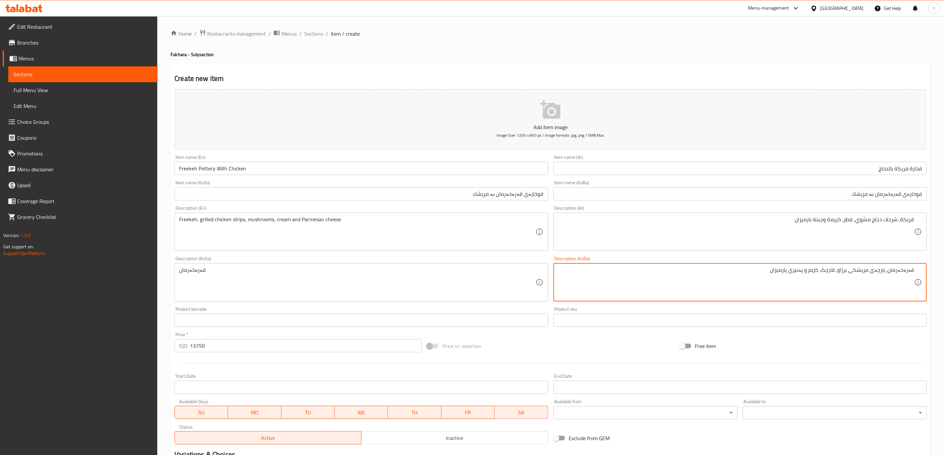
drag, startPoint x: 808, startPoint y: 273, endPoint x: 756, endPoint y: 275, distance: 52.6
click at [756, 275] on textarea "قەرەخەرمان، پارچەی مریشکی برژاو، قارچک، کرێم و پەنیری پارمیزان" at bounding box center [736, 282] width 356 height 31
paste textarea "پەنیری پارمیزان"
type textarea "قەرەخەرمان، پارچەی مریشکی برژاو، قارچک، کرێم و پەنیری پارمیزان"
click at [797, 280] on textarea "قەرەخەرمان، پارچەی مریشکی برژاو، قارچک، کرێم و پەنیری پارمیزان" at bounding box center [736, 282] width 356 height 31
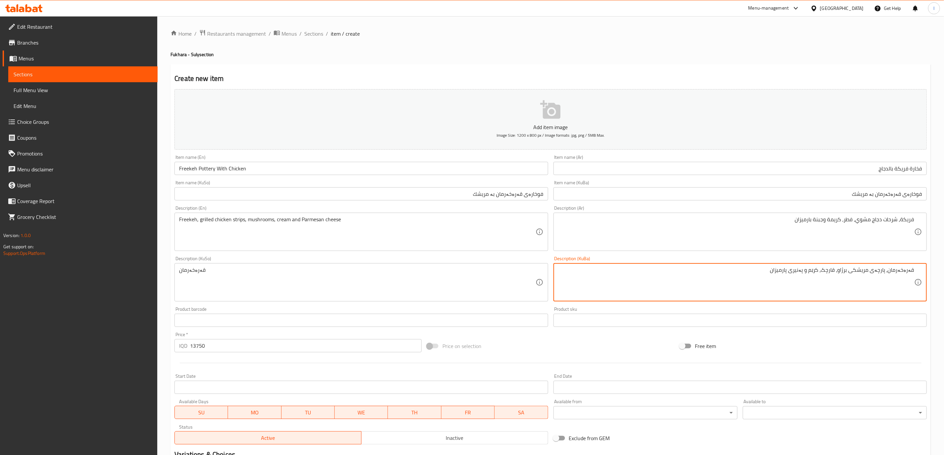
click at [797, 280] on textarea "قەرەخەرمان، پارچەی مریشکی برژاو، قارچک، کرێم و پەنیری پارمیزان" at bounding box center [736, 282] width 356 height 31
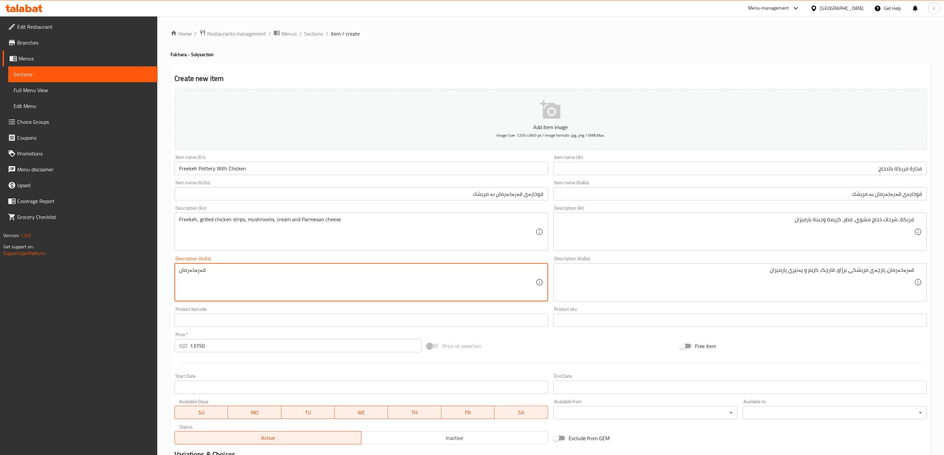
click at [342, 278] on textarea "قەرەخەرمان" at bounding box center [357, 282] width 356 height 31
paste textarea "، پارچەی مریشکی برژاو، قارچک، کرێم و پەنیری پارمیزان"
type textarea "قەرەخەرمان، پارچەی مریشکی برژاو، قارچک، کرێم و پەنیری پارمیزان"
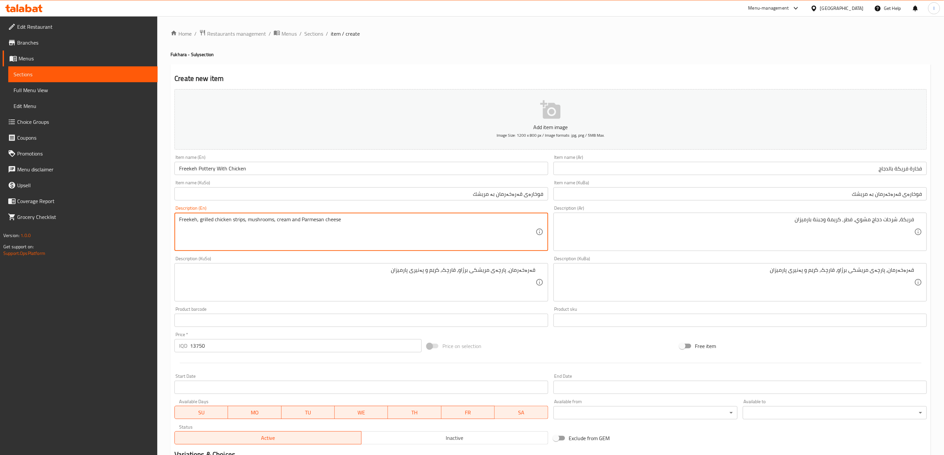
click at [238, 222] on textarea "Freekeh, grilled chicken strips, mushrooms, cream and Parmesan cheese" at bounding box center [357, 231] width 356 height 31
paste textarea "lice"
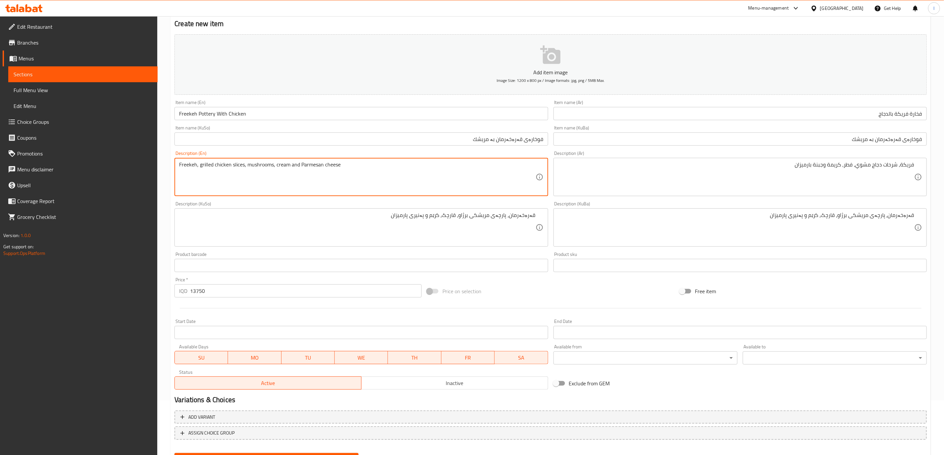
scroll to position [87, 0]
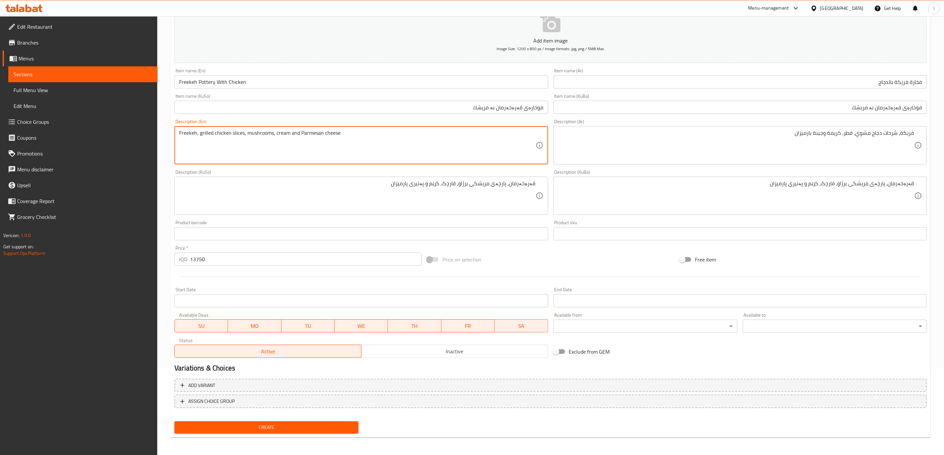
type textarea "Freekeh, grilled chicken slices, mushrooms, cream and Parmesan cheese"
click at [259, 418] on div "Add variant ASSIGN CHOICE GROUP" at bounding box center [551, 397] width 758 height 43
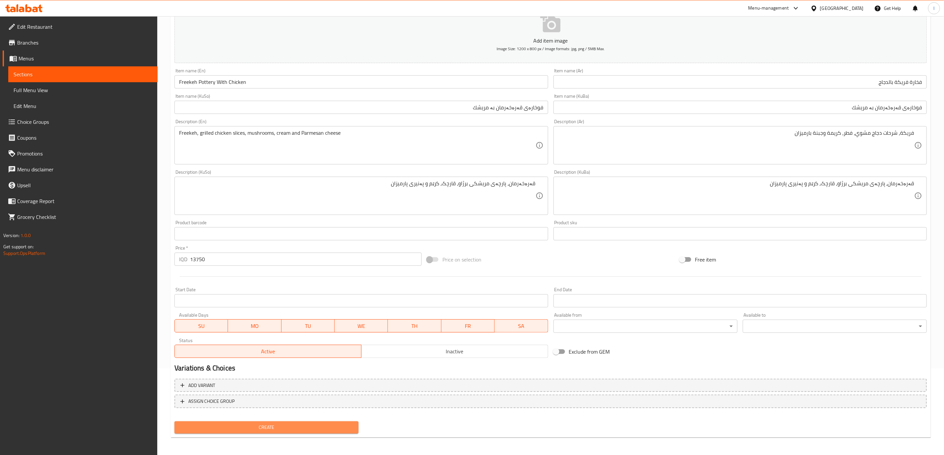
click at [259, 429] on span "Create" at bounding box center [266, 428] width 173 height 8
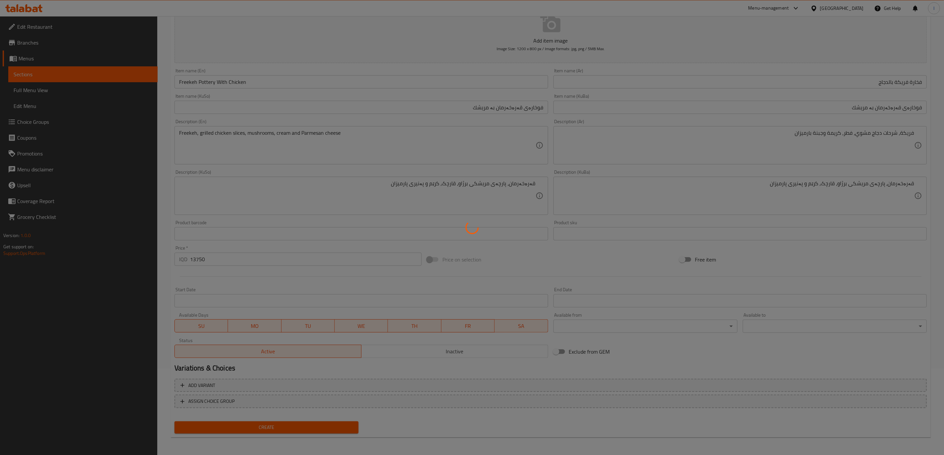
type input "0"
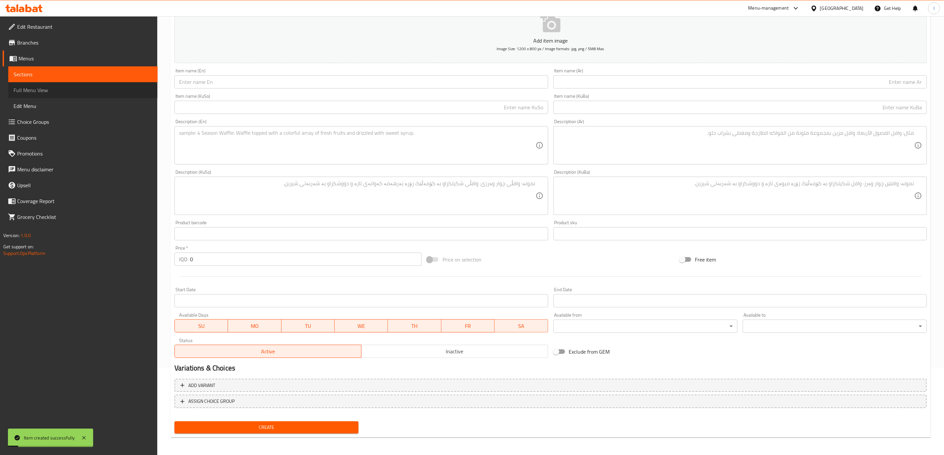
click at [43, 92] on span "Full Menu View" at bounding box center [83, 90] width 139 height 8
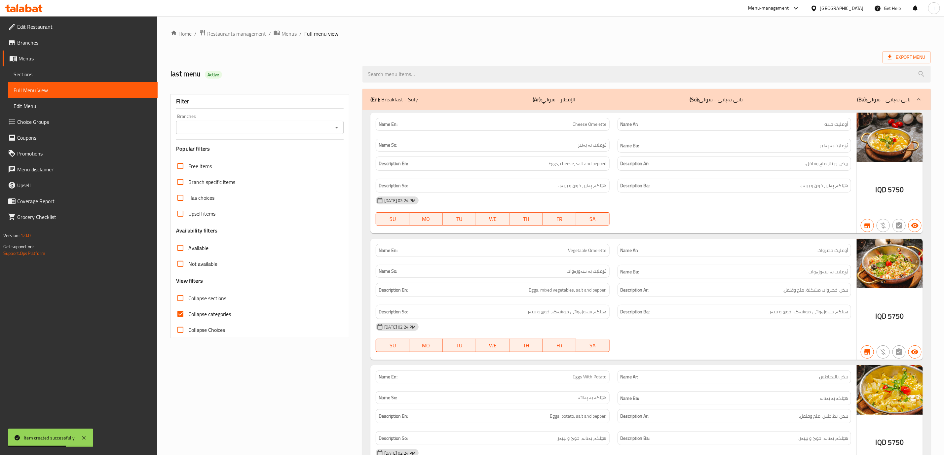
click at [322, 130] on input "Branches" at bounding box center [254, 127] width 153 height 9
drag, startPoint x: 311, startPoint y: 145, endPoint x: 320, endPoint y: 158, distance: 15.4
click at [320, 158] on ul "All Tche Tche - Parki Azadi, Azadi Park" at bounding box center [259, 150] width 167 height 29
click at [320, 158] on li "Tche Tche - Parki Azadi, [GEOGRAPHIC_DATA]" at bounding box center [259, 156] width 167 height 12
type input "Tche Tche - Parki Azadi, [GEOGRAPHIC_DATA]"
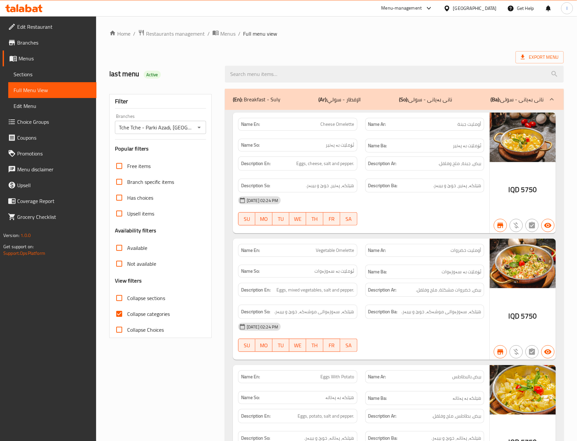
click at [183, 294] on div "Collapse sections" at bounding box center [160, 298] width 91 height 16
click at [160, 296] on span "Collapse sections" at bounding box center [146, 298] width 38 height 8
click at [127, 296] on input "Collapse sections" at bounding box center [119, 298] width 16 height 16
checkbox input "true"
click at [165, 321] on label "Collapse categories" at bounding box center [140, 314] width 58 height 16
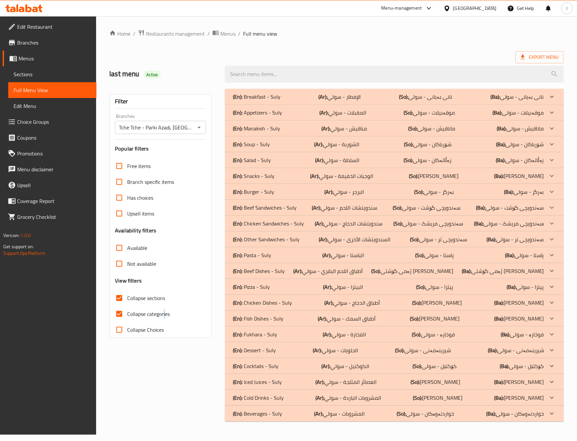
click at [160, 314] on span "Collapse categories" at bounding box center [148, 314] width 43 height 8
click at [127, 314] on input "Collapse categories" at bounding box center [119, 314] width 16 height 16
checkbox input "false"
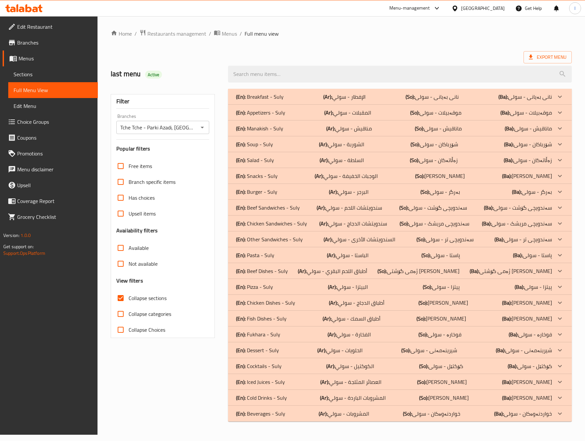
drag, startPoint x: 286, startPoint y: 318, endPoint x: 292, endPoint y: 324, distance: 8.5
click at [292, 324] on div "(En): Fish Dishes - Suly (Ar): أطباق السمك - سولي (So): ژەمی ماسی - سولی (Ba): …" at bounding box center [400, 319] width 344 height 16
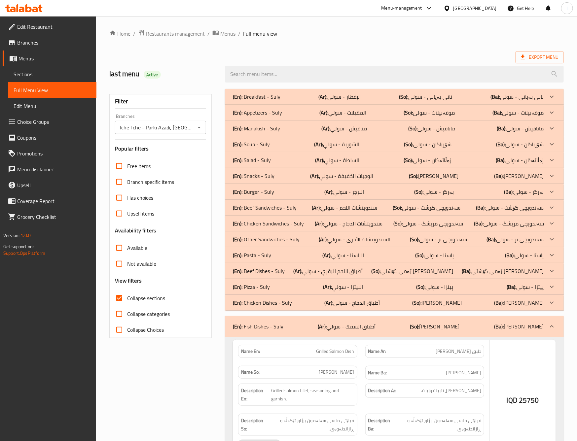
click at [291, 329] on div "(En): Breakfast - Suly (Ar): الإفطار - سولي (So): نانی بەیانی - سولی (Ba): نانی…" at bounding box center [394, 408] width 339 height 639
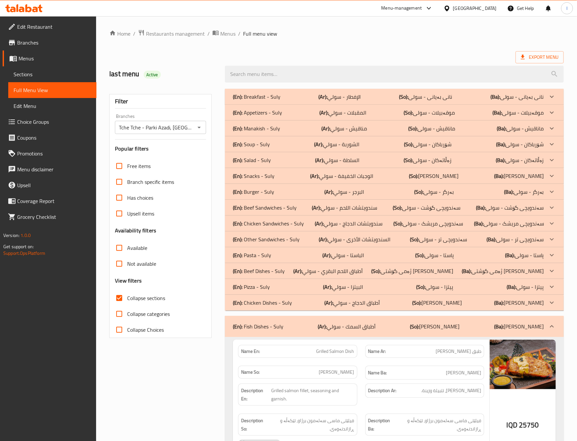
click at [292, 328] on div "(En): Fish Dishes - Suly (Ar): أطباق السمك - سولي (So): ژەمی ماسی - سولی (Ba): …" at bounding box center [388, 327] width 311 height 8
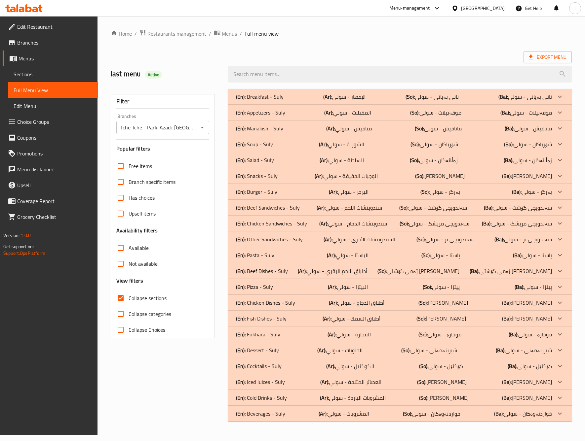
click at [286, 334] on div "(En): Fukhara - Suly (Ar): الفخارة - سولي (So): فوخارە - سولی (Ba): فوخارە - سو…" at bounding box center [394, 335] width 316 height 8
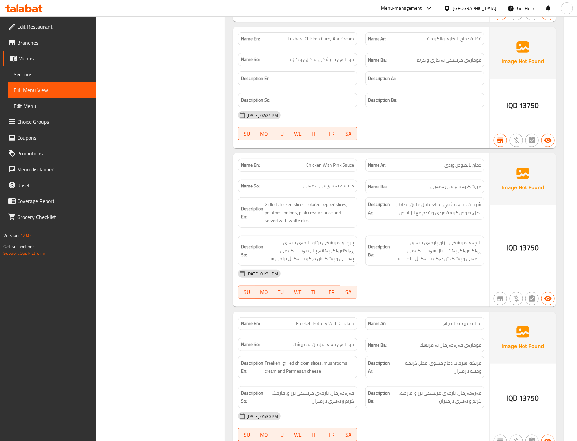
scroll to position [1314, 0]
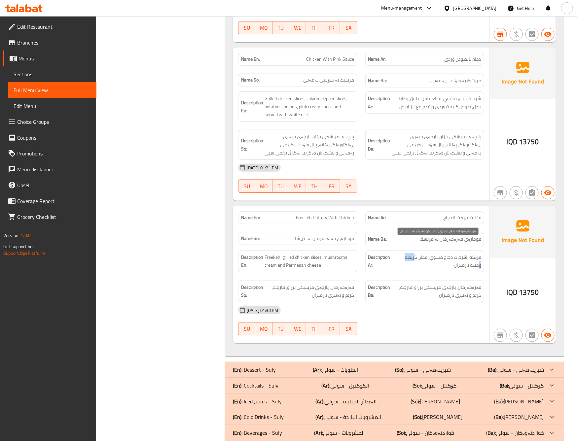
drag, startPoint x: 405, startPoint y: 246, endPoint x: 418, endPoint y: 246, distance: 12.2
click at [418, 253] on span "فريكة، شرحات دجاج مشوي، فطر، كريمة وجبنة بارميزان" at bounding box center [438, 261] width 88 height 16
copy span "كريمة"
click at [345, 257] on div "Description En: Freekeh, grilled chicken slices, mushrooms, cream and Parmesan …" at bounding box center [297, 261] width 119 height 22
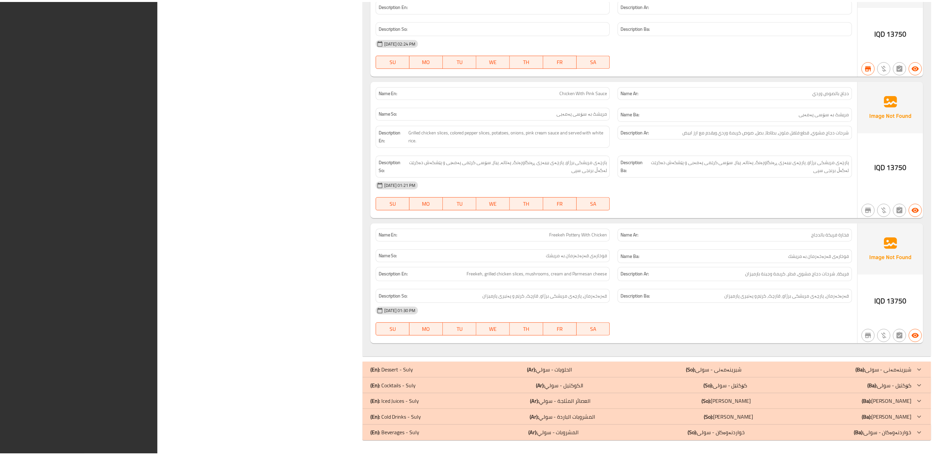
scroll to position [1171, 0]
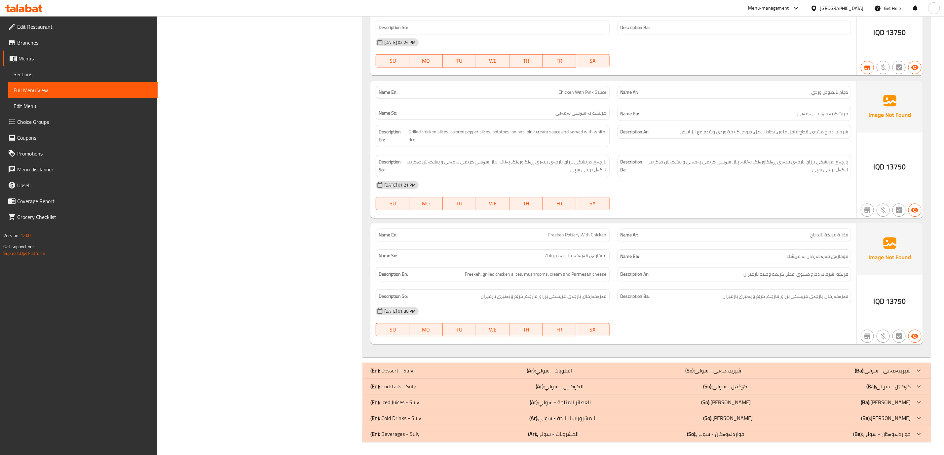
click at [11, 16] on div at bounding box center [472, 16] width 944 height 0
click at [19, 12] on icon at bounding box center [23, 8] width 37 height 8
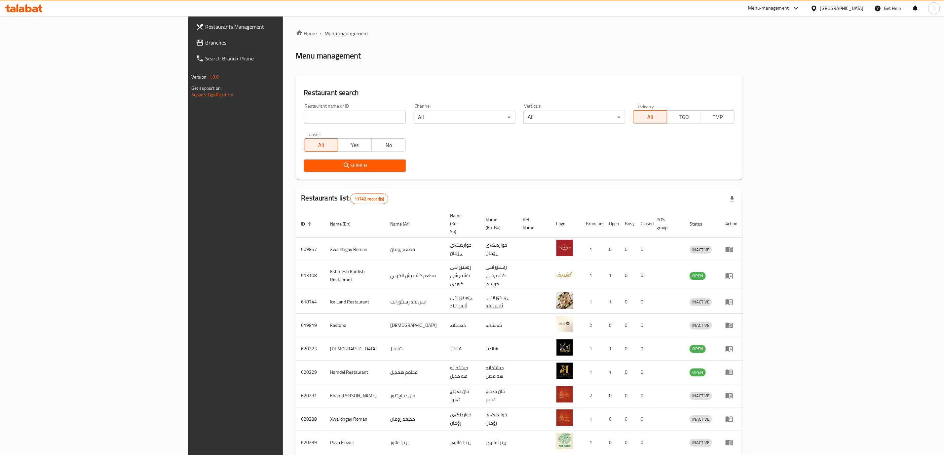
click at [300, 128] on div "Upsell All Yes No" at bounding box center [355, 142] width 110 height 28
click at [304, 121] on input "search" at bounding box center [355, 117] width 102 height 13
paste input "Tche Tche Parki, [GEOGRAPHIC_DATA]"
click at [309, 163] on span "Search" at bounding box center [354, 166] width 91 height 8
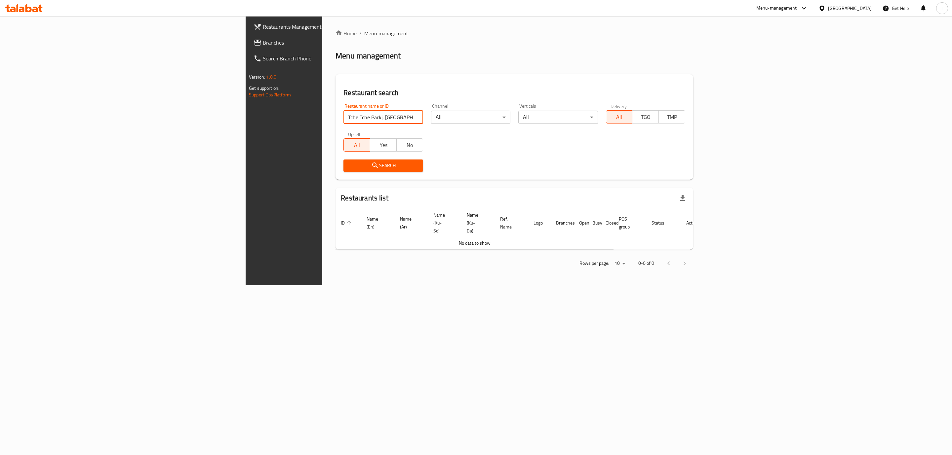
click at [343, 117] on input "Tche Tche Parki, [GEOGRAPHIC_DATA]" at bounding box center [382, 117] width 79 height 13
click at [343, 160] on button "Search" at bounding box center [382, 166] width 79 height 12
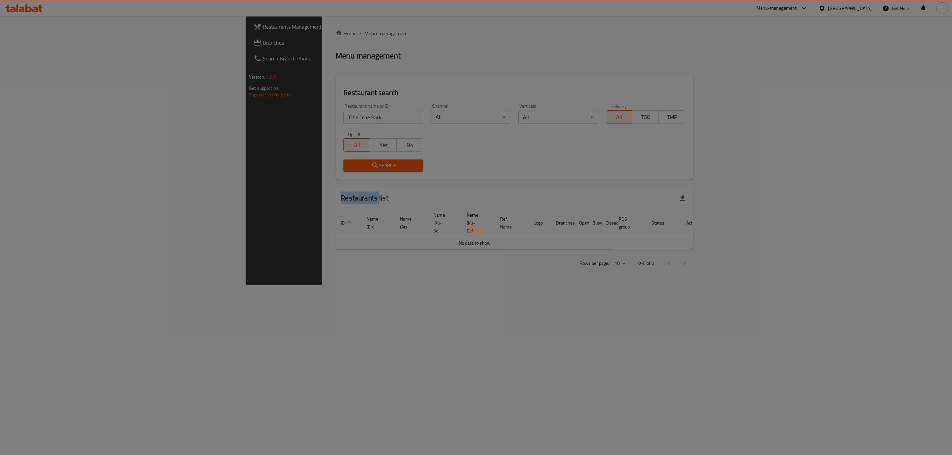
click at [224, 160] on div at bounding box center [476, 227] width 952 height 455
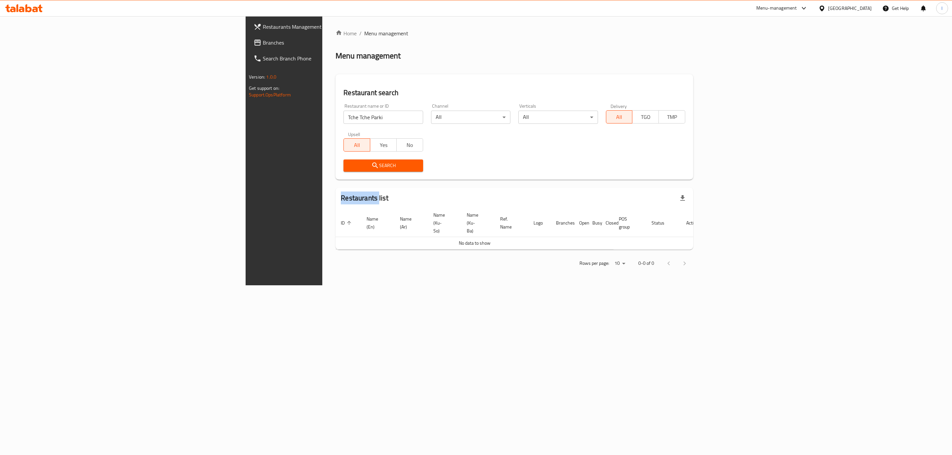
click at [352, 167] on span "Search" at bounding box center [383, 166] width 69 height 8
click at [343, 108] on div "Restaurant name or ID Tche Tche Parki Restaurant name or ID" at bounding box center [382, 114] width 79 height 20
click at [343, 114] on input "Tche Tche Parki" at bounding box center [382, 117] width 79 height 13
type input "Tche Tche Par"
click at [339, 170] on div "Search" at bounding box center [382, 166] width 87 height 20
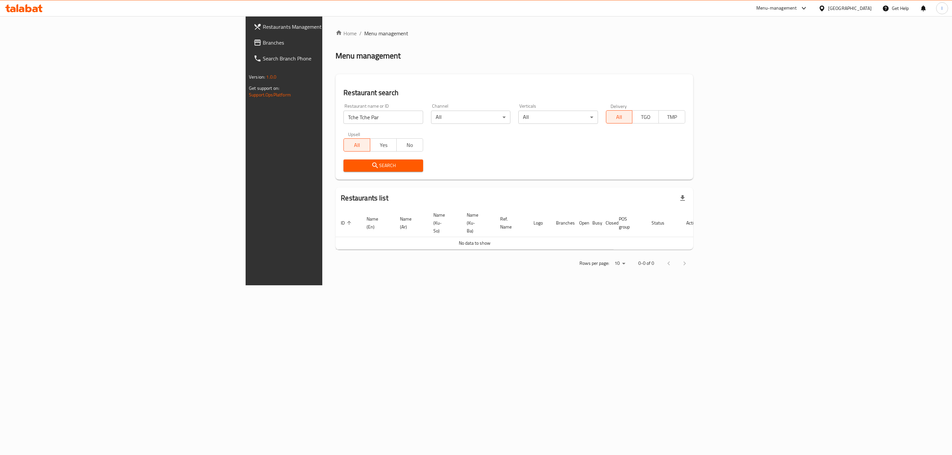
click at [343, 170] on button "Search" at bounding box center [382, 166] width 79 height 12
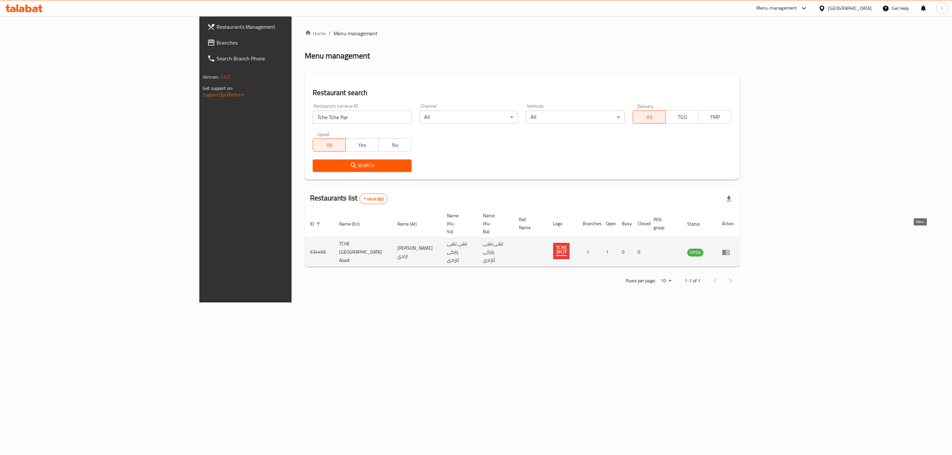
click at [730, 248] on icon "enhanced table" at bounding box center [726, 252] width 8 height 8
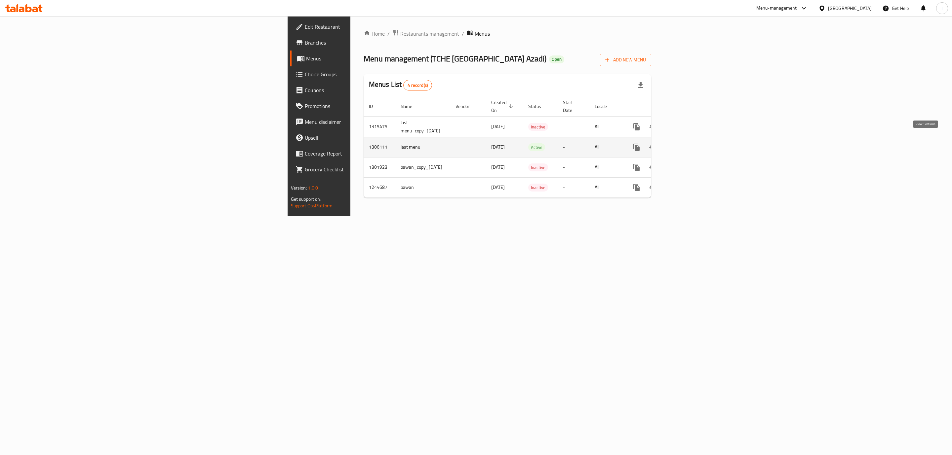
click at [688, 143] on icon "enhanced table" at bounding box center [684, 147] width 8 height 8
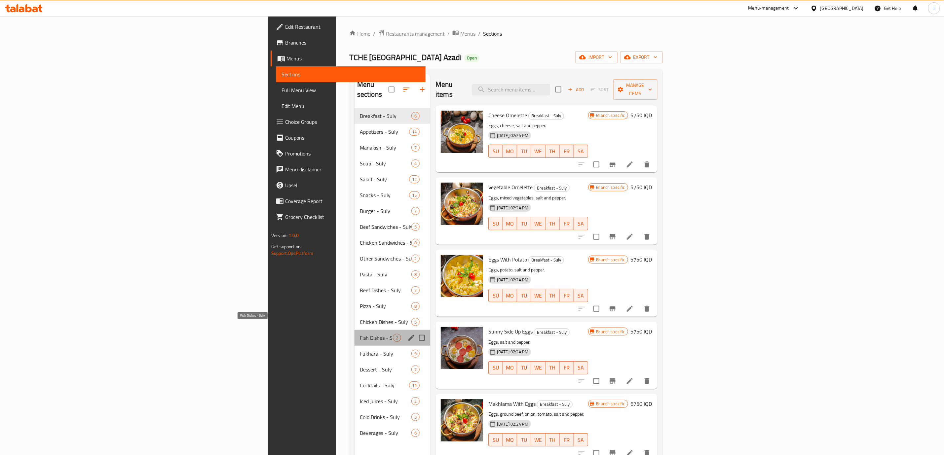
click at [360, 334] on span "Fish Dishes - Suly" at bounding box center [376, 338] width 33 height 8
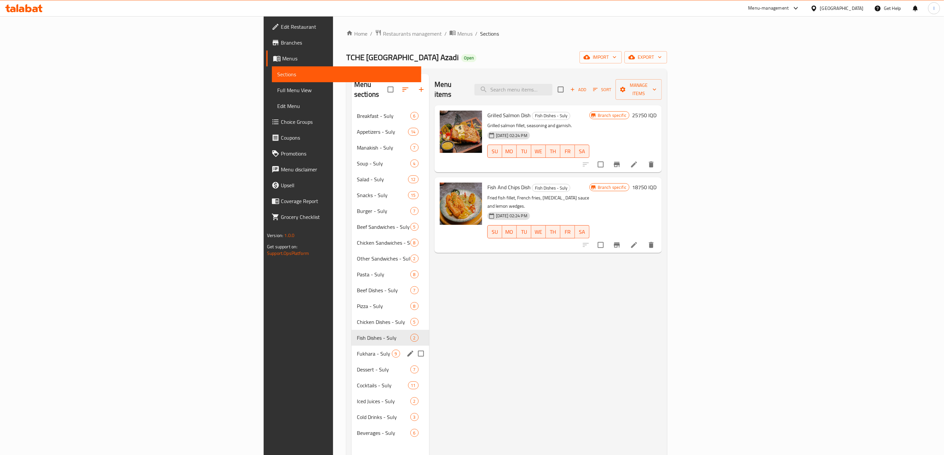
click at [352, 351] on div "Fukhara - Suly 9" at bounding box center [391, 354] width 78 height 16
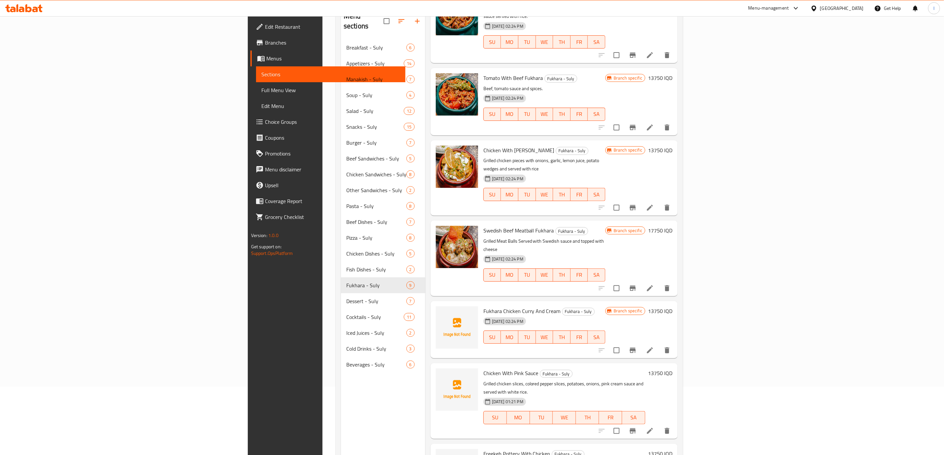
scroll to position [93, 0]
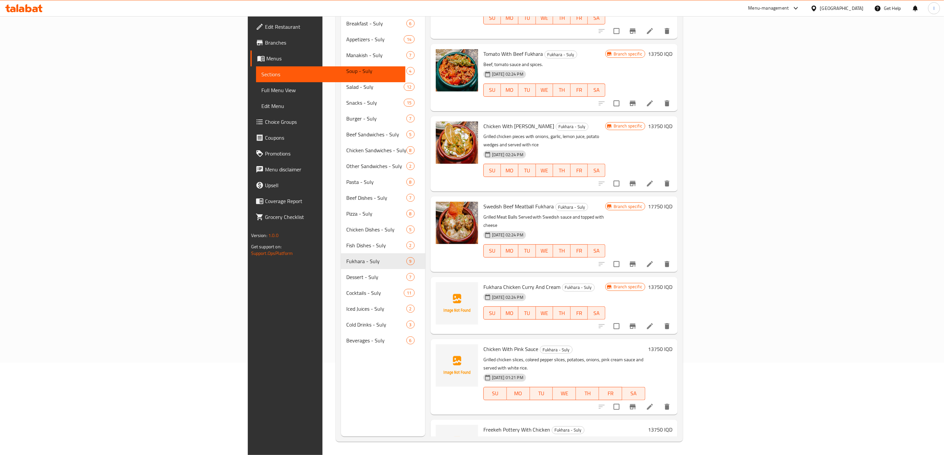
click at [654, 403] on icon at bounding box center [650, 407] width 8 height 8
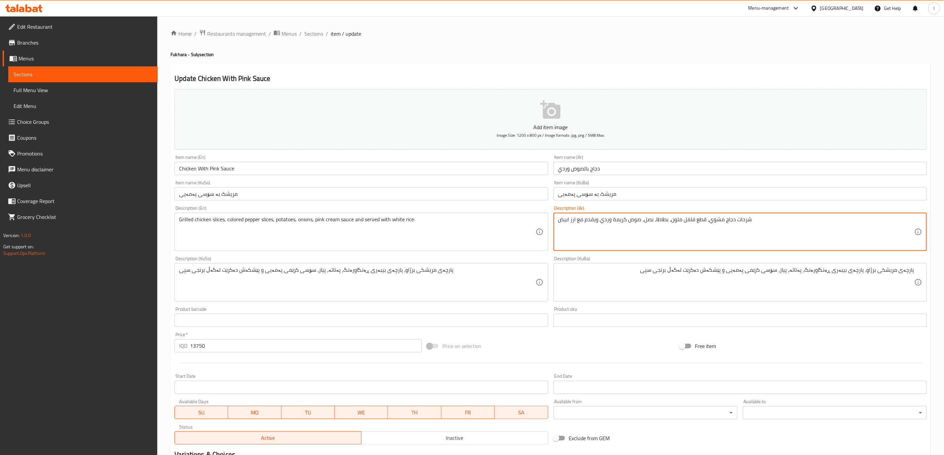
drag, startPoint x: 879, startPoint y: 219, endPoint x: 923, endPoint y: 258, distance: 59.2
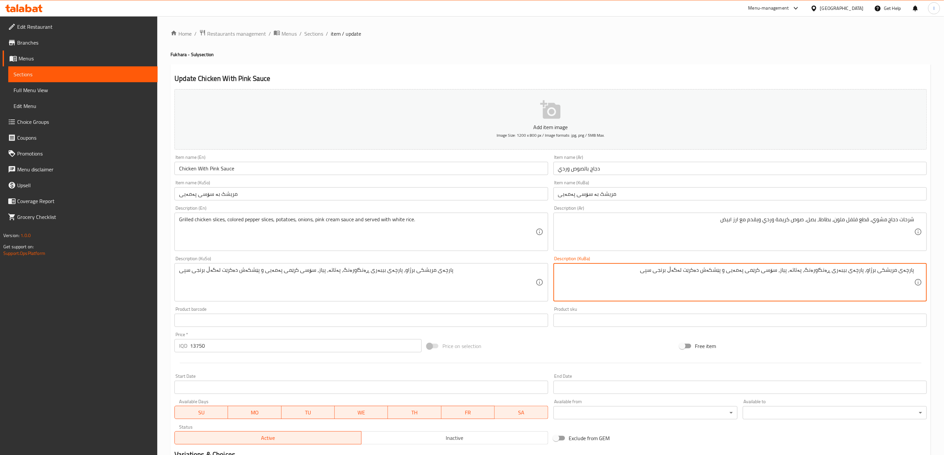
click at [905, 269] on textarea "پارچەی مریشکی برژاو، پارچەی بیبەری ڕەنگاورەنگ، پەتاتە، پیاز، سۆسی کرێمی پەمەیی …" at bounding box center [736, 282] width 356 height 31
paste textarea "شەرحات"
click at [890, 297] on textarea "شەرحاتی مریشکی برژاو، پارچەی بیبەری ڕەنگاورەنگ، پەتاتە، پیاز، سۆسی کرێمی پەمەیی…" at bounding box center [736, 282] width 356 height 31
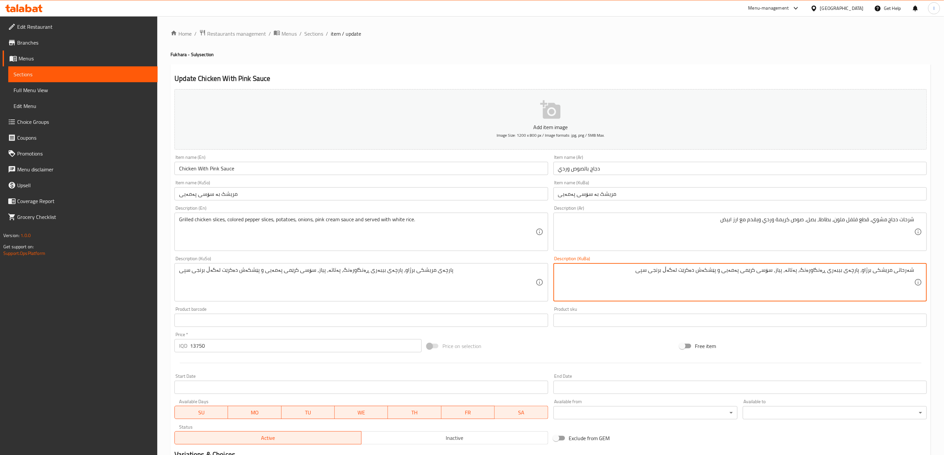
click at [890, 297] on textarea "شەرحاتی مریشکی برژاو، پارچەی بیبەری ڕەنگاورەنگ، پەتاتە، پیاز، سۆسی کرێمی پەمەیی…" at bounding box center [736, 282] width 356 height 31
type textarea "شەرحاتی مریشکی برژاو، پارچەی بیبەری ڕەنگاورەنگ، پەتاتە، پیاز، سۆسی کرێمی پەمەیی…"
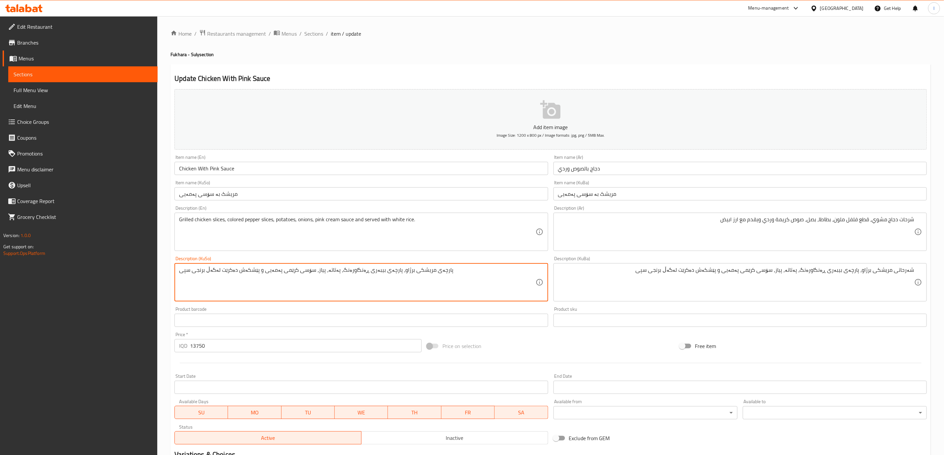
click at [462, 281] on textarea "پارچەی مریشکی برژاو، پارچەی بیبەری ڕەنگاورەنگ، پەتاتە، پیاز، سۆسی کرێمی پەمەیی …" at bounding box center [357, 282] width 356 height 31
paste textarea "شەرحات"
type textarea "شەرحاتی مریشکی برژاو، پارچەی بیبەری ڕەنگاورەنگ، پەتاتە، پیاز، سۆسی کرێمی پەمەیی…"
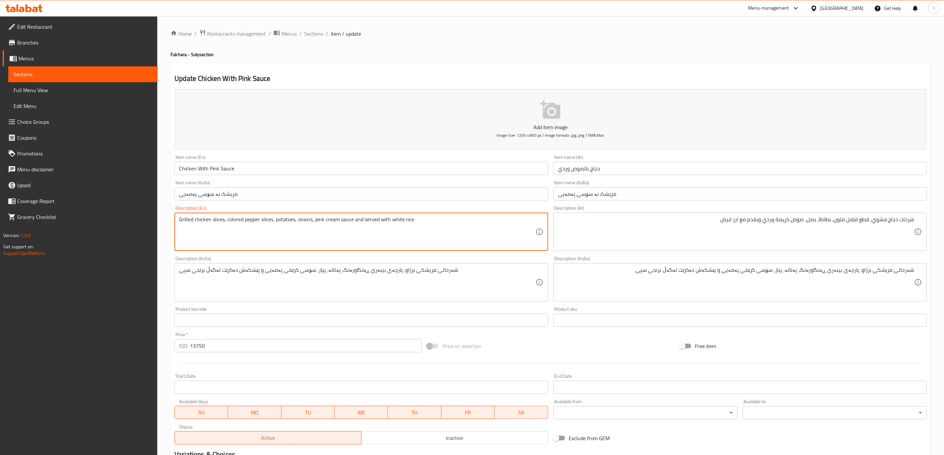
click at [217, 218] on textarea "Grilled chicken slices, colored pepper slices, potatoes, onions, pink cream sau…" at bounding box center [357, 231] width 356 height 31
paste textarea "Sharhat"
click at [215, 221] on textarea "Grilled chicken Sharhat, colored pepper slices, potatoes, onions, pink cream sa…" at bounding box center [357, 231] width 356 height 31
type textarea "Grilled chicken sharhat, colored pepper slices, potatoes, onions, pink cream sa…"
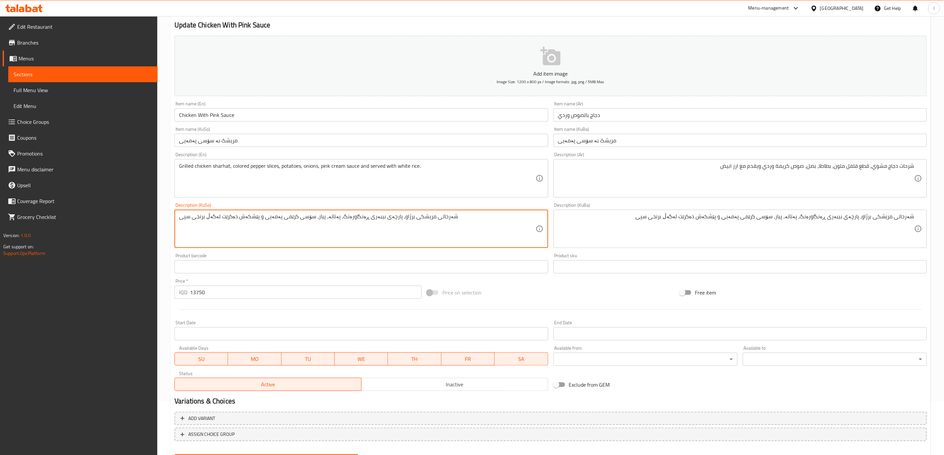
scroll to position [87, 0]
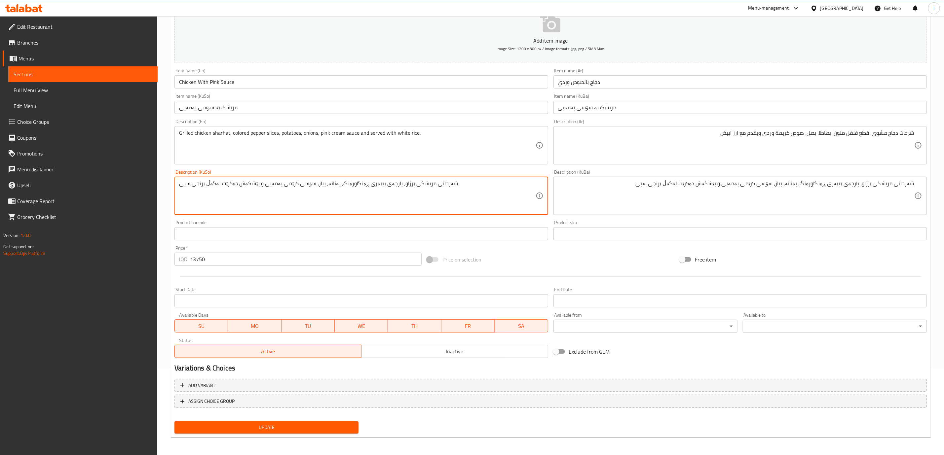
click at [324, 424] on span "Update" at bounding box center [266, 428] width 173 height 8
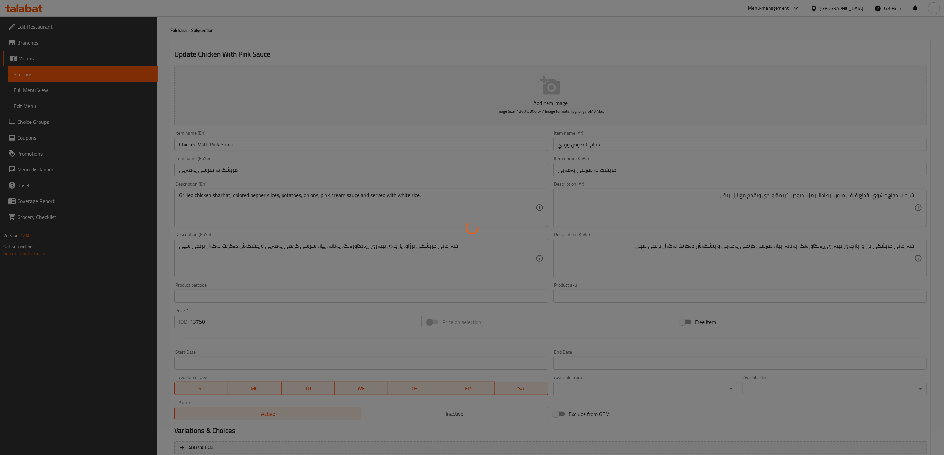
scroll to position [0, 0]
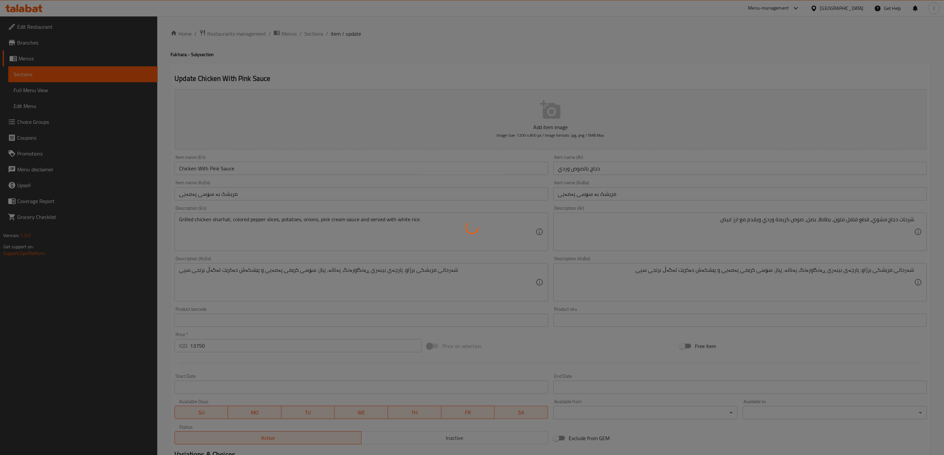
click at [322, 33] on div at bounding box center [472, 227] width 944 height 455
click at [317, 33] on div at bounding box center [472, 227] width 944 height 455
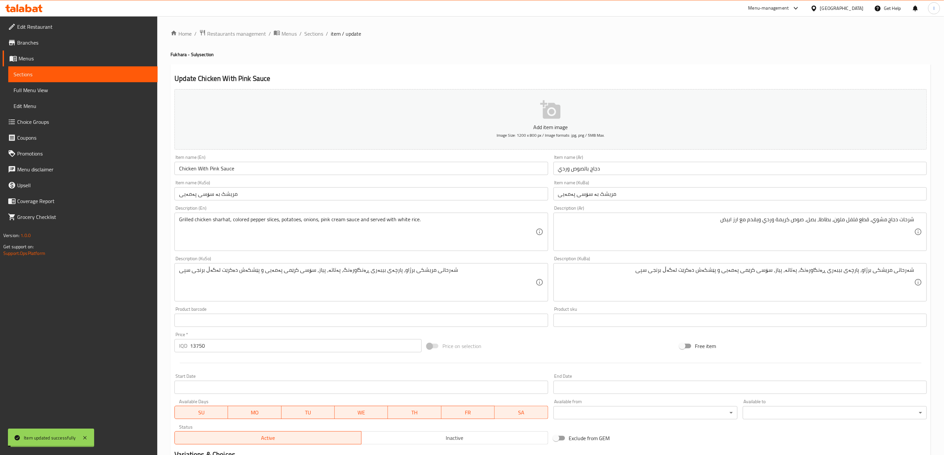
click at [317, 33] on span "Sections" at bounding box center [313, 34] width 19 height 8
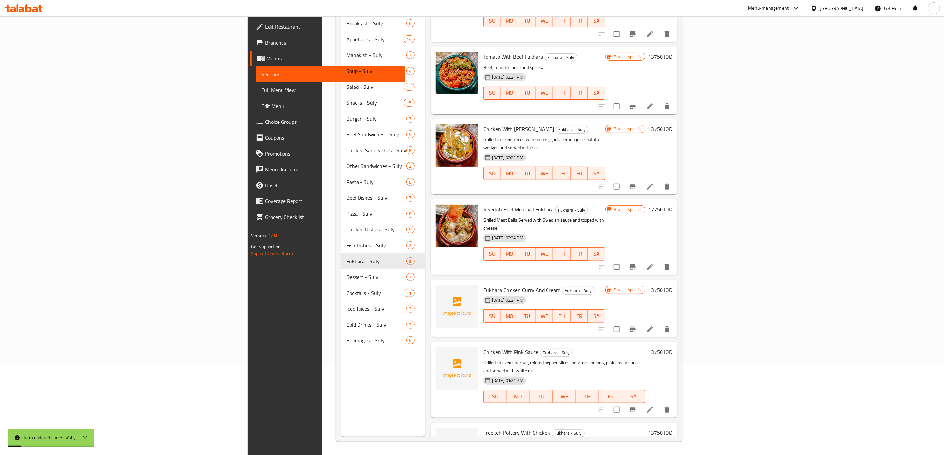
scroll to position [200, 0]
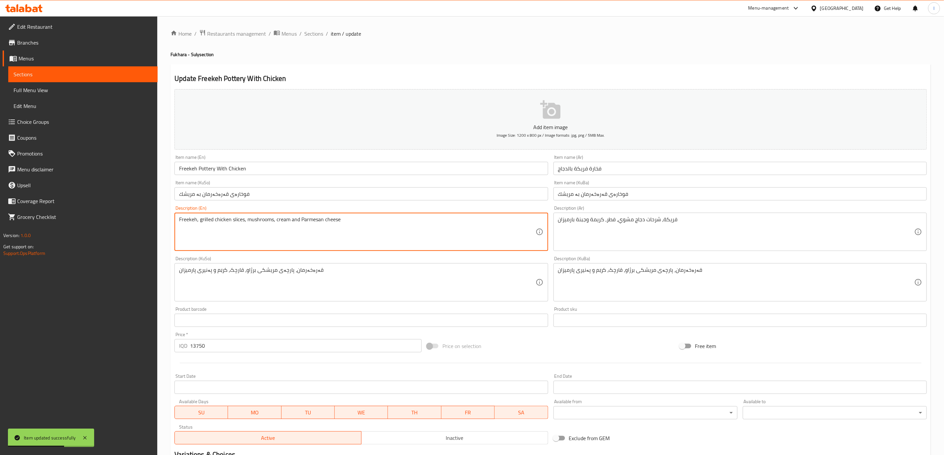
click at [237, 218] on textarea "Freekeh, grilled chicken slices, mushrooms, cream and Parmesan cheese" at bounding box center [357, 231] width 356 height 31
paste textarea "Sharhat"
click at [238, 218] on textarea "Freekeh, grilled chicken sSharhat, mushrooms, cream and Parmesan cheese" at bounding box center [357, 231] width 356 height 31
type textarea "Freekeh, grilled chicken sharhat, mushrooms, cream and Parmesan cheese"
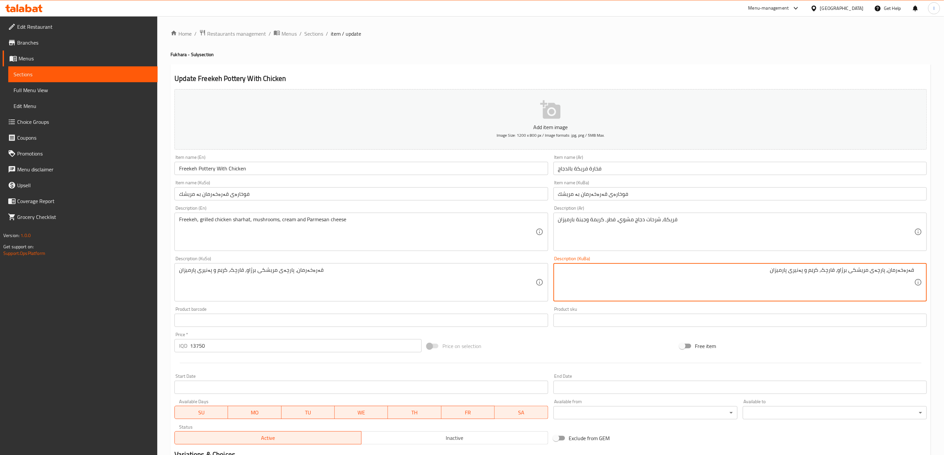
click at [881, 272] on textarea "قەرەخەرمان، پارچەی مریشکی برژاو، قارچک، کرێم و پەنیری پارمیزان" at bounding box center [736, 282] width 356 height 31
paste textarea "شەرحات"
click at [891, 280] on textarea "قەرەخەرمان، شەرحاتی مریشکی برژاو، قارچک، کرێم و پەنیری پارمیزان" at bounding box center [736, 282] width 356 height 31
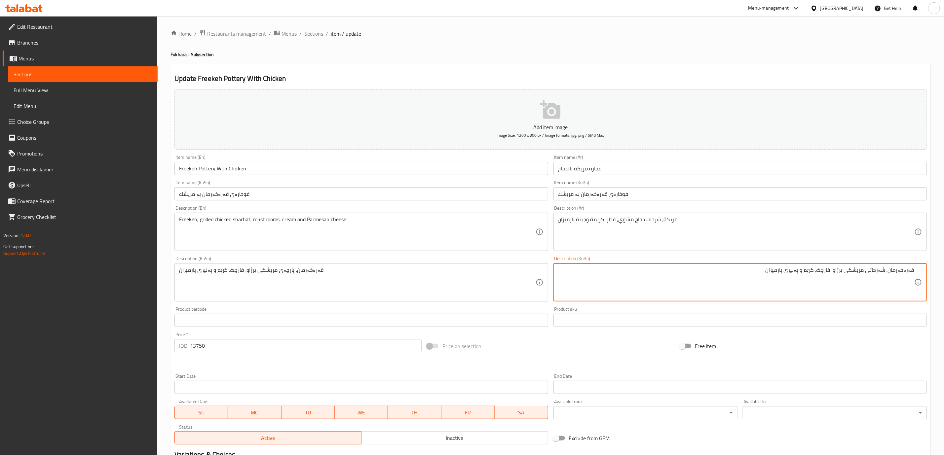
click at [891, 280] on textarea "قەرەخەرمان، شەرحاتی مریشکی برژاو، قارچک، کرێم و پەنیری پارمیزان" at bounding box center [736, 282] width 356 height 31
type textarea "قەرەخەرمان، شەرحاتی مریشکی برژاو، قارچک، کرێم و پەنیری پارمیزان"
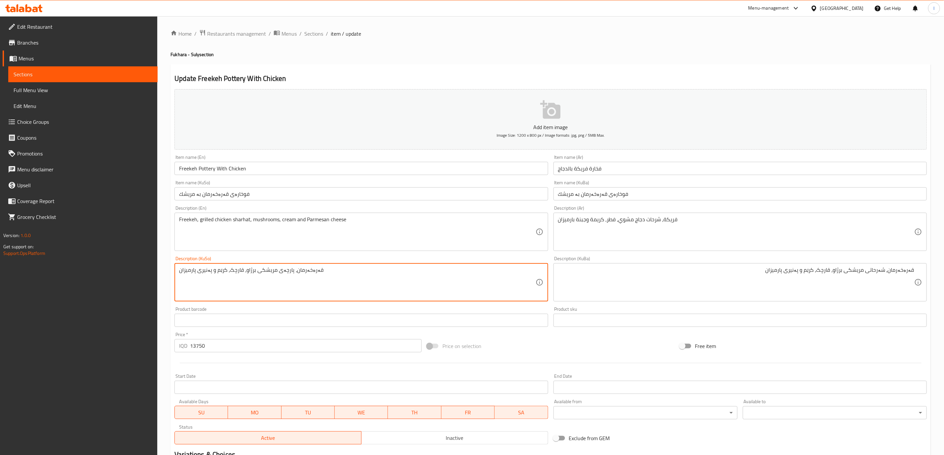
click at [460, 287] on textarea "قەرەخەرمان، پارچەی مریشکی برژاو، قارچک، کرێم و پەنیری پارمیزان" at bounding box center [357, 282] width 356 height 31
paste textarea "شەرحات"
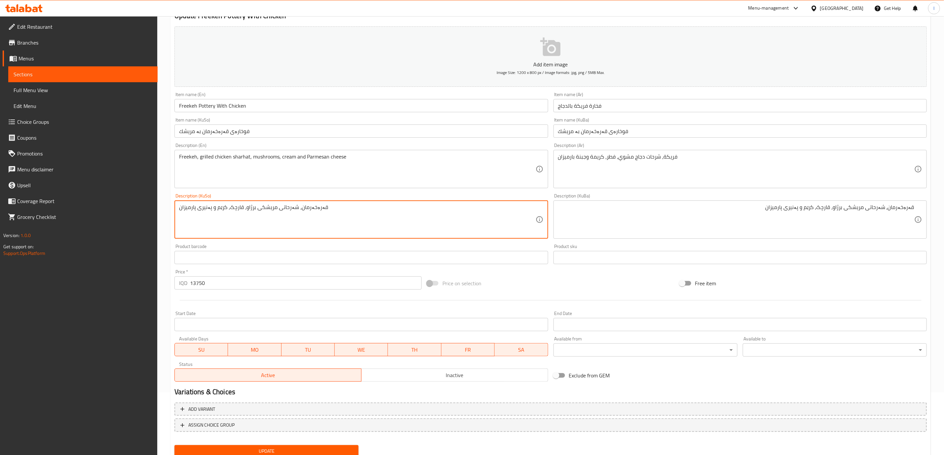
scroll to position [87, 0]
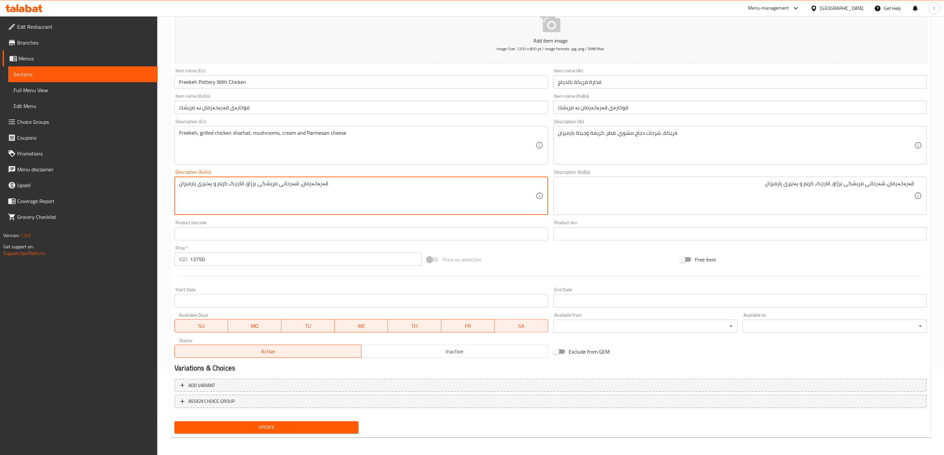
type textarea "قەرەخەرمان، شەرحاتی مریشکی برژاو، قارچک، کرێم و پەنیری پارمیزان"
click at [322, 431] on span "Update" at bounding box center [266, 428] width 173 height 8
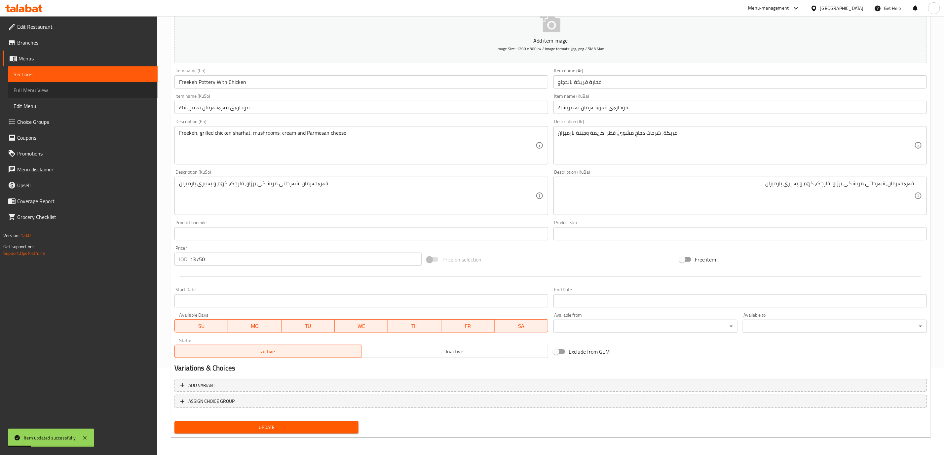
click at [57, 91] on span "Full Menu View" at bounding box center [83, 90] width 139 height 8
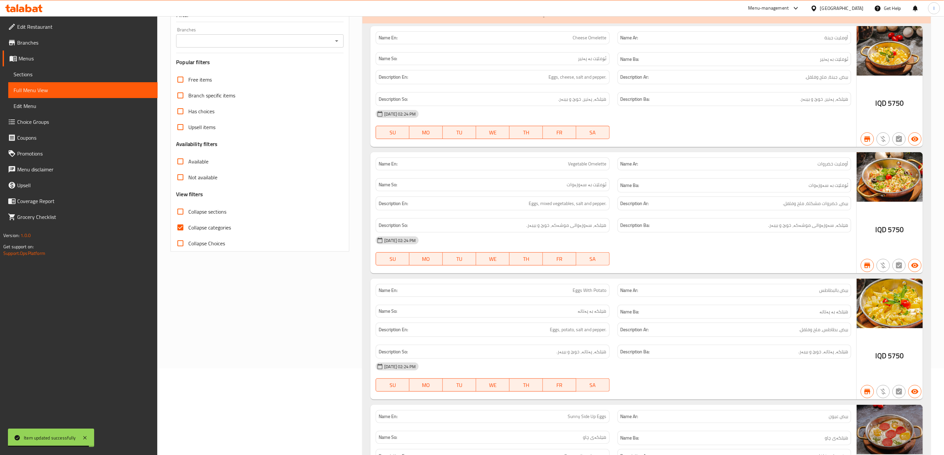
click at [231, 27] on div "Filter Branches Branches Popular filters Free items Branch specific items Has c…" at bounding box center [259, 130] width 179 height 244
click at [228, 38] on input "Branches" at bounding box center [254, 40] width 153 height 9
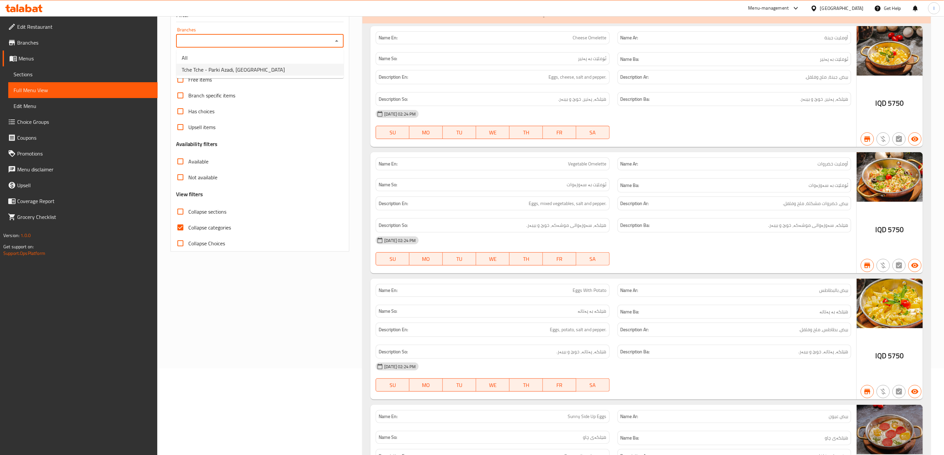
click at [224, 75] on li "Tche Tche - Parki Azadi, [GEOGRAPHIC_DATA]" at bounding box center [259, 70] width 167 height 12
type input "Tche Tche - Parki Azadi, [GEOGRAPHIC_DATA]"
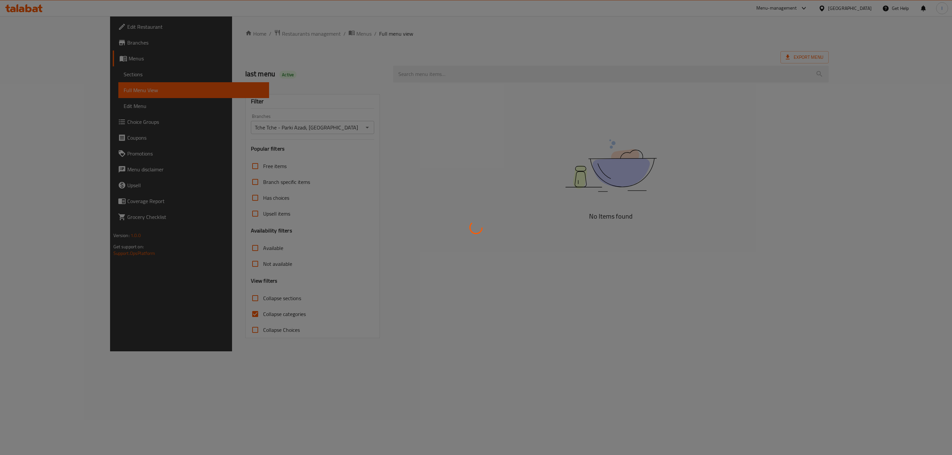
drag, startPoint x: 198, startPoint y: 199, endPoint x: 198, endPoint y: 277, distance: 78.0
click at [198, 270] on div at bounding box center [476, 227] width 952 height 455
click at [210, 321] on div at bounding box center [476, 227] width 952 height 455
click at [206, 313] on div at bounding box center [476, 227] width 952 height 455
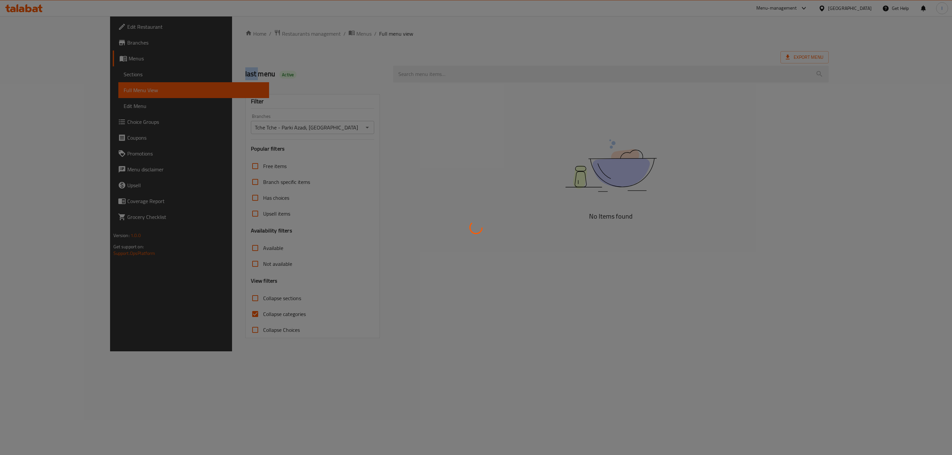
click at [206, 313] on div at bounding box center [476, 227] width 952 height 455
click at [192, 313] on div at bounding box center [476, 227] width 952 height 455
click at [184, 312] on div at bounding box center [476, 227] width 952 height 455
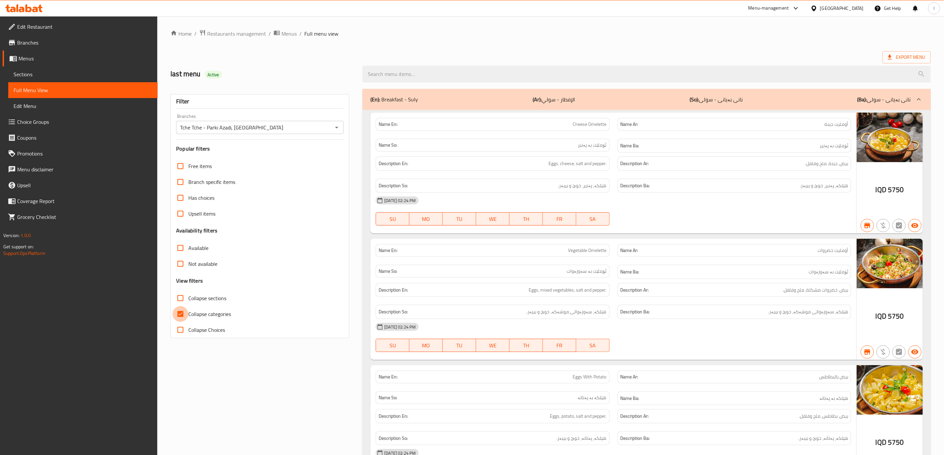
drag, startPoint x: 184, startPoint y: 312, endPoint x: 180, endPoint y: 304, distance: 8.6
click at [182, 312] on input "Collapse categories" at bounding box center [180, 314] width 16 height 16
checkbox input "false"
click at [180, 304] on input "Collapse sections" at bounding box center [180, 298] width 16 height 16
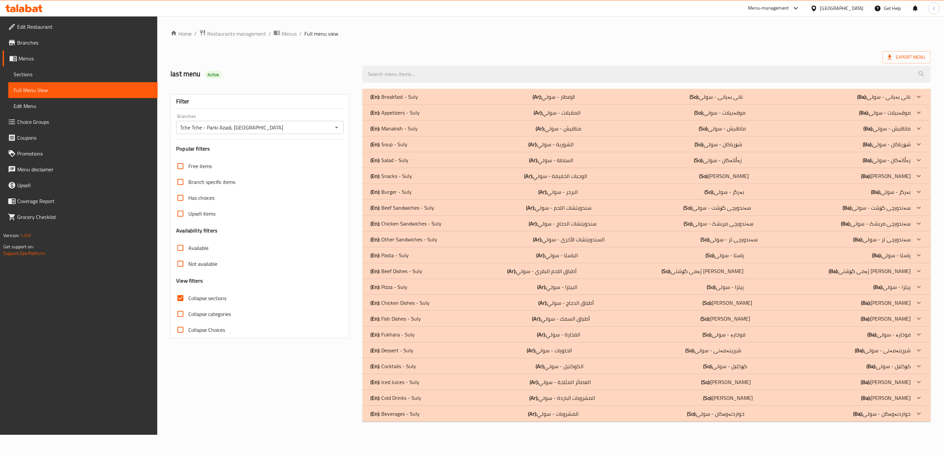
click at [179, 299] on input "Collapse sections" at bounding box center [180, 298] width 16 height 16
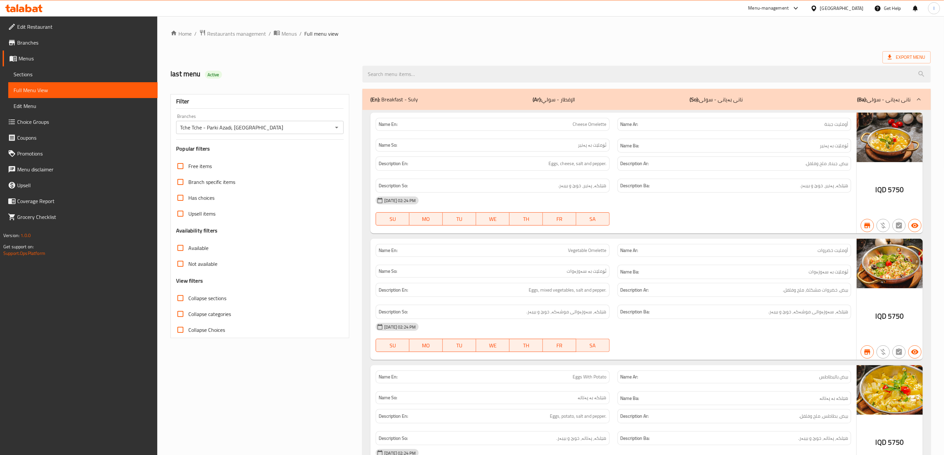
click at [178, 300] on input "Collapse sections" at bounding box center [180, 298] width 16 height 16
checkbox input "true"
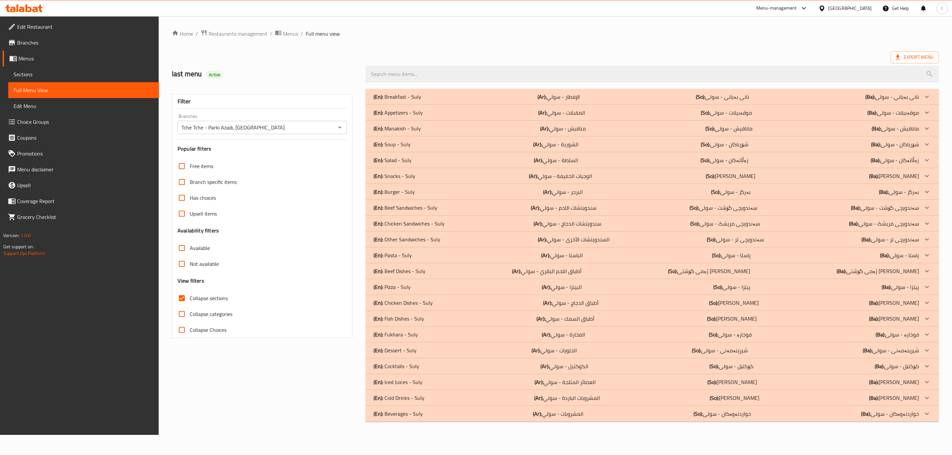
click at [748, 332] on p "(So): فوخارە - سولی" at bounding box center [729, 335] width 43 height 8
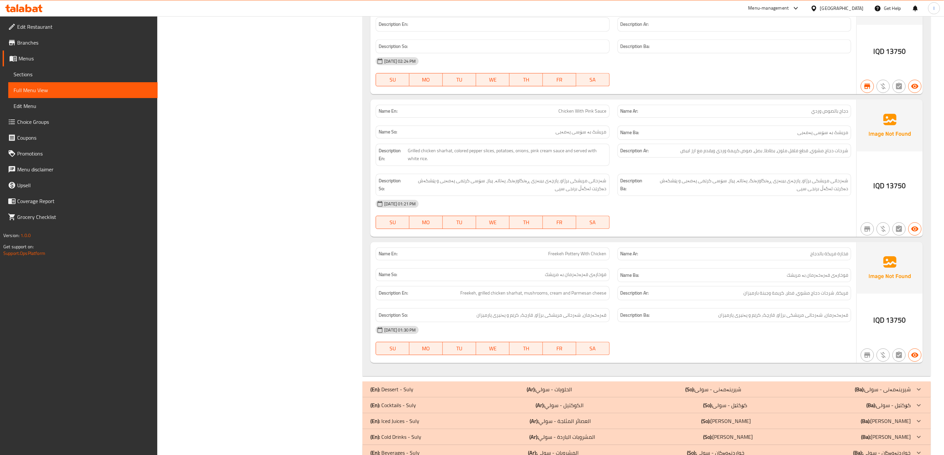
scroll to position [1171, 0]
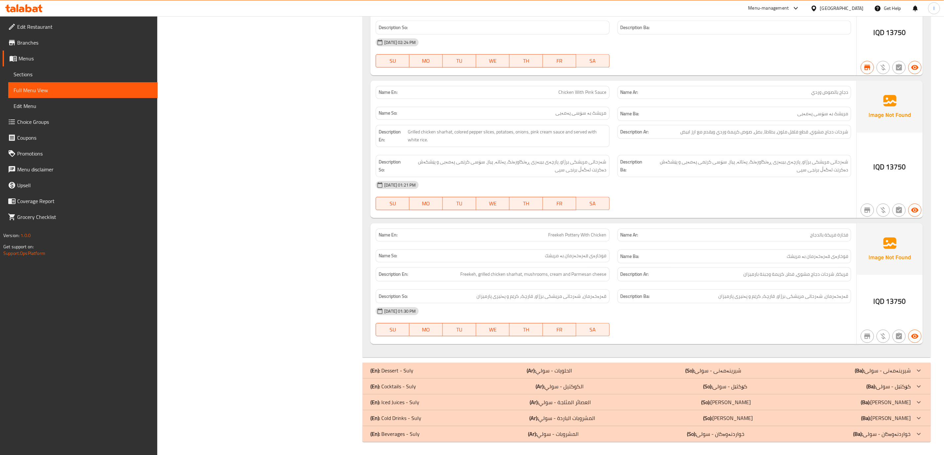
click at [14, 6] on icon at bounding box center [23, 8] width 37 height 8
